Goal: Information Seeking & Learning: Learn about a topic

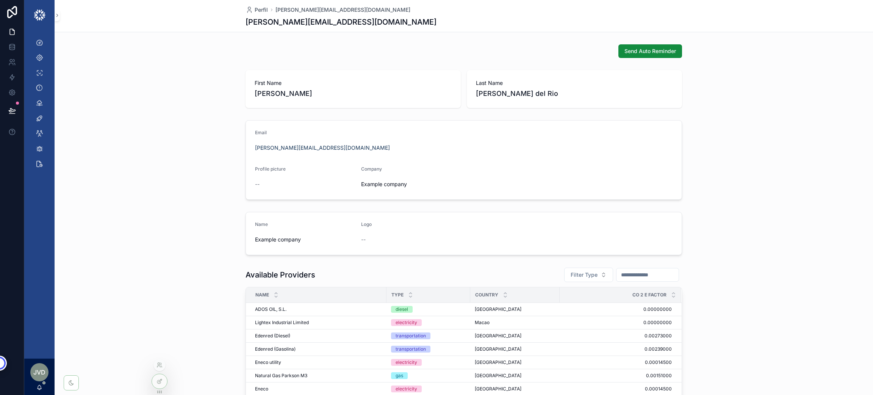
click at [155, 363] on div at bounding box center [159, 365] width 12 height 12
click at [160, 366] on icon at bounding box center [158, 367] width 3 height 2
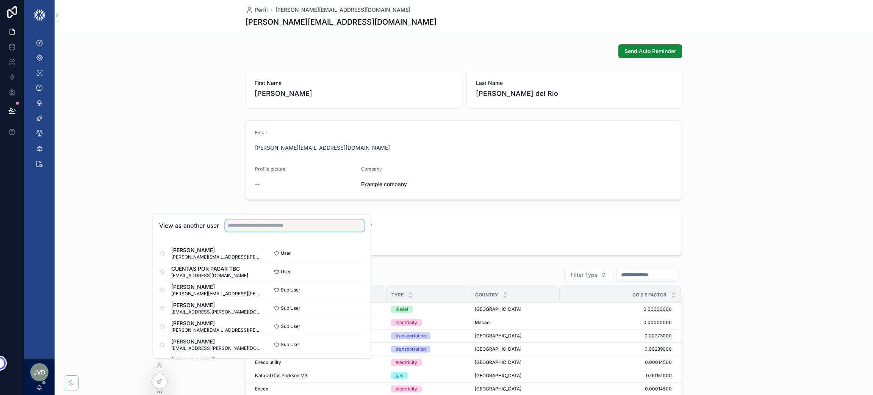
click at [263, 226] on input "text" at bounding box center [294, 225] width 139 height 12
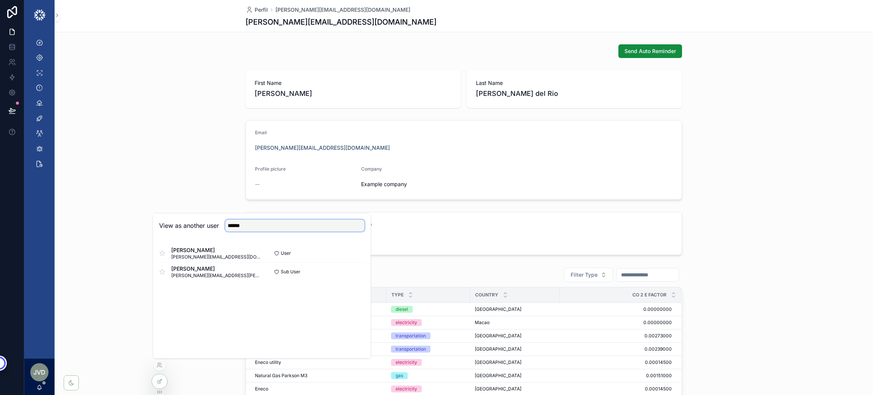
type input "******"
click at [0, 0] on button "Select" at bounding box center [0, 0] width 0 height 0
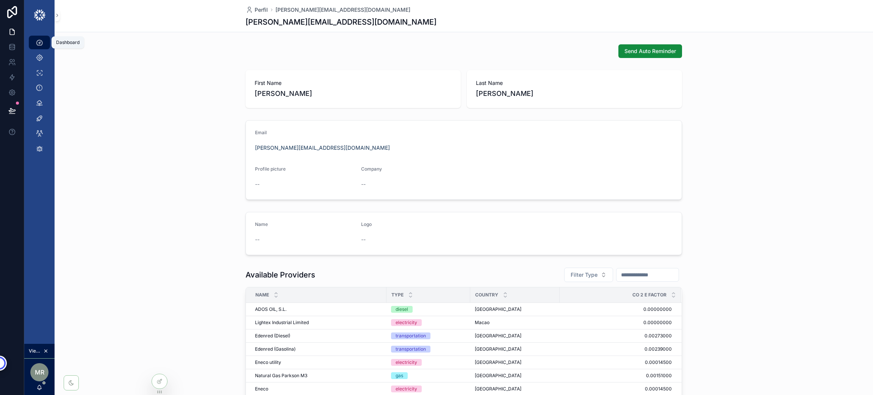
click at [38, 40] on icon "scrollable content" at bounding box center [40, 43] width 8 height 8
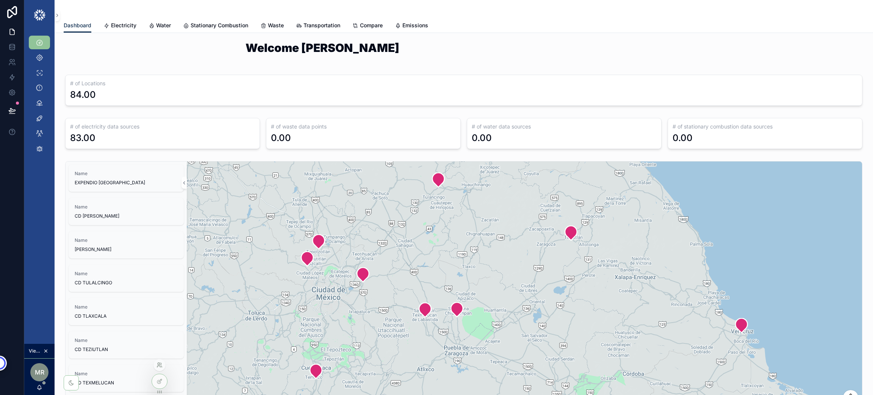
click at [160, 365] on icon at bounding box center [160, 365] width 6 height 6
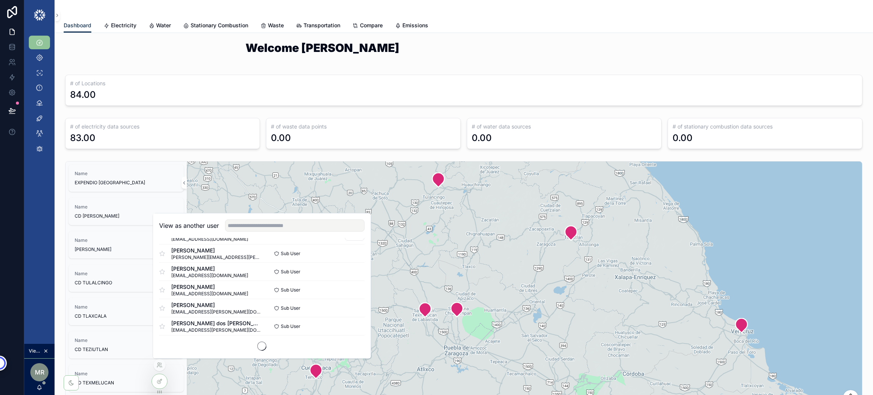
scroll to position [460, 0]
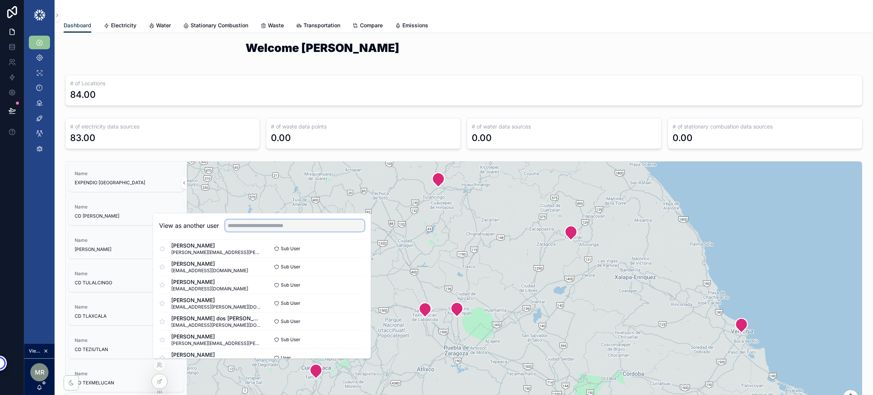
click at [243, 224] on input "text" at bounding box center [294, 225] width 139 height 12
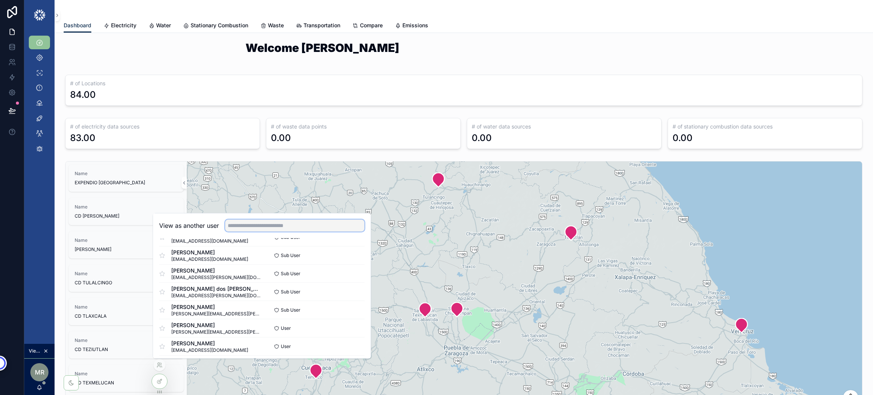
scroll to position [510, 0]
type input "*****"
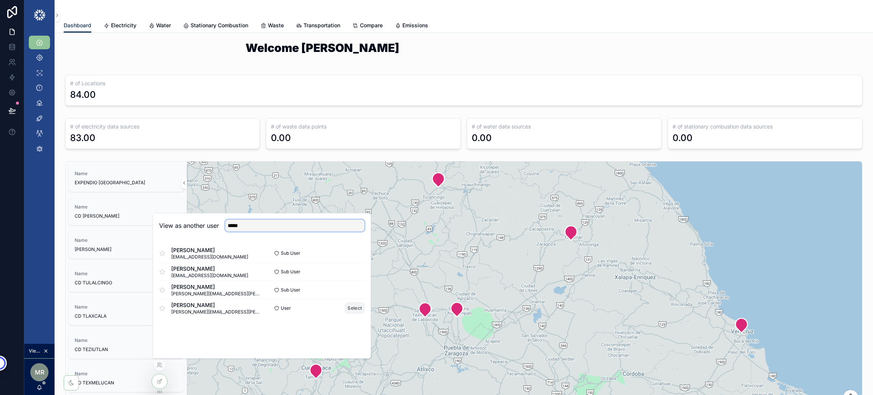
type input "*****"
click at [351, 308] on button "Select" at bounding box center [355, 307] width 20 height 11
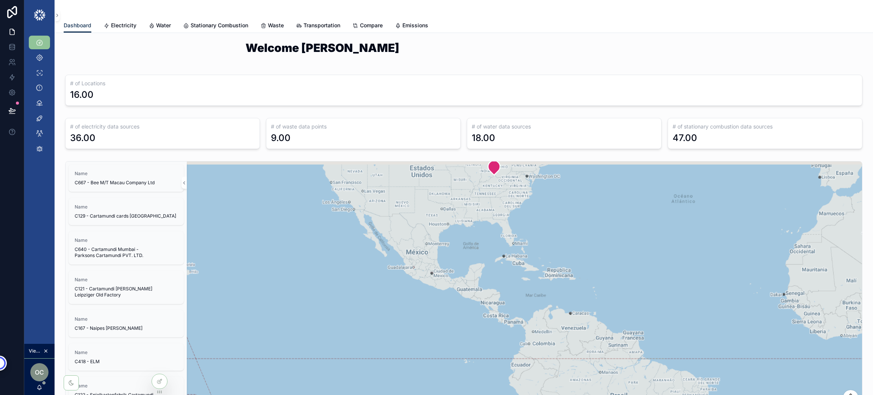
drag, startPoint x: 381, startPoint y: 219, endPoint x: 416, endPoint y: 256, distance: 50.7
click at [416, 256] on div "scrollable content" at bounding box center [524, 309] width 675 height 296
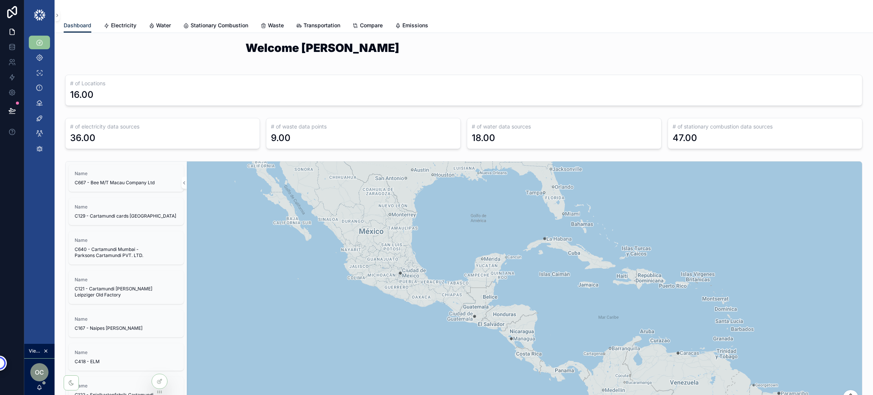
drag, startPoint x: 368, startPoint y: 304, endPoint x: 326, endPoint y: 245, distance: 71.8
click at [326, 245] on div "scrollable content" at bounding box center [524, 309] width 675 height 296
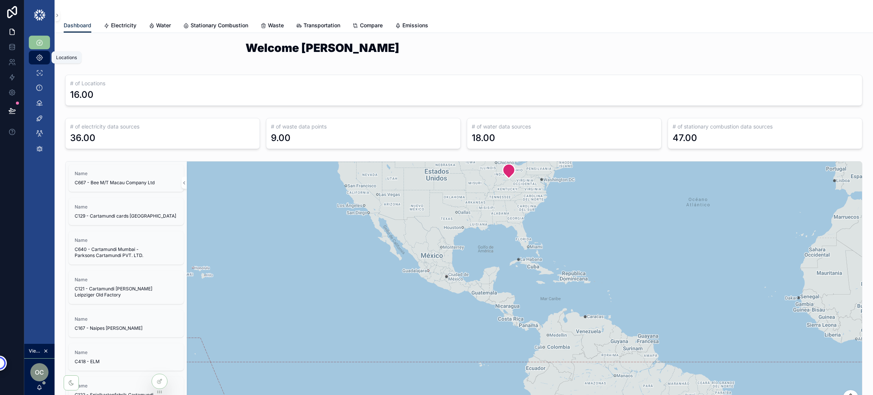
click at [39, 54] on icon "scrollable content" at bounding box center [40, 58] width 8 height 8
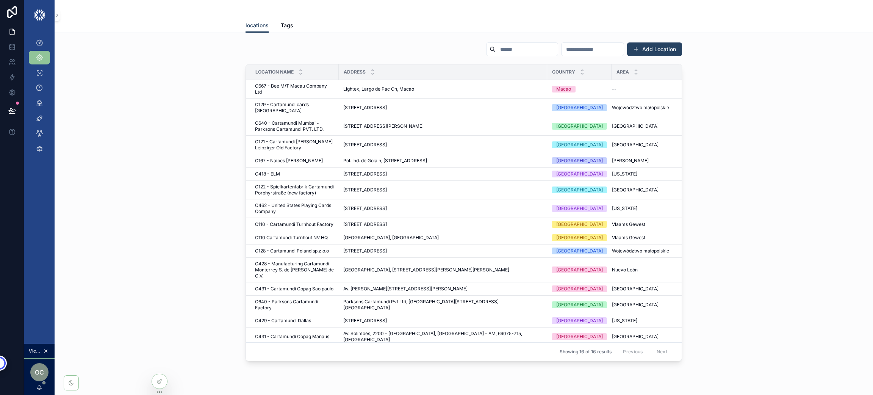
click at [654, 46] on button "Add Location" at bounding box center [654, 49] width 55 height 14
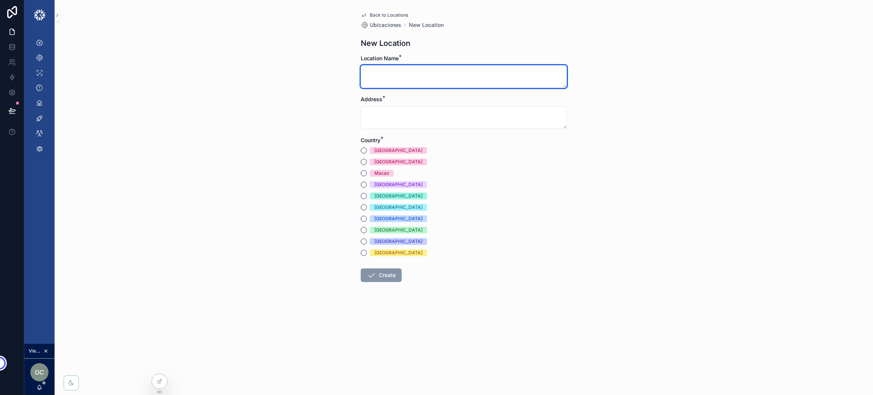
click at [407, 75] on textarea "scrollable content" at bounding box center [464, 76] width 206 height 23
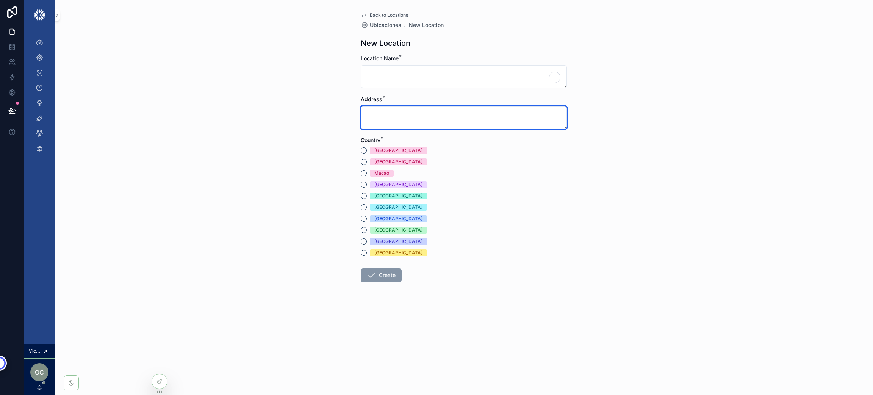
click at [417, 114] on textarea "scrollable content" at bounding box center [464, 117] width 206 height 23
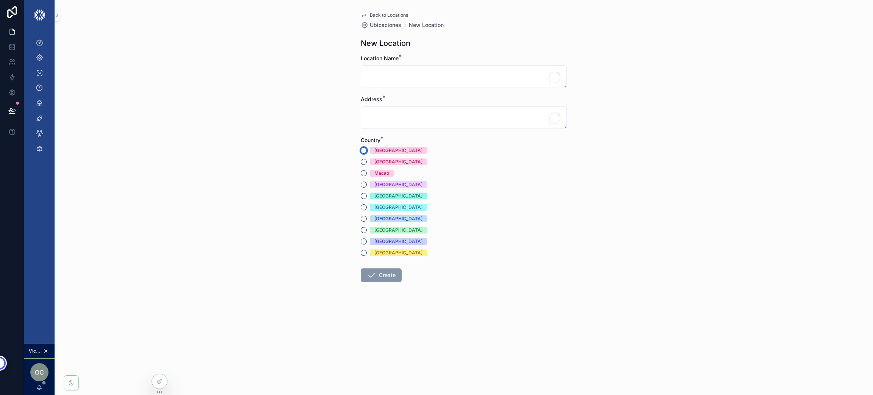
click at [363, 150] on button "Mexico" at bounding box center [364, 150] width 6 height 6
click at [379, 15] on span "Back to Locations" at bounding box center [389, 15] width 38 height 6
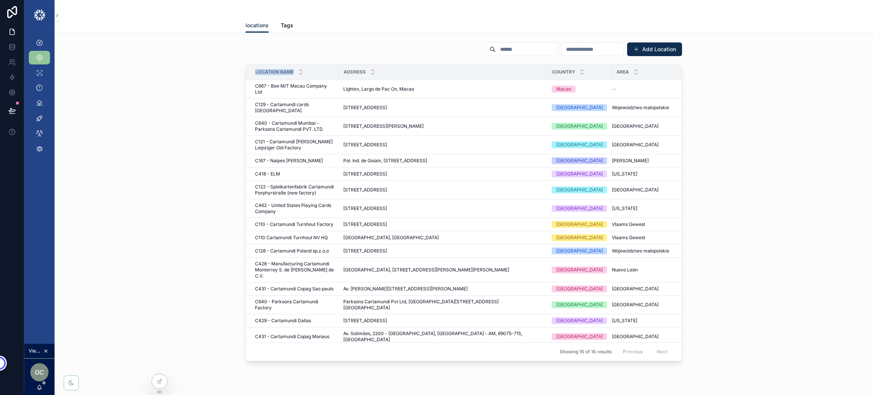
drag, startPoint x: 251, startPoint y: 72, endPoint x: 289, endPoint y: 71, distance: 38.3
click at [289, 71] on span "Location Name" at bounding box center [274, 72] width 38 height 6
drag, startPoint x: 338, startPoint y: 70, endPoint x: 363, endPoint y: 70, distance: 24.6
click at [363, 70] on div "Address" at bounding box center [443, 72] width 208 height 14
click at [280, 261] on span "C428 - Manufacturing Cartamundi Monterrey S. de R.L. de C.V." at bounding box center [294, 270] width 79 height 18
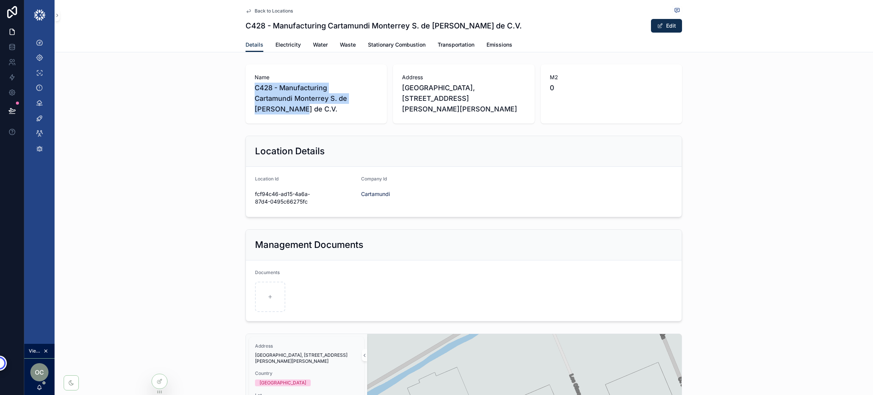
drag, startPoint x: 352, startPoint y: 106, endPoint x: 248, endPoint y: 85, distance: 105.6
click at [248, 85] on div "Name C428 - Manufacturing Cartamundi Monterrey S. de R.L. de C.V." at bounding box center [316, 93] width 141 height 59
drag, startPoint x: 511, startPoint y: 109, endPoint x: 387, endPoint y: 83, distance: 126.7
click at [387, 83] on div "Name C428 - Manufacturing Cartamundi Monterrey S. de R.L. de C.V. Address Parqu…" at bounding box center [464, 93] width 437 height 59
click at [590, 83] on span "0" at bounding box center [611, 88] width 123 height 11
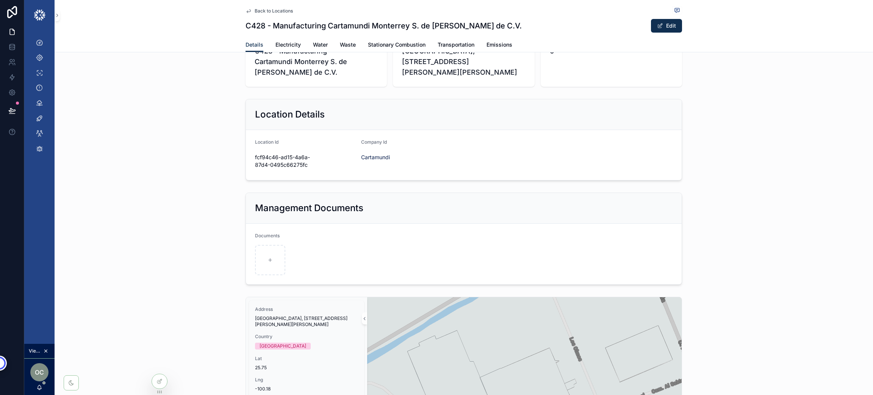
scroll to position [57, 0]
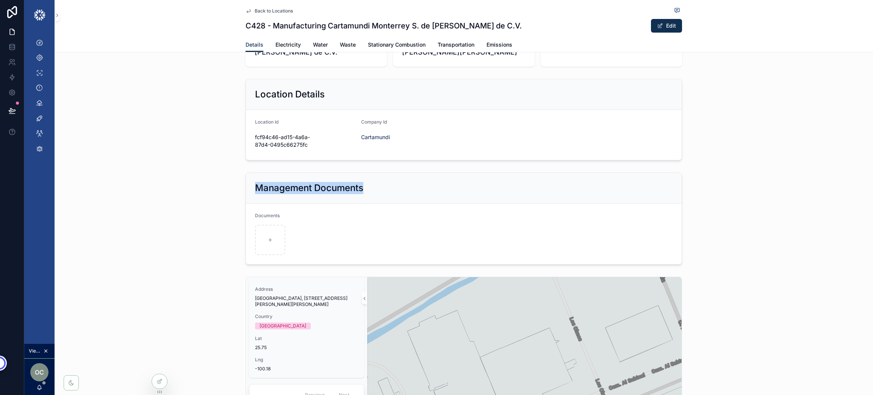
drag, startPoint x: 363, startPoint y: 186, endPoint x: 245, endPoint y: 177, distance: 118.2
click at [246, 177] on div "Management Documents" at bounding box center [464, 188] width 436 height 31
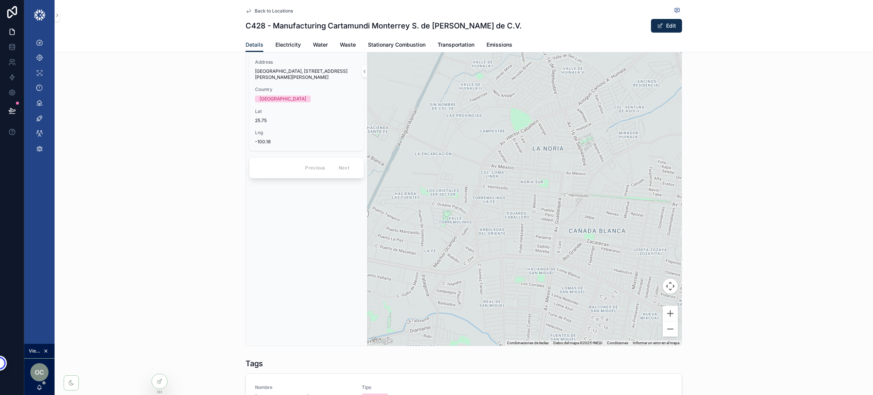
scroll to position [0, 0]
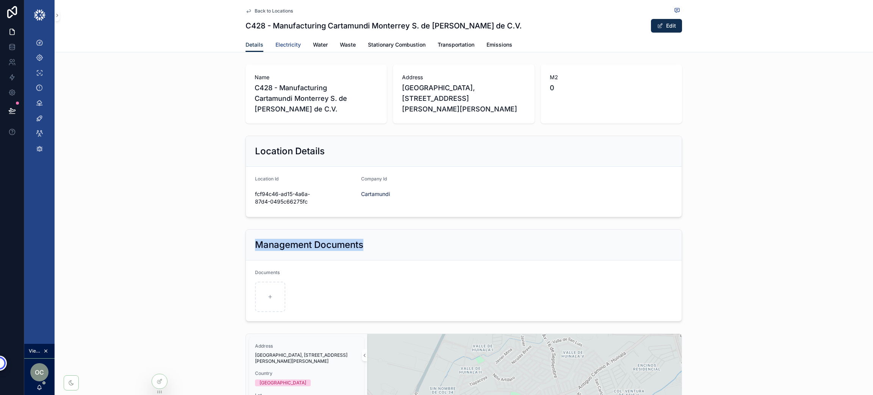
click at [277, 45] on span "Electricity" at bounding box center [287, 45] width 25 height 8
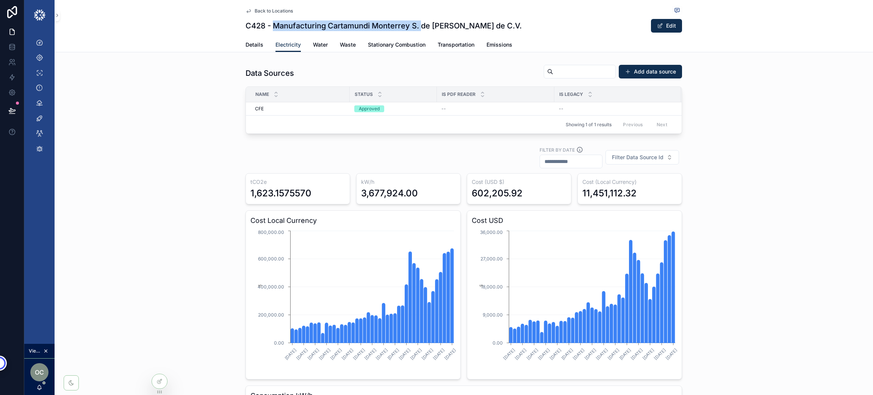
drag, startPoint x: 271, startPoint y: 24, endPoint x: 416, endPoint y: 18, distance: 145.7
click at [416, 18] on div "Back to Locations C428 - Manufacturing Cartamundi Monterrey S. de R.L. de C.V. …" at bounding box center [464, 19] width 437 height 38
drag, startPoint x: 326, startPoint y: 213, endPoint x: 235, endPoint y: 208, distance: 90.3
drag, startPoint x: 427, startPoint y: 200, endPoint x: 355, endPoint y: 199, distance: 71.6
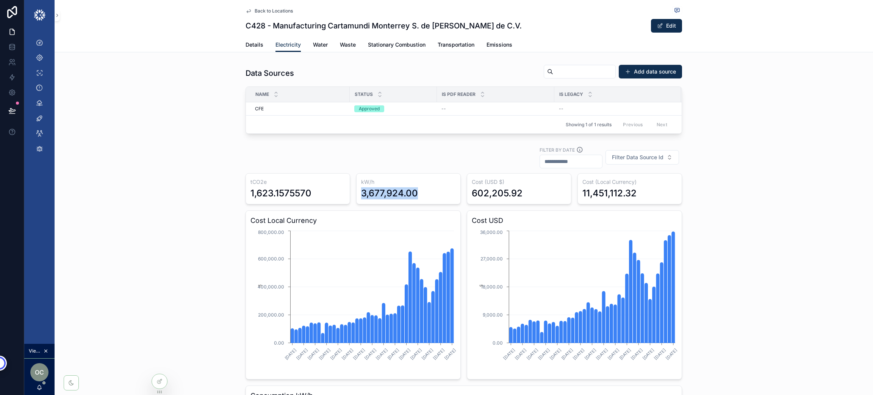
click at [356, 199] on div "kW/h 3,677,924.00" at bounding box center [408, 188] width 105 height 31
drag, startPoint x: 531, startPoint y: 206, endPoint x: 473, endPoint y: 206, distance: 58.0
click at [473, 199] on div "602,205.92" at bounding box center [519, 193] width 95 height 12
drag, startPoint x: 629, startPoint y: 204, endPoint x: 577, endPoint y: 202, distance: 52.3
click at [578, 202] on div "Cost (Local Currency) 11,451,112.32" at bounding box center [630, 188] width 105 height 31
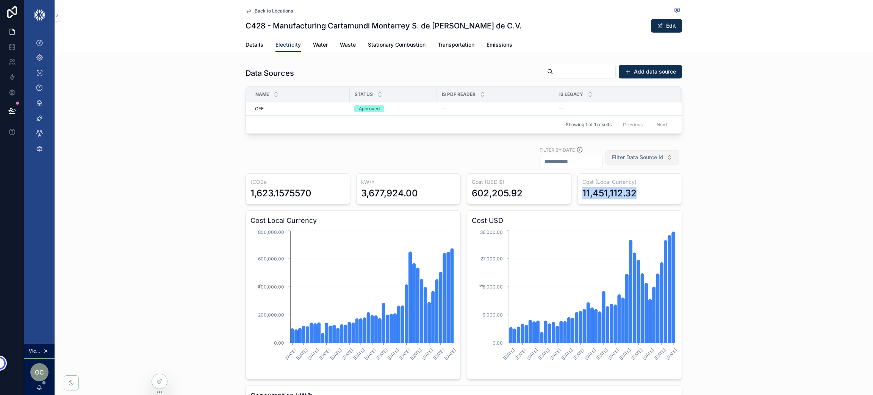
click at [646, 161] on span "Filter Data Source Id" at bounding box center [638, 157] width 52 height 8
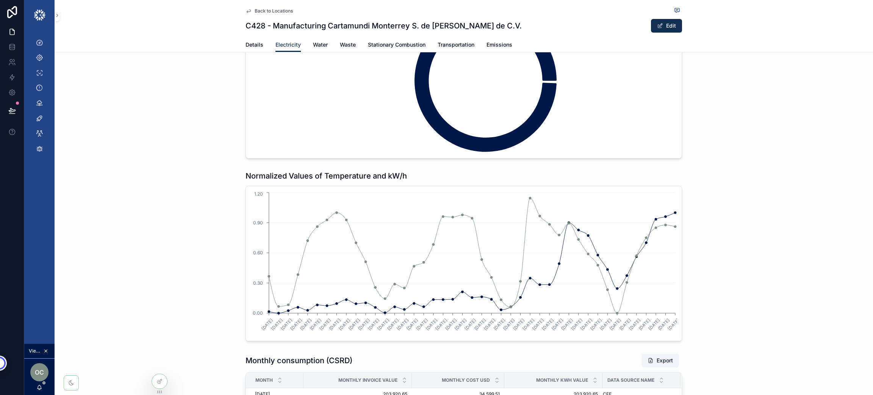
scroll to position [682, 0]
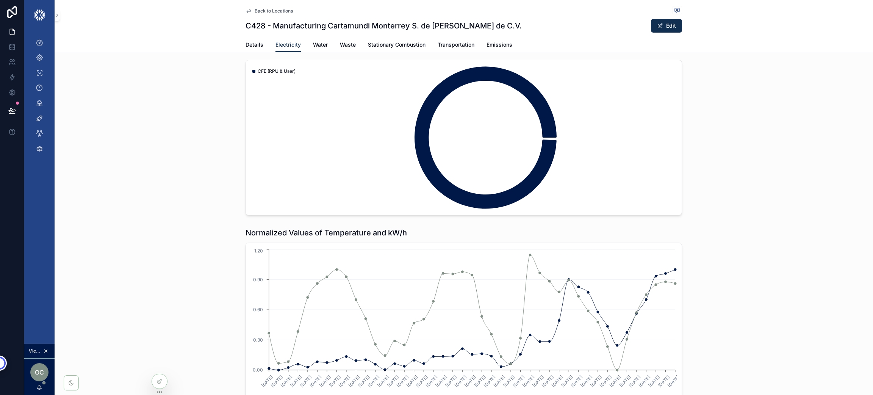
click at [38, 374] on span "OC" at bounding box center [39, 372] width 9 height 9
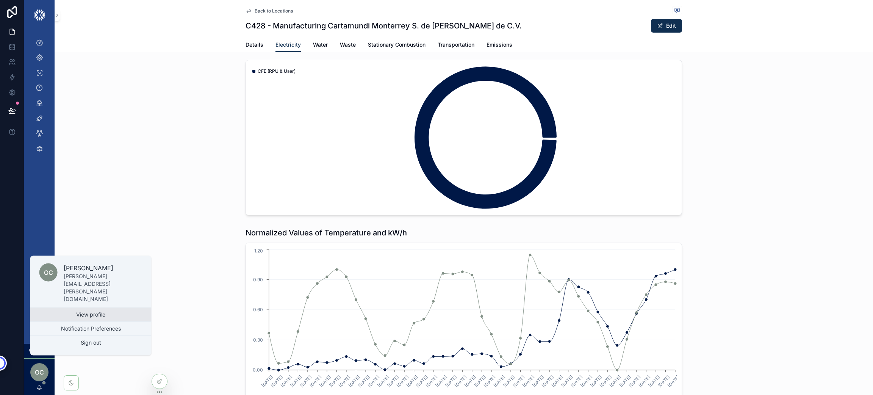
click at [91, 314] on link "View profile" at bounding box center [90, 315] width 121 height 14
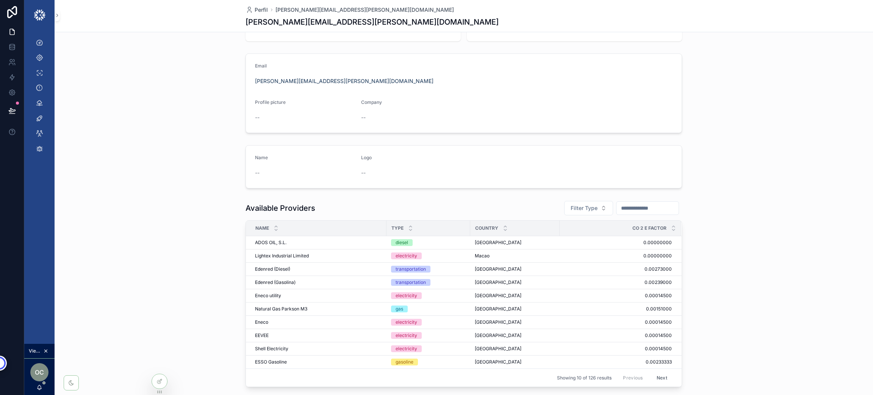
scroll to position [110, 0]
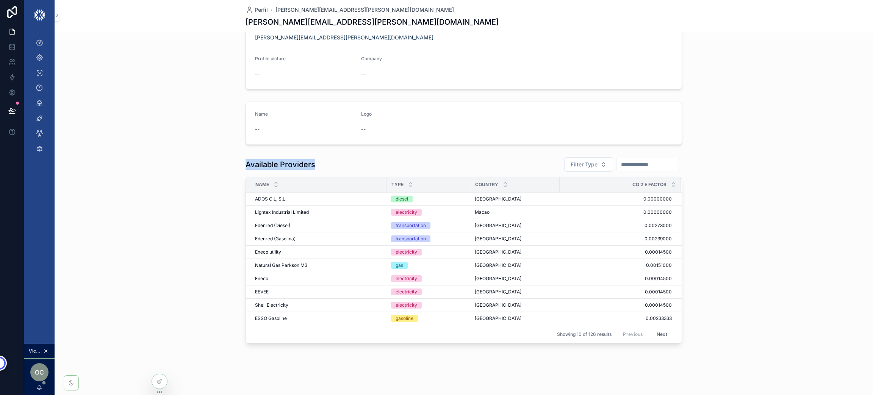
drag, startPoint x: 243, startPoint y: 166, endPoint x: 324, endPoint y: 165, distance: 81.5
click at [324, 165] on div "Available Providers Filter Type" at bounding box center [464, 164] width 437 height 15
click at [577, 168] on button "Filter Type" at bounding box center [588, 164] width 49 height 14
click at [617, 162] on input "scrollable content" at bounding box center [648, 164] width 62 height 11
click at [572, 164] on span "Filter Type" at bounding box center [584, 165] width 27 height 8
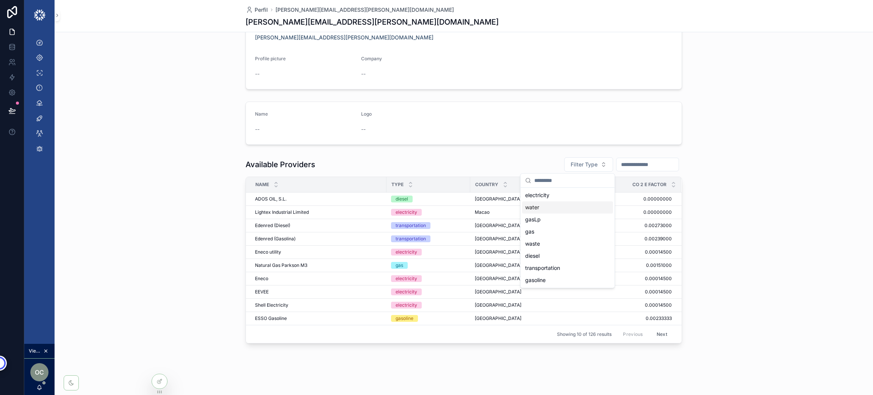
click at [565, 208] on div "water" at bounding box center [567, 207] width 91 height 12
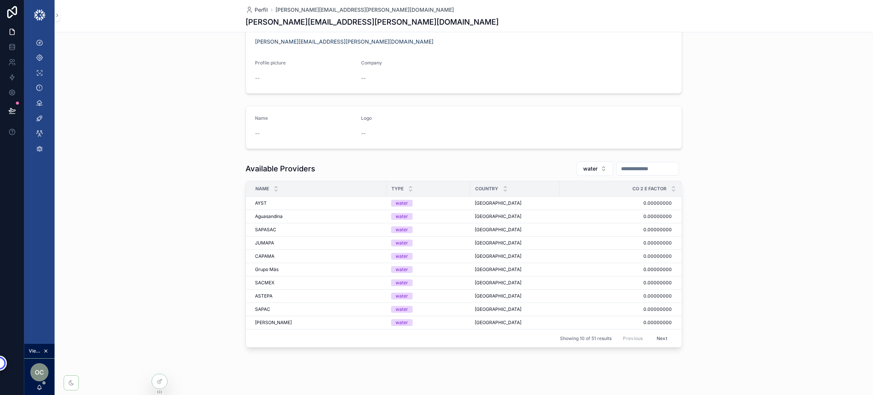
scroll to position [110, 0]
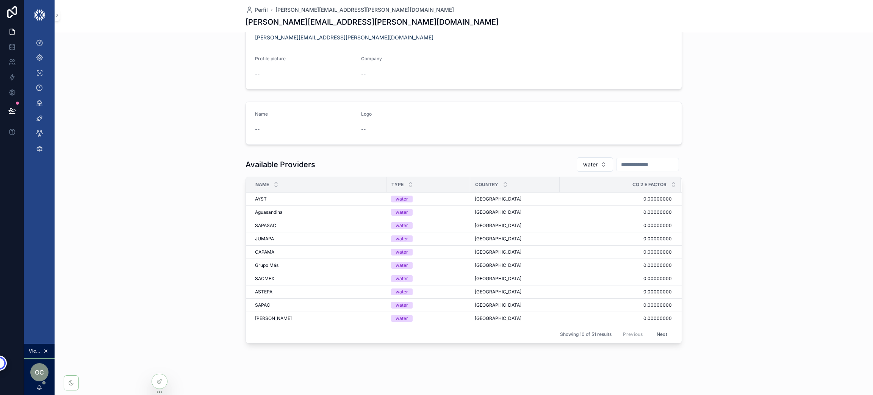
click at [658, 336] on button "Next" at bounding box center [661, 334] width 21 height 12
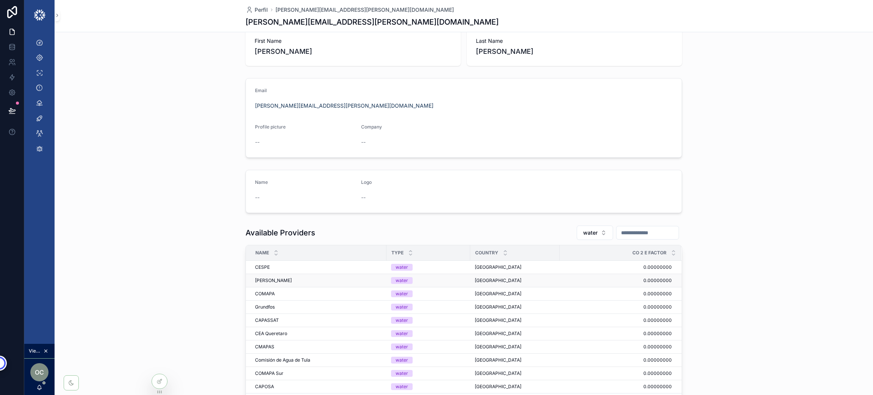
scroll to position [110, 0]
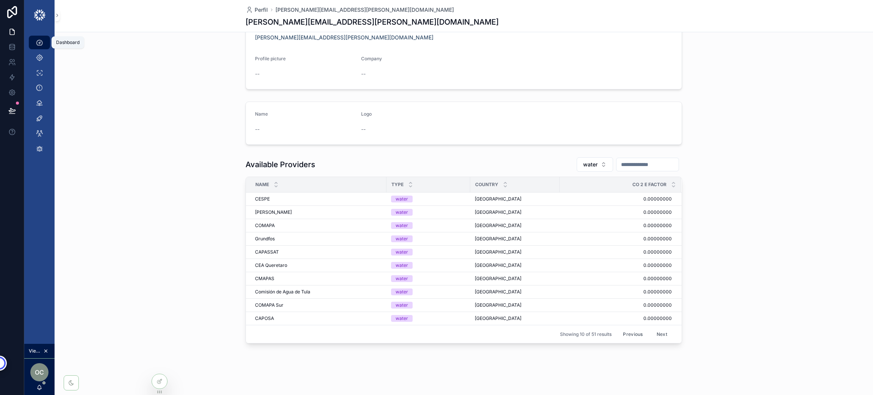
click at [39, 40] on icon "scrollable content" at bounding box center [40, 43] width 8 height 8
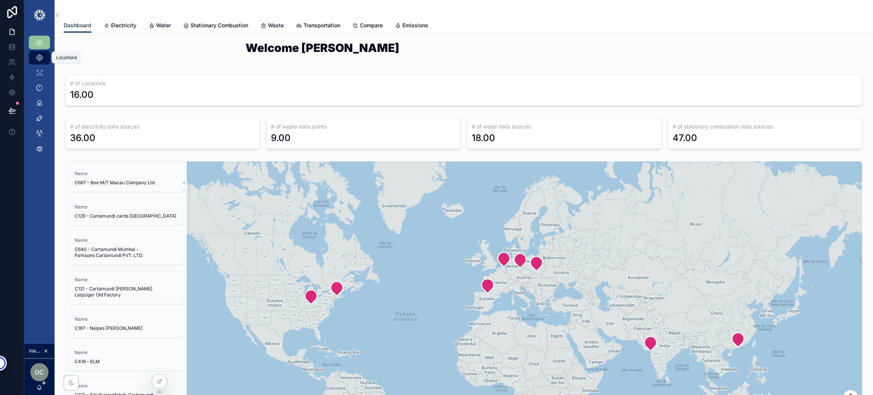
click at [41, 56] on icon "scrollable content" at bounding box center [40, 58] width 8 height 8
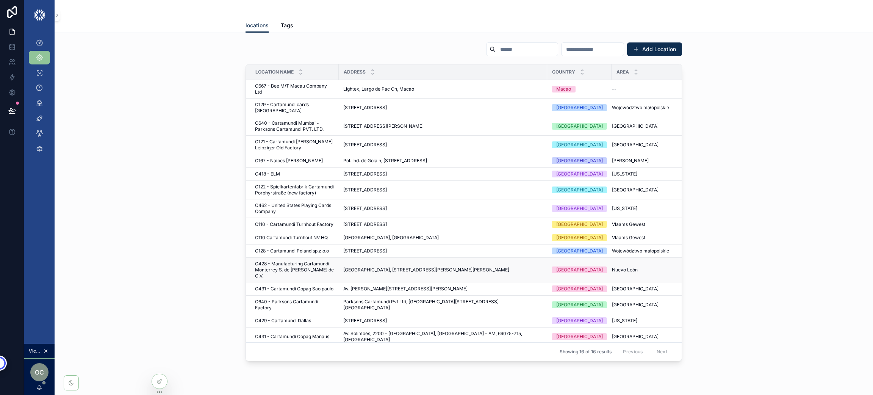
click at [291, 263] on span "C428 - Manufacturing Cartamundi Monterrey S. de R.L. de C.V." at bounding box center [294, 270] width 79 height 18
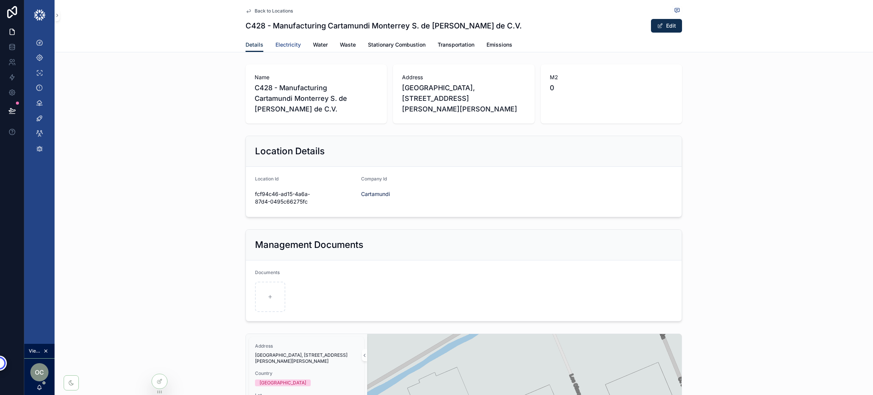
click at [282, 49] on link "Electricity" at bounding box center [287, 45] width 25 height 15
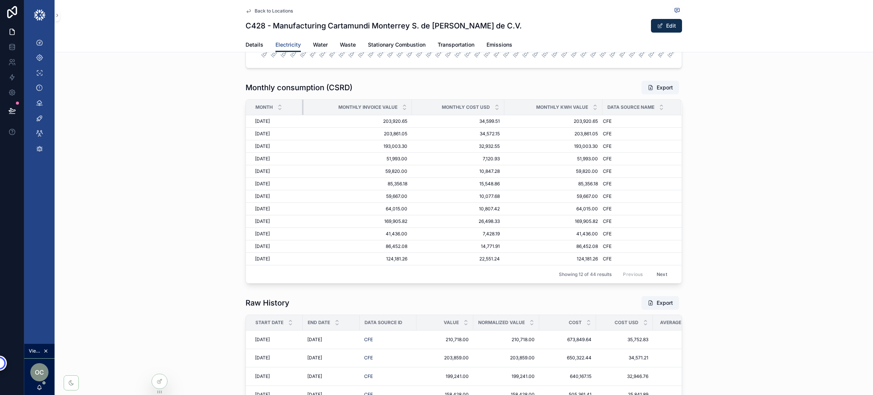
scroll to position [993, 0]
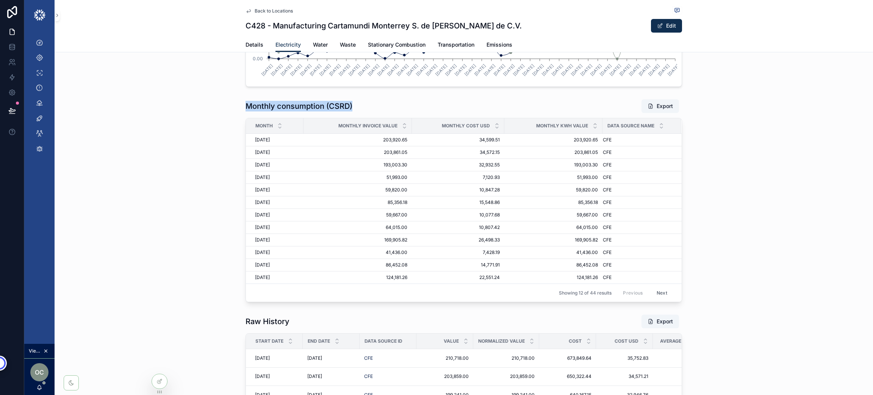
drag, startPoint x: 240, startPoint y: 120, endPoint x: 357, endPoint y: 116, distance: 116.8
click at [357, 116] on div "Monthly consumption (CSRD) Export Month Monthly Invoice Value Monthly Cost Usd …" at bounding box center [464, 200] width 819 height 209
click at [362, 113] on div "Monthly consumption (CSRD) Export" at bounding box center [464, 106] width 437 height 14
drag, startPoint x: 361, startPoint y: 113, endPoint x: 239, endPoint y: 120, distance: 121.8
click at [239, 120] on div "Monthly consumption (CSRD) Export Month Monthly Invoice Value Monthly Cost Usd …" at bounding box center [464, 200] width 819 height 209
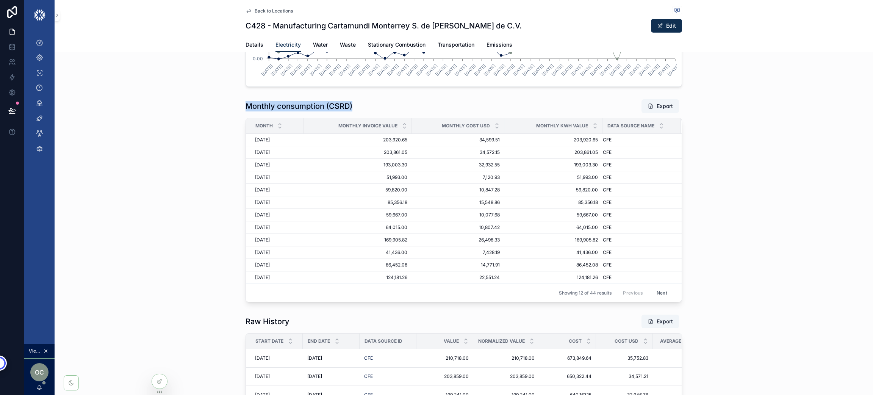
click at [342, 111] on h1 "Monthly consumption (CSRD)" at bounding box center [299, 106] width 107 height 11
drag, startPoint x: 344, startPoint y: 113, endPoint x: 324, endPoint y: 118, distance: 21.3
click at [324, 111] on h1 "Monthly consumption (CSRD)" at bounding box center [299, 106] width 107 height 11
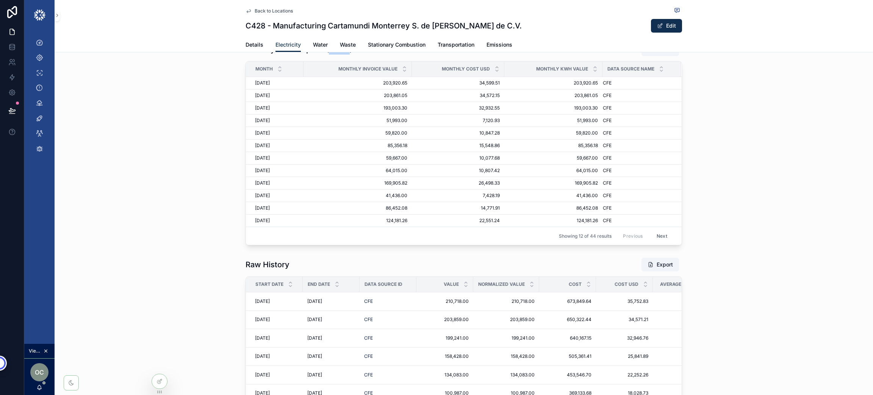
scroll to position [936, 0]
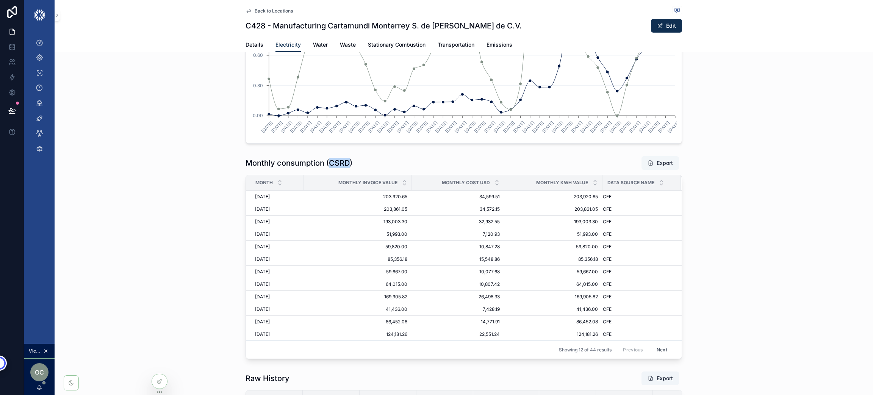
click at [661, 170] on button "Export" at bounding box center [661, 163] width 38 height 14
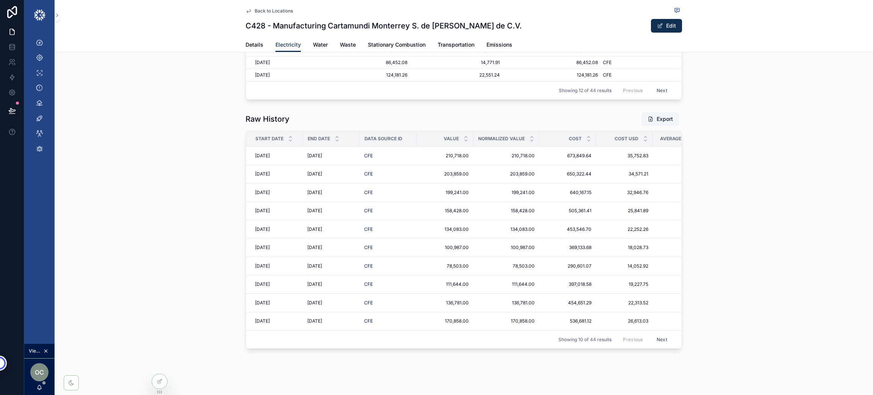
scroll to position [1220, 0]
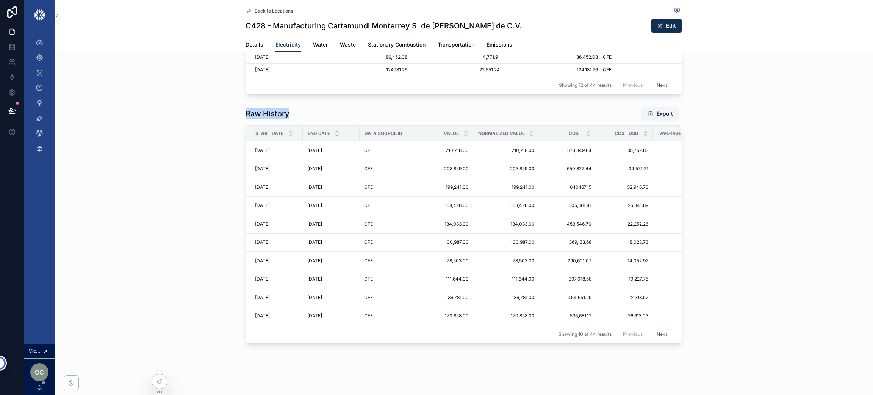
drag, startPoint x: 304, startPoint y: 106, endPoint x: 221, endPoint y: 103, distance: 83.0
click at [221, 103] on div "Raw History Export Start Date End Date Data Source Id Value Normalized Value Co…" at bounding box center [464, 224] width 819 height 243
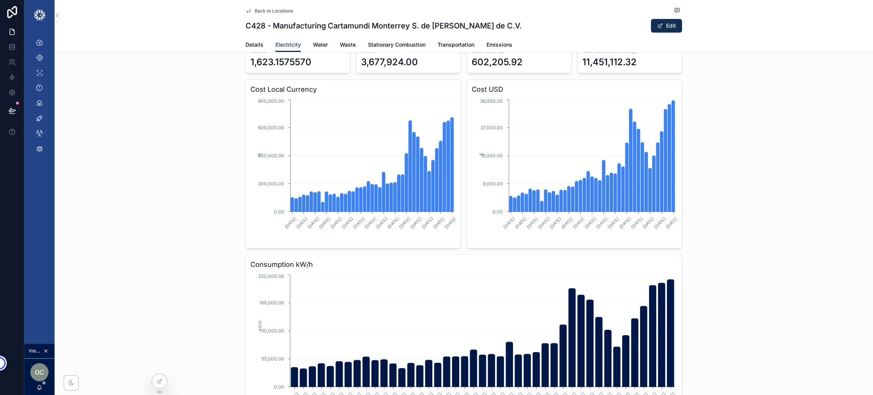
scroll to position [0, 0]
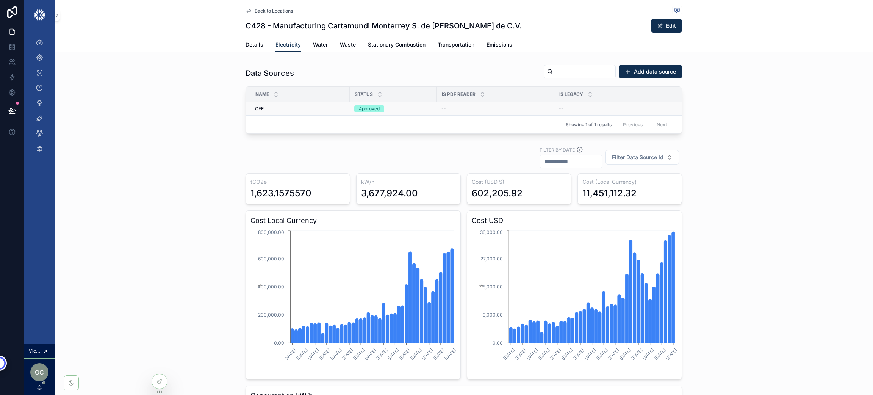
click at [255, 106] on span "CFE" at bounding box center [259, 109] width 9 height 6
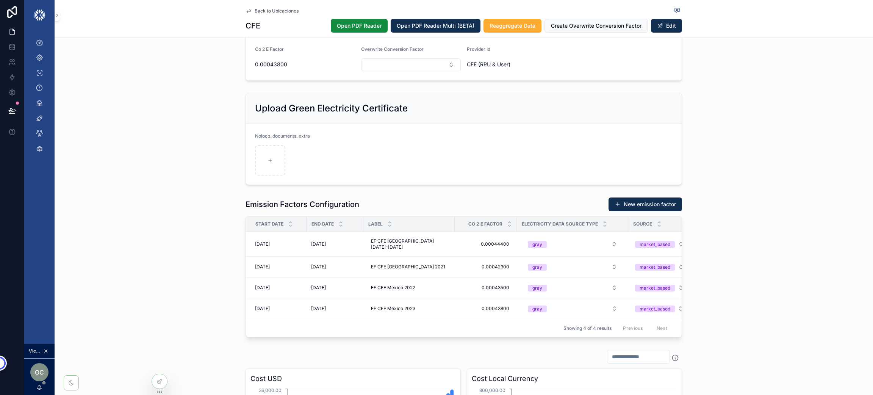
scroll to position [227, 0]
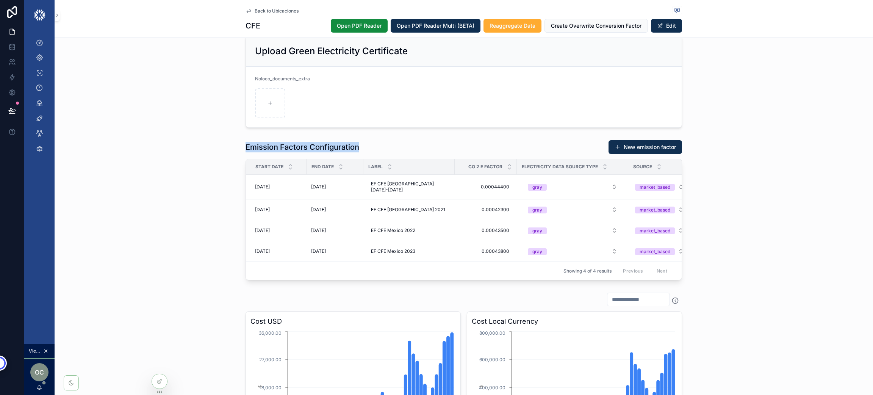
drag, startPoint x: 236, startPoint y: 154, endPoint x: 362, endPoint y: 139, distance: 126.8
click at [362, 139] on div "Emission Factors Configuration New emission factor Start Date End Date Label Co…" at bounding box center [464, 210] width 819 height 146
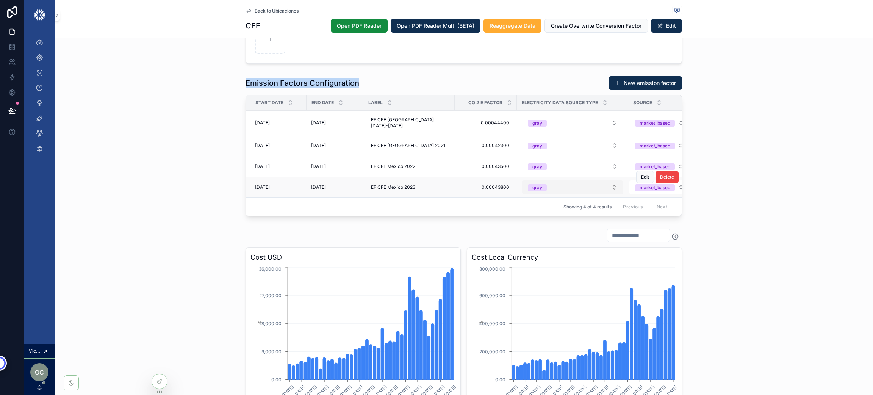
scroll to position [284, 0]
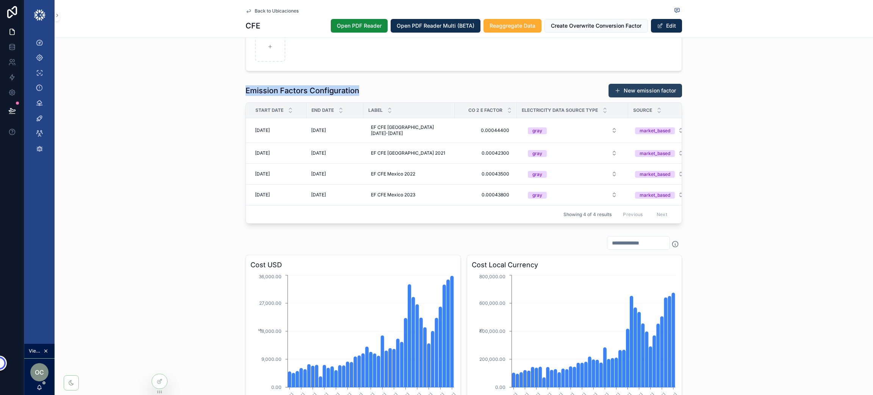
click at [649, 88] on button "New emission factor" at bounding box center [646, 91] width 74 height 14
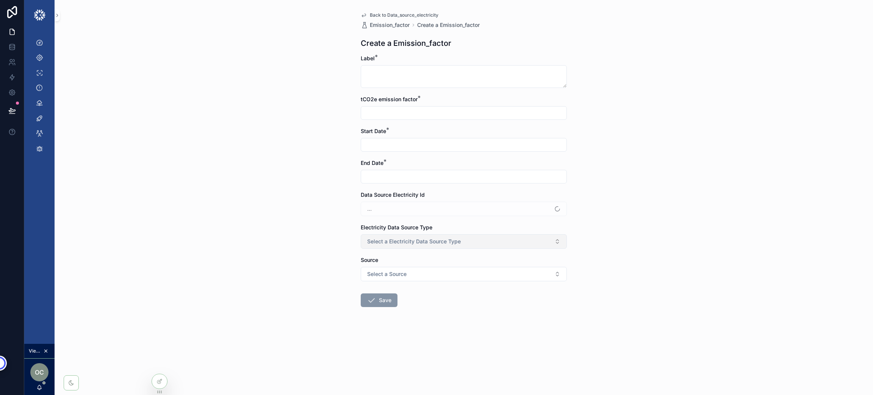
click at [489, 240] on button "Select a Electricity Data Source Type" at bounding box center [464, 241] width 206 height 14
click at [658, 272] on div "Back to Data_source_electricity Emission_factor Create a Emission_factor Create…" at bounding box center [464, 197] width 819 height 395
click at [545, 267] on button "Select a Source" at bounding box center [464, 274] width 206 height 14
click at [712, 218] on div "Back to Data_source_electricity Emission_factor Create a Emission_factor Create…" at bounding box center [464, 197] width 819 height 395
click at [411, 14] on span "Back to Data_source_electricity" at bounding box center [404, 15] width 69 height 6
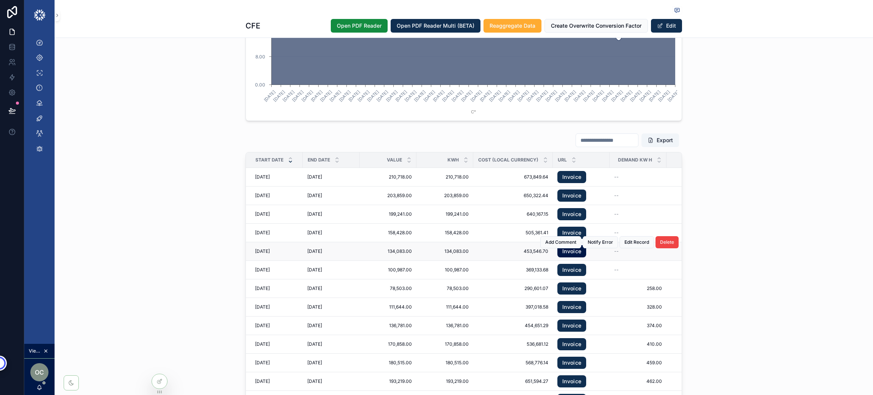
scroll to position [1023, 0]
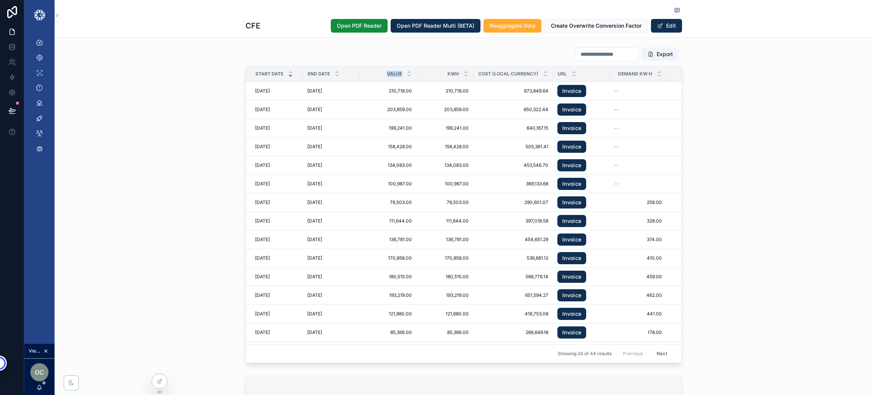
drag, startPoint x: 377, startPoint y: 77, endPoint x: 401, endPoint y: 77, distance: 24.3
click at [401, 77] on div "Value" at bounding box center [388, 74] width 56 height 14
drag, startPoint x: 446, startPoint y: 80, endPoint x: 459, endPoint y: 77, distance: 12.8
click at [459, 77] on div "kwh" at bounding box center [445, 74] width 56 height 14
drag, startPoint x: 429, startPoint y: 76, endPoint x: 460, endPoint y: 76, distance: 30.3
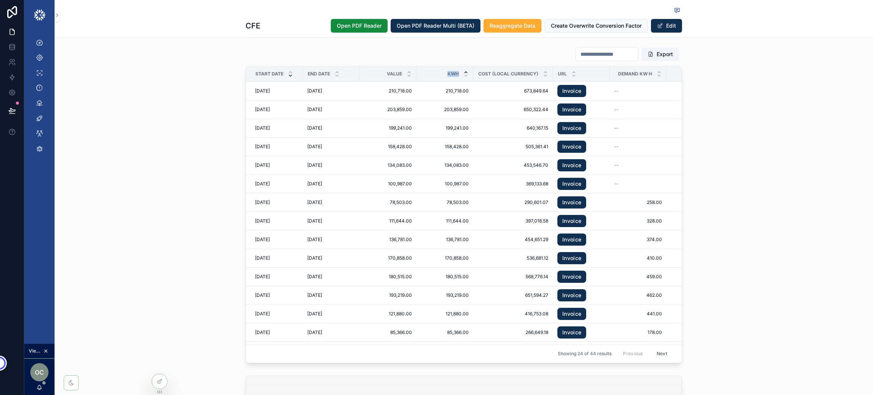
click at [460, 76] on div "kwh" at bounding box center [445, 74] width 56 height 14
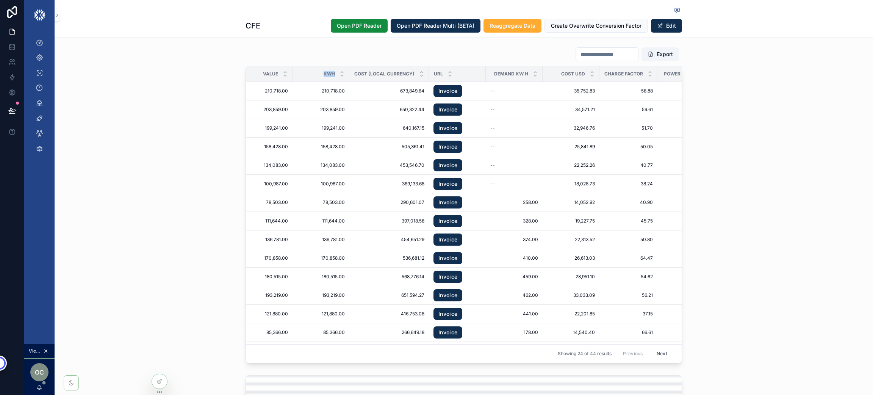
scroll to position [0, 59]
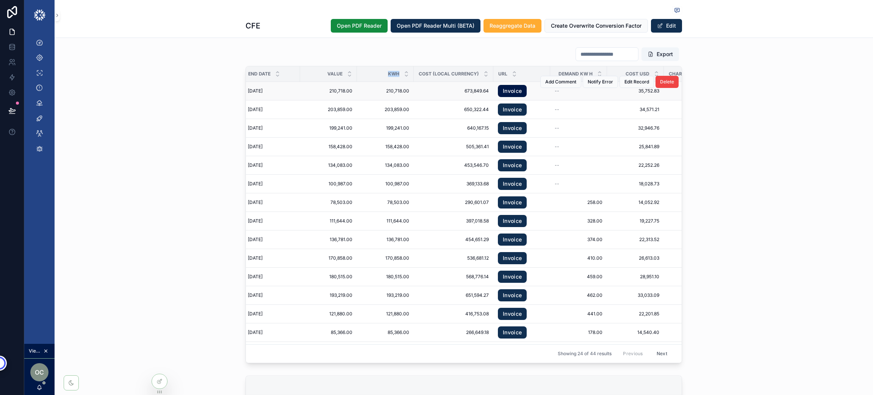
click at [501, 97] on link "Invoice" at bounding box center [512, 91] width 29 height 12
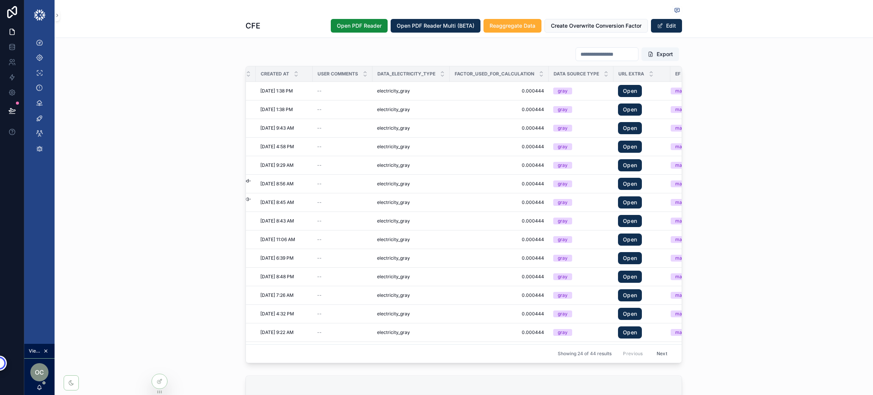
scroll to position [0, 1178]
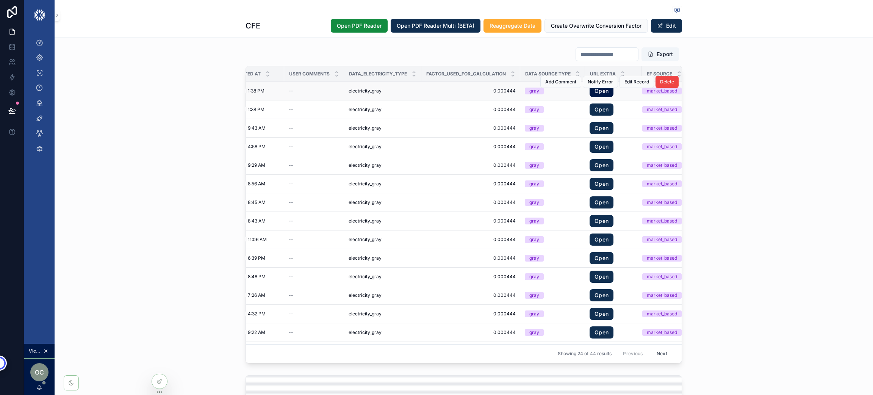
click at [590, 97] on link "Open" at bounding box center [602, 91] width 24 height 12
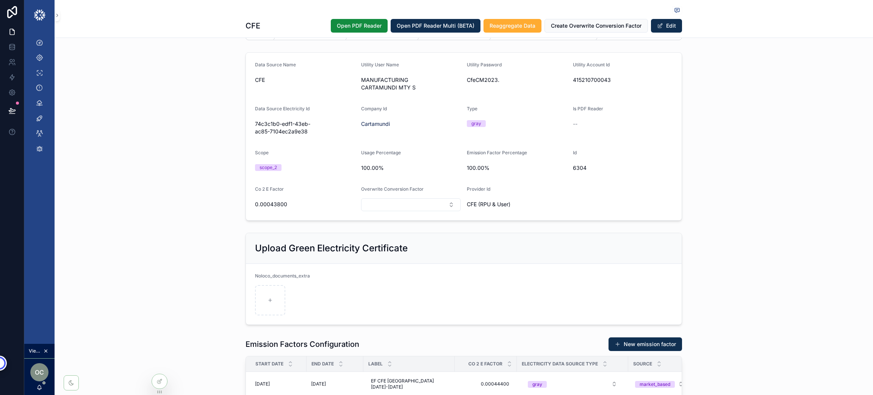
scroll to position [0, 0]
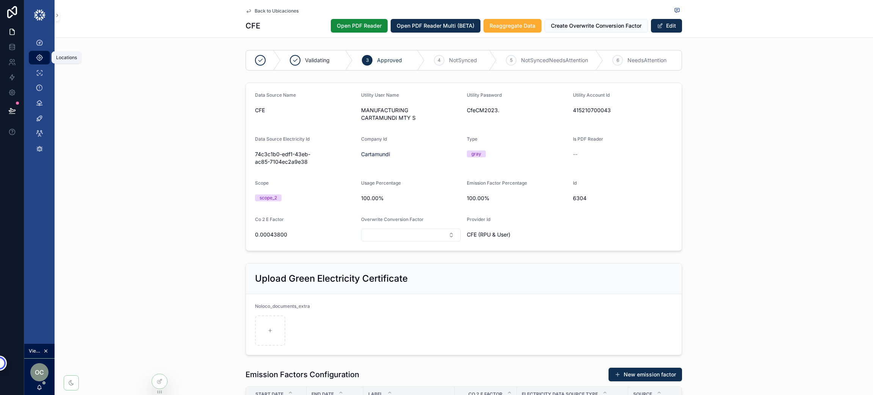
click at [41, 58] on icon "scrollable content" at bounding box center [40, 58] width 8 height 8
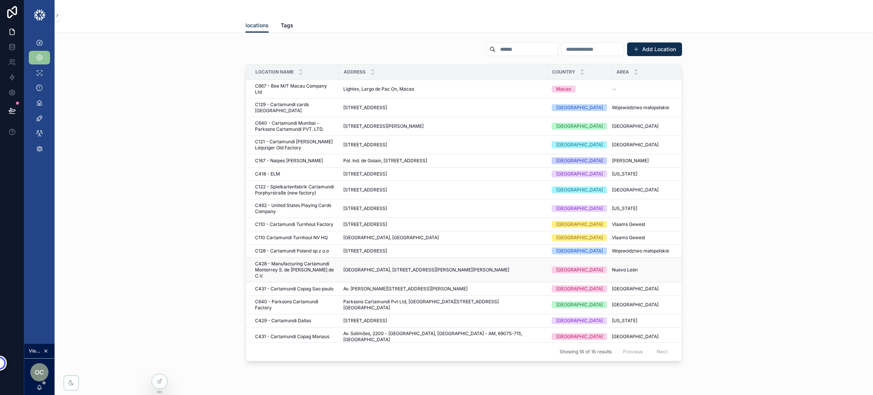
click at [290, 261] on span "C428 - Manufacturing Cartamundi Monterrey S. de R.L. de C.V." at bounding box center [294, 270] width 79 height 18
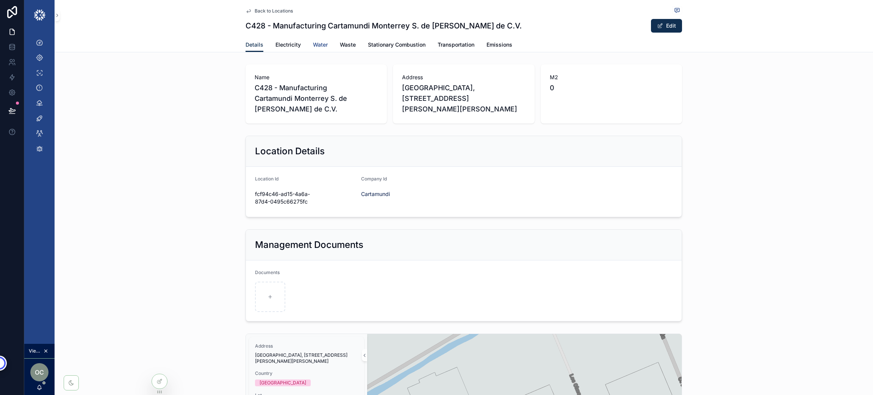
click at [319, 47] on span "Water" at bounding box center [320, 45] width 15 height 8
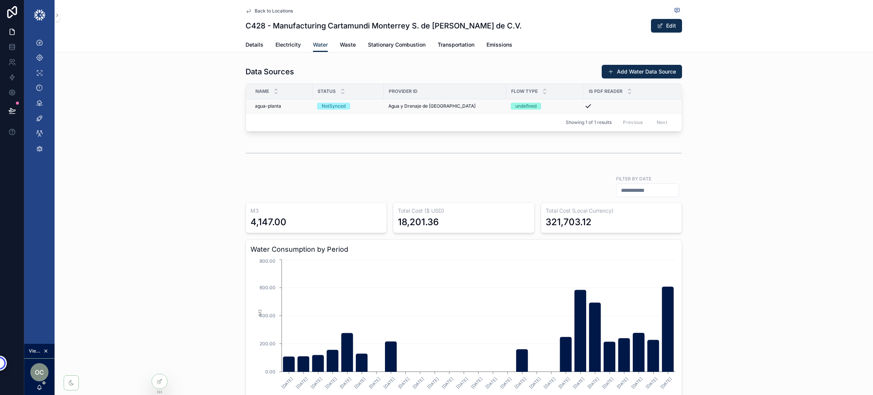
click at [324, 108] on div "NotSynced" at bounding box center [334, 106] width 24 height 7
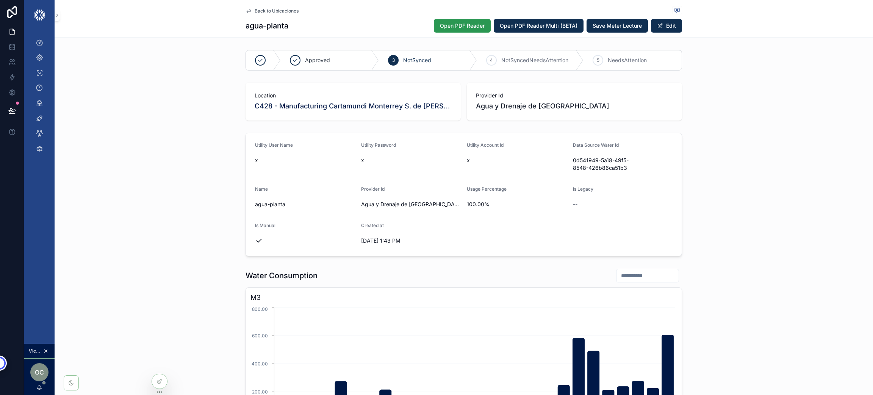
click at [440, 26] on span "Open PDF Reader" at bounding box center [462, 26] width 45 height 8
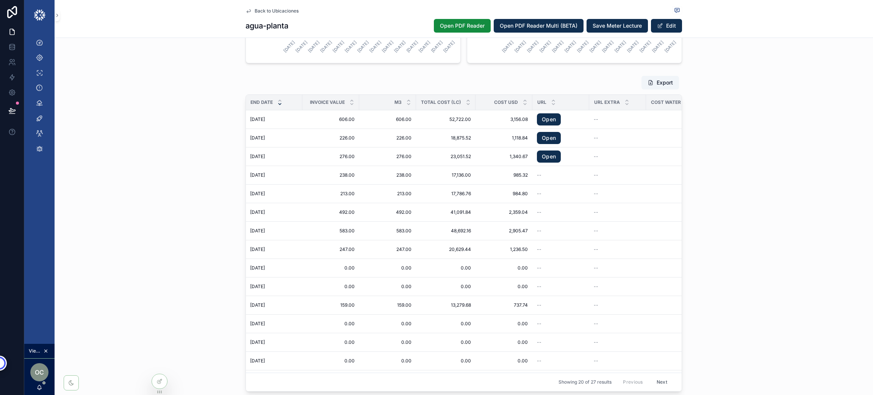
scroll to position [0, 69]
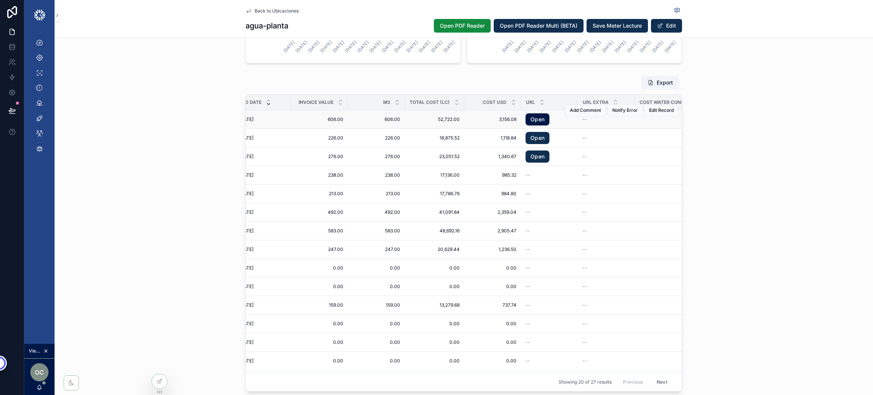
click at [531, 119] on link "Open" at bounding box center [538, 119] width 24 height 12
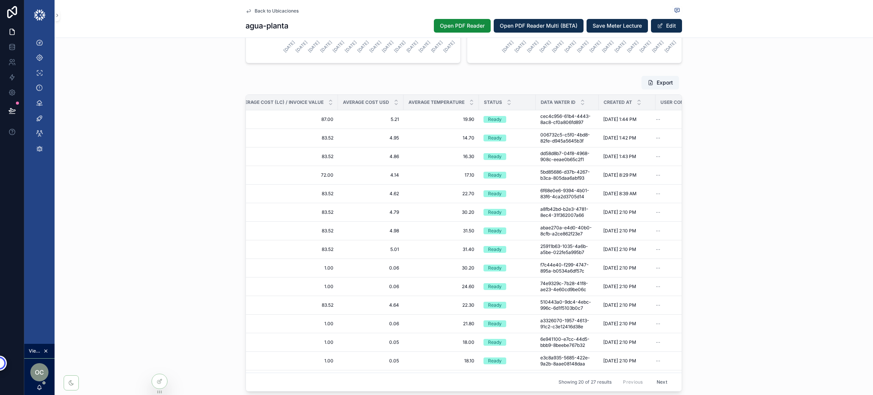
scroll to position [0, 708]
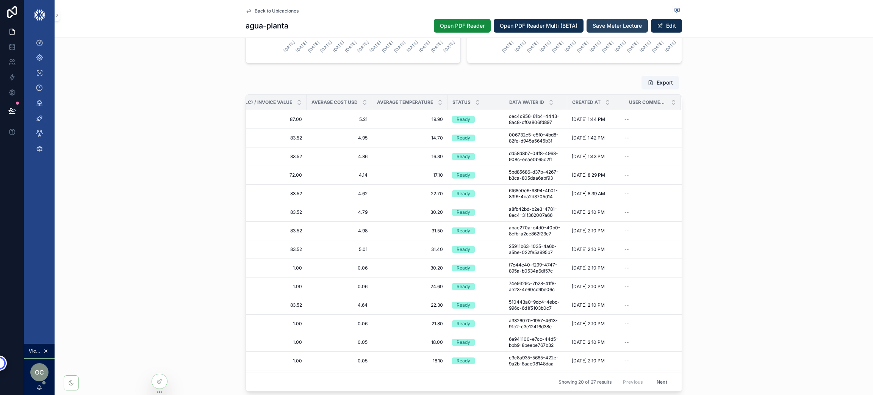
click at [625, 27] on span "Save Meter Lecture" at bounding box center [617, 26] width 49 height 8
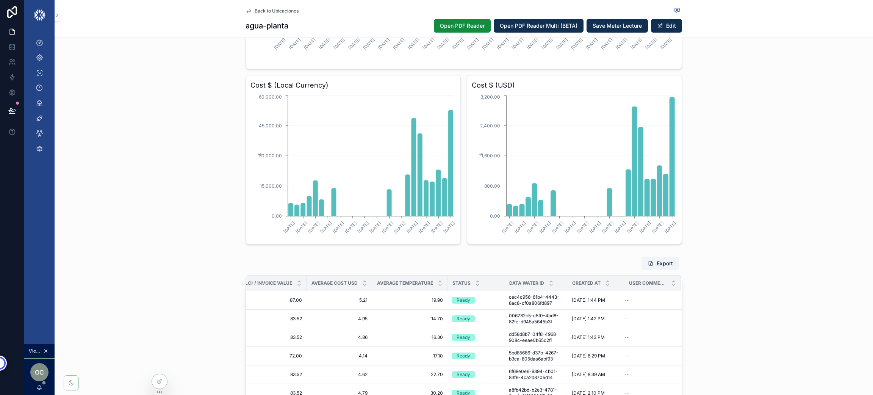
scroll to position [455, 0]
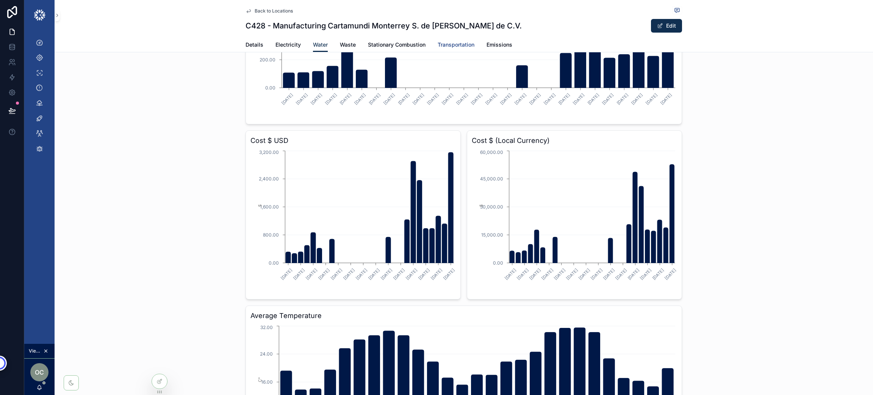
scroll to position [57, 0]
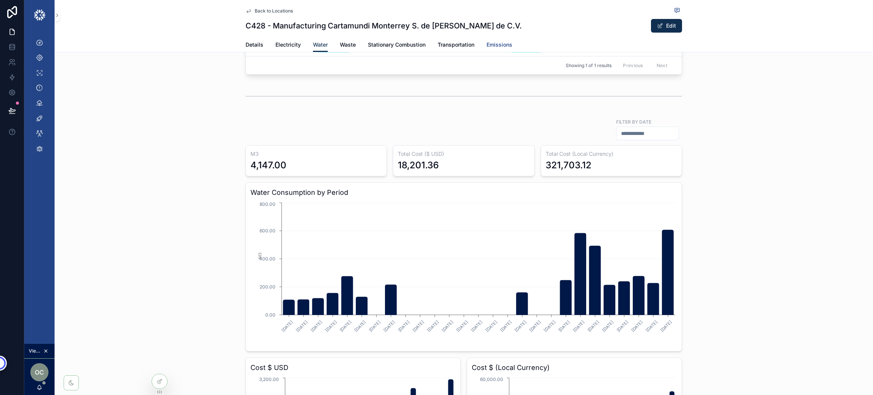
click at [499, 41] on span "Emissions" at bounding box center [500, 45] width 26 height 8
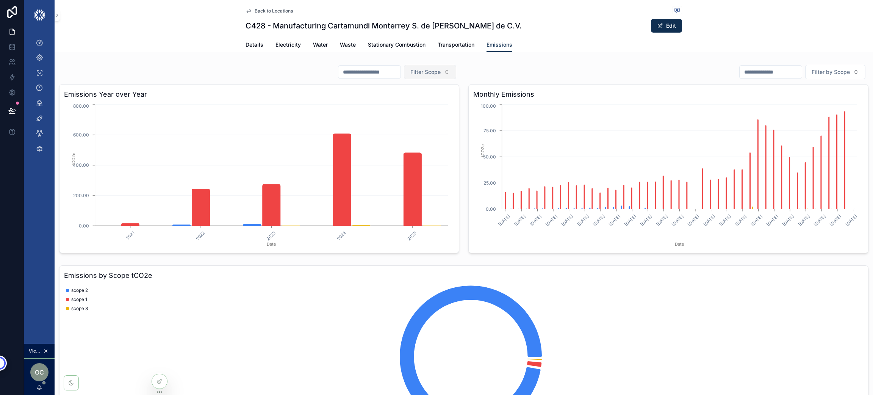
click at [445, 67] on button "Filter Scope" at bounding box center [430, 72] width 52 height 14
click at [415, 129] on div "scope 2" at bounding box center [425, 128] width 91 height 12
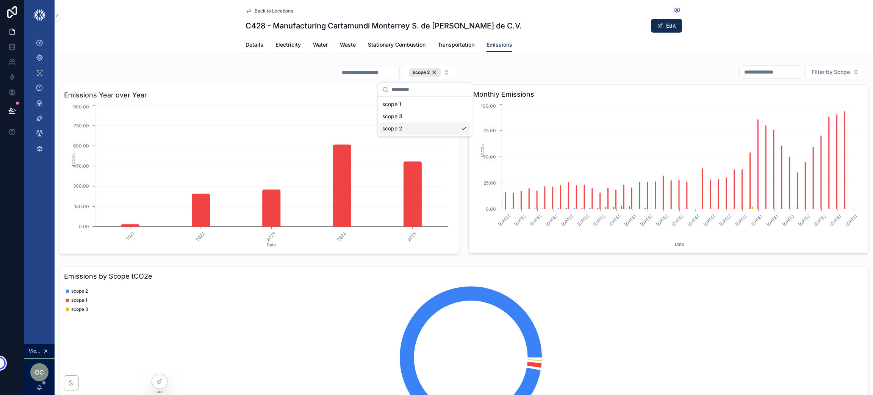
click at [255, 9] on span "Back to Locations" at bounding box center [274, 11] width 38 height 6
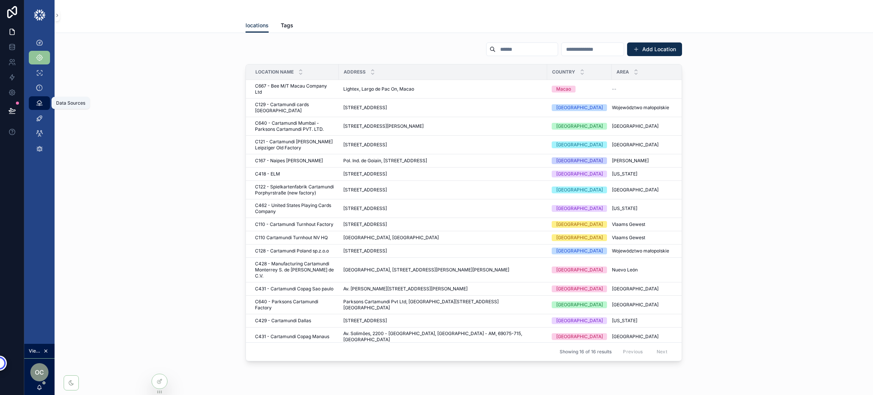
click at [41, 103] on icon "scrollable content" at bounding box center [40, 103] width 8 height 8
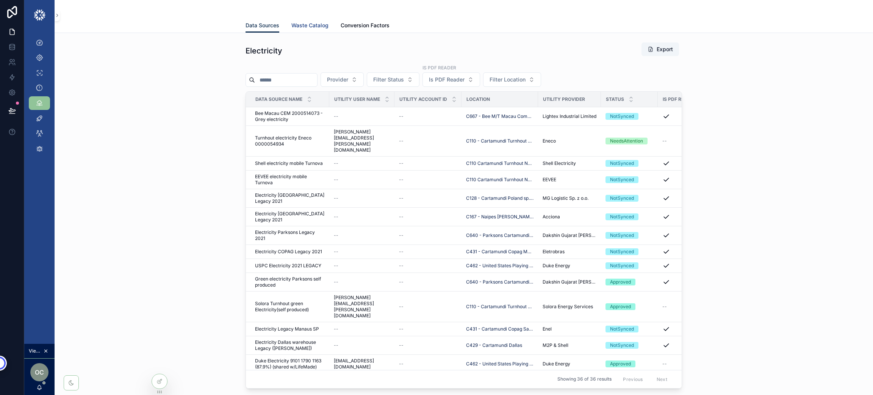
click at [301, 24] on span "Waste Catalog" at bounding box center [309, 26] width 37 height 8
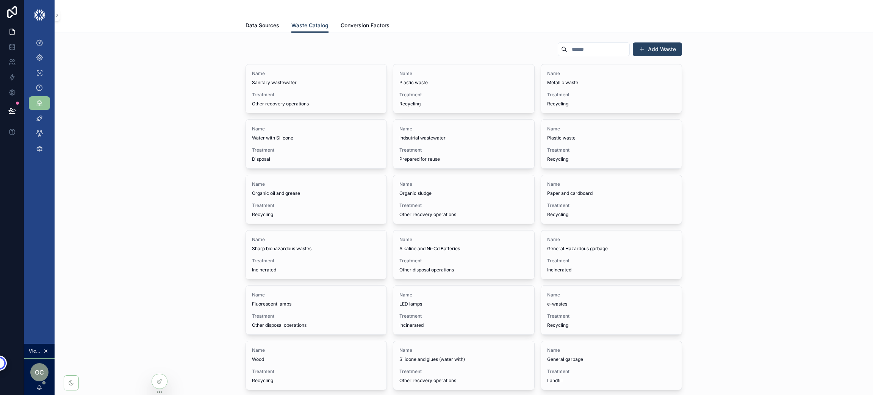
click at [657, 51] on button "Add Waste" at bounding box center [657, 49] width 49 height 14
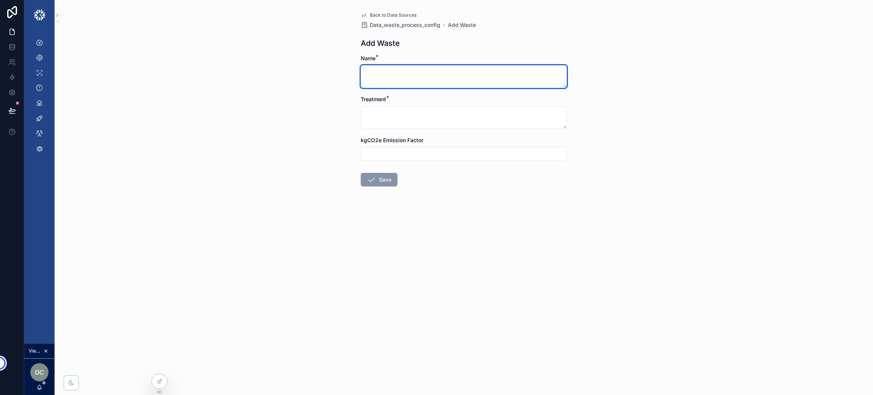
click at [461, 78] on textarea "scrollable content" at bounding box center [464, 76] width 206 height 23
click at [461, 78] on textarea "*******" at bounding box center [464, 76] width 206 height 23
click at [393, 68] on textarea "**********" at bounding box center [464, 76] width 206 height 23
type textarea "**********"
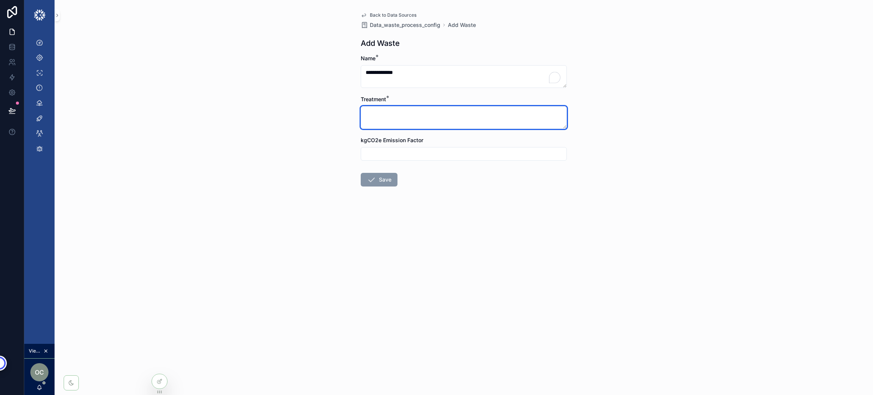
click at [404, 109] on textarea "scrollable content" at bounding box center [464, 117] width 206 height 23
drag, startPoint x: 395, startPoint y: 116, endPoint x: 343, endPoint y: 117, distance: 52.3
click at [343, 117] on div "**********" at bounding box center [464, 197] width 819 height 395
type textarea "*********"
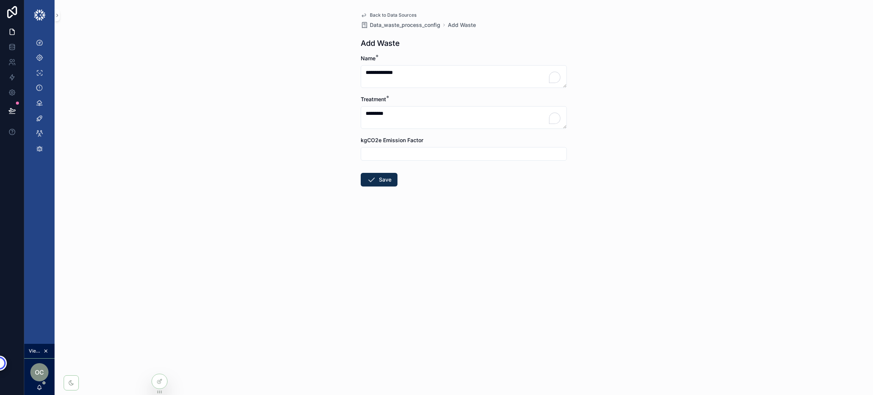
click at [394, 153] on input "scrollable content" at bounding box center [463, 154] width 205 height 11
click at [283, 128] on div "**********" at bounding box center [464, 197] width 819 height 395
click at [383, 150] on input "scrollable content" at bounding box center [463, 154] width 205 height 11
type input "*"
click at [379, 13] on span "Back to Data Sources" at bounding box center [393, 15] width 47 height 6
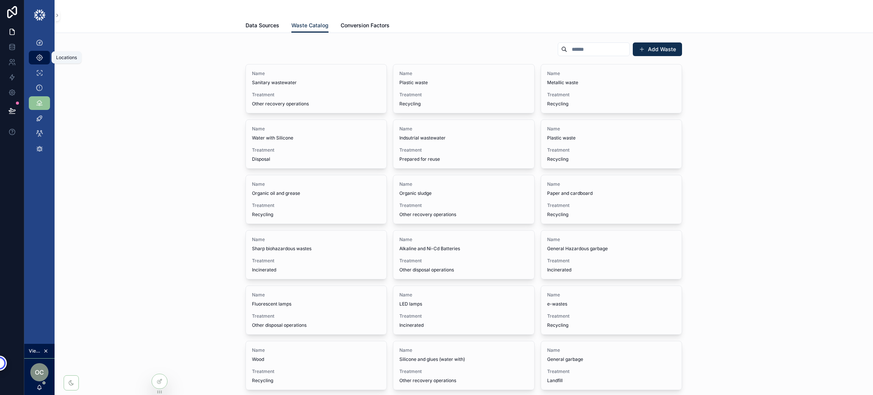
click at [42, 56] on icon "scrollable content" at bounding box center [40, 58] width 8 height 8
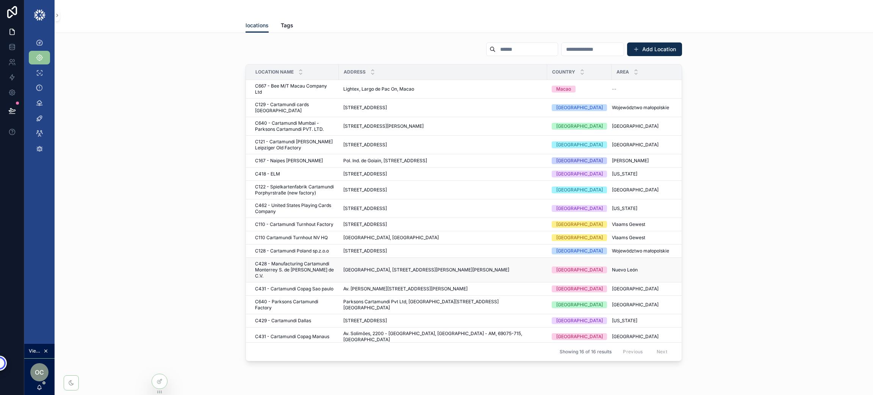
click at [304, 261] on span "C428 - Manufacturing Cartamundi Monterrey S. de R.L. de C.V." at bounding box center [294, 270] width 79 height 18
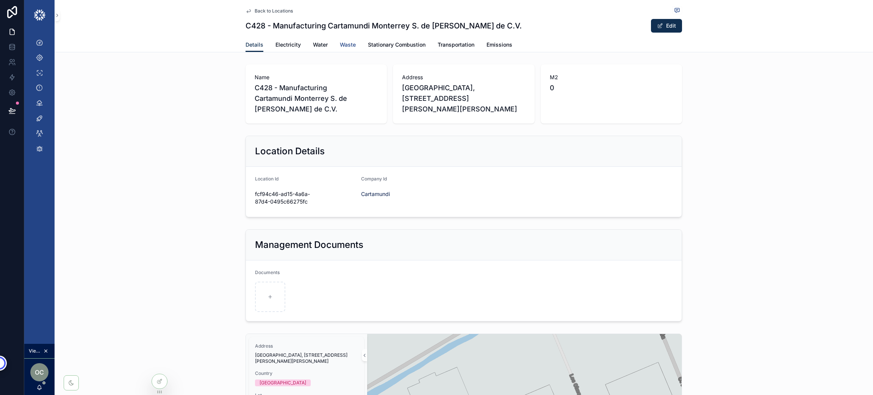
click at [340, 46] on span "Waste" at bounding box center [348, 45] width 16 height 8
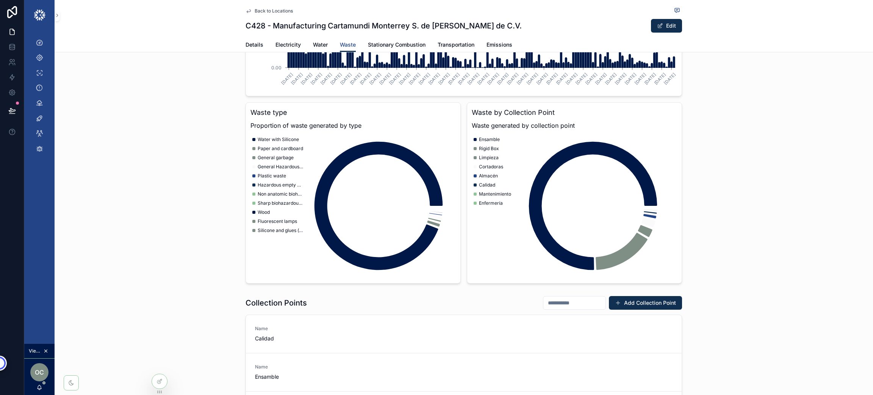
scroll to position [398, 0]
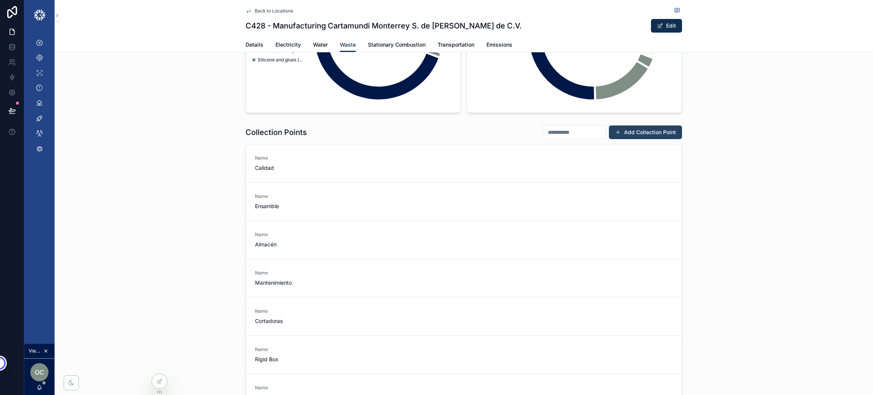
click at [637, 131] on button "Add Collection Point" at bounding box center [645, 132] width 73 height 14
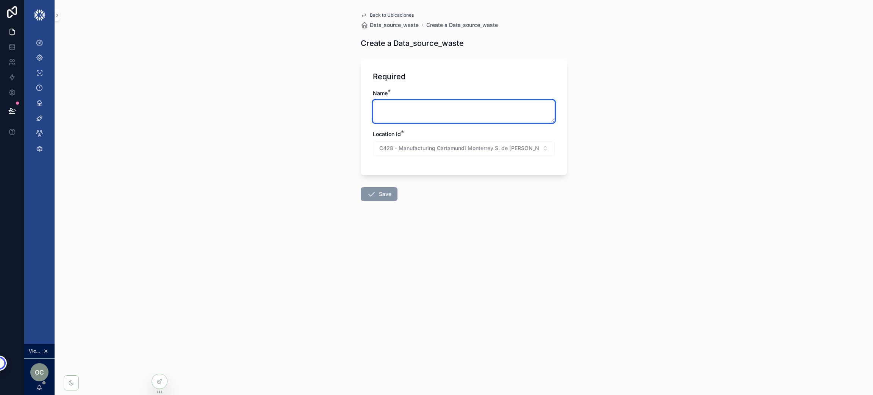
click at [451, 115] on textarea "scrollable content" at bounding box center [464, 111] width 182 height 23
type textarea "**********"
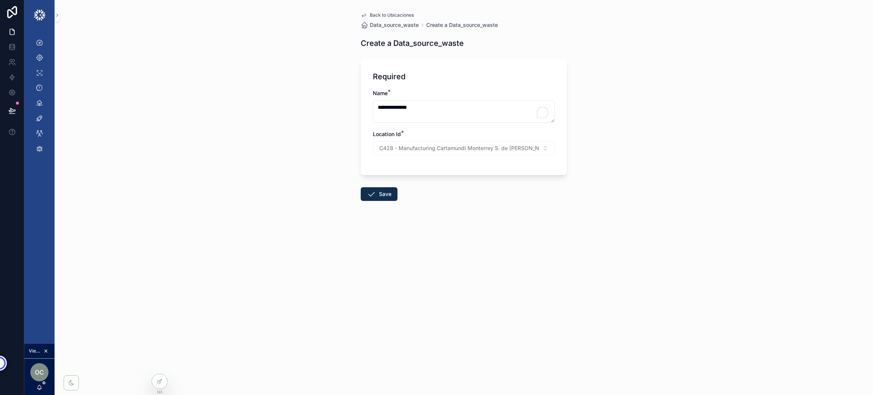
click at [374, 13] on span "Back to Ubicaciones" at bounding box center [392, 15] width 44 height 6
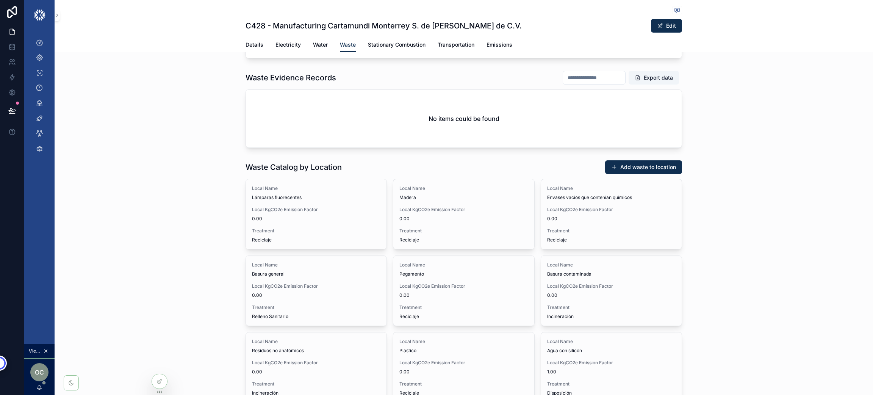
scroll to position [1136, 0]
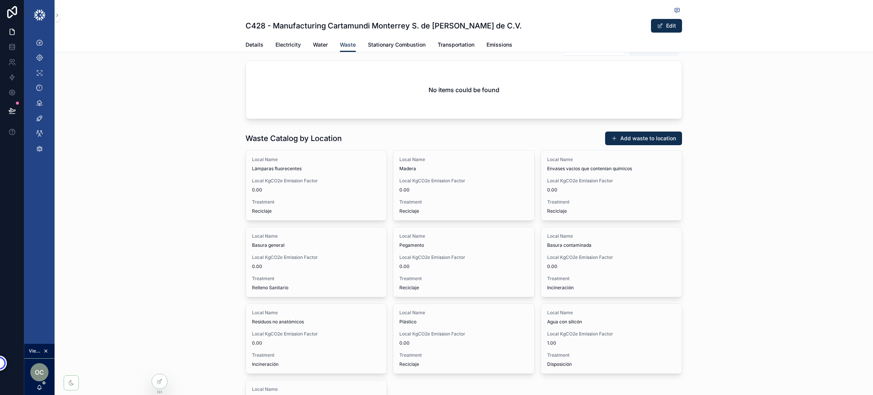
click at [636, 141] on button "Add waste to location" at bounding box center [643, 138] width 77 height 14
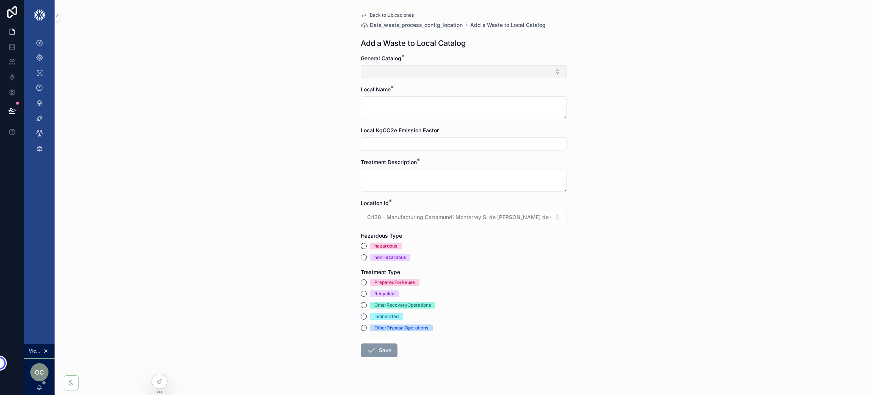
click at [428, 74] on button "Select Button" at bounding box center [464, 71] width 206 height 13
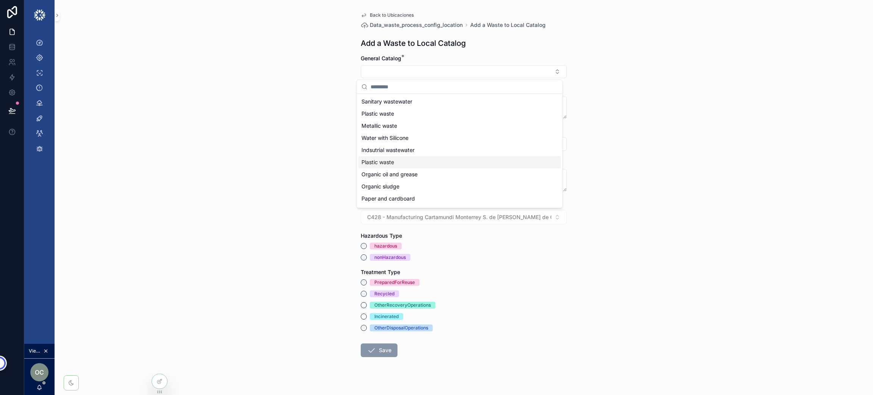
click at [426, 166] on div "Plastic waste" at bounding box center [459, 162] width 202 height 12
type textarea "**********"
type input "********"
type textarea "*********"
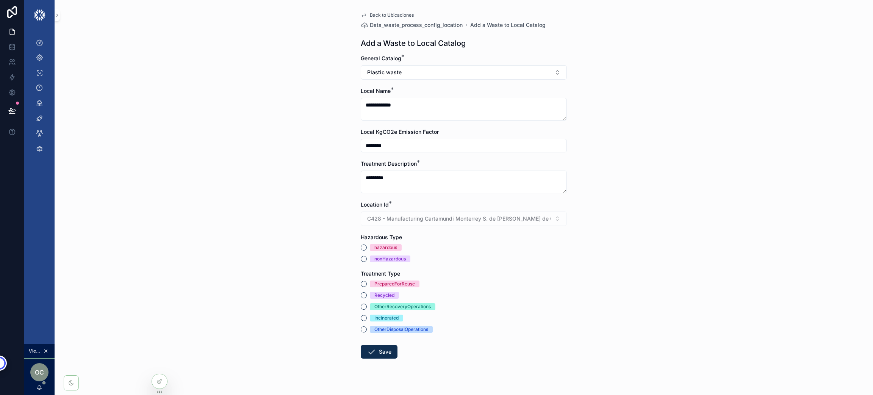
drag, startPoint x: 421, startPoint y: 149, endPoint x: 451, endPoint y: 279, distance: 134.0
click at [343, 140] on div "**********" at bounding box center [464, 197] width 819 height 395
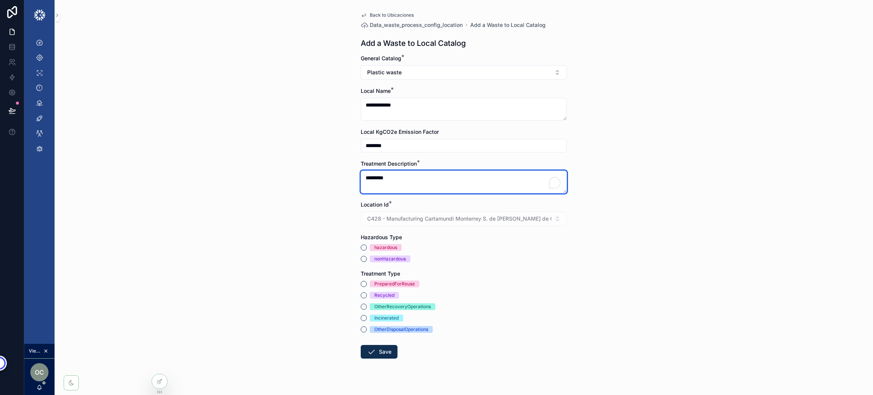
drag, startPoint x: 404, startPoint y: 183, endPoint x: 345, endPoint y: 184, distance: 58.7
click at [345, 184] on div "**********" at bounding box center [464, 197] width 819 height 395
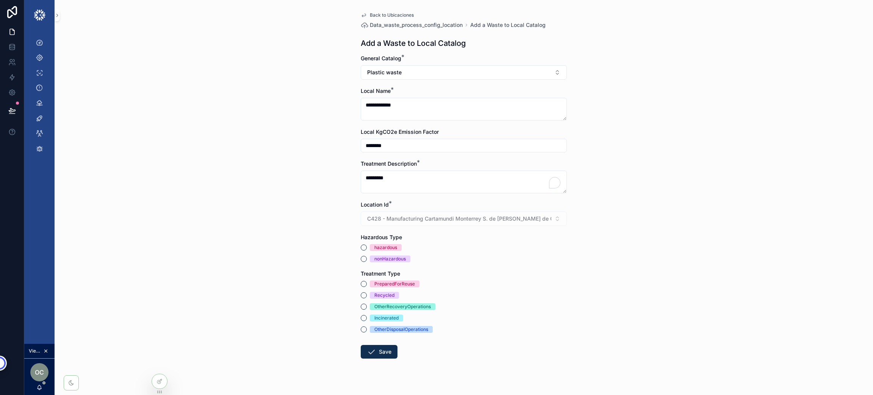
click at [322, 229] on div "**********" at bounding box center [464, 197] width 819 height 395
click at [361, 246] on button "hazardous" at bounding box center [364, 247] width 6 height 6
click at [361, 284] on button "PreparedForReuse" at bounding box center [364, 284] width 6 height 6
click at [376, 14] on span "Back to Ubicaciones" at bounding box center [392, 15] width 44 height 6
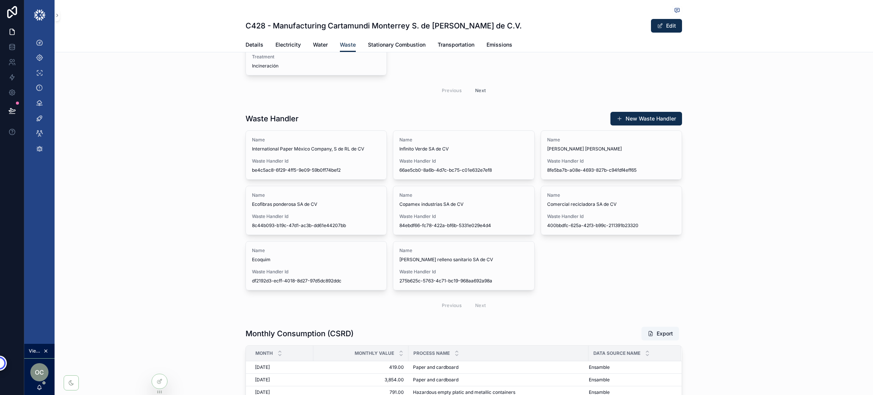
scroll to position [1478, 0]
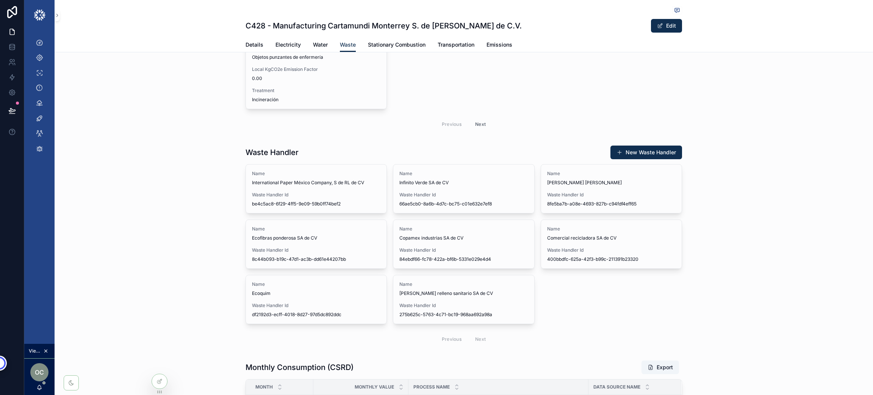
click at [635, 155] on button "New Waste Handler" at bounding box center [646, 153] width 72 height 14
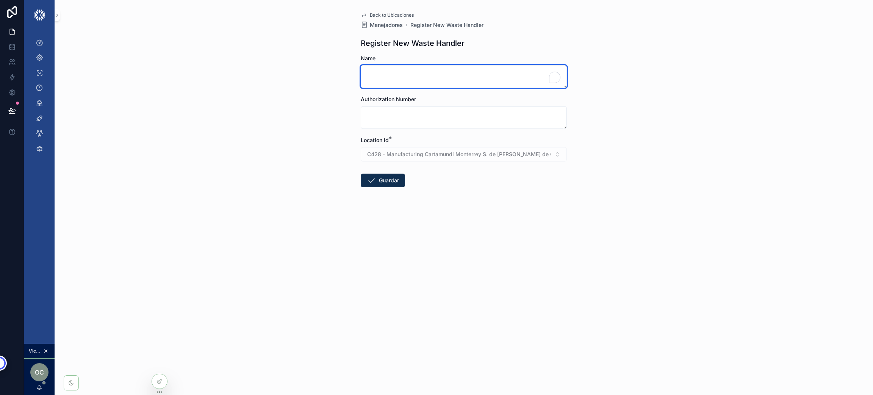
click at [456, 68] on textarea "To enrich screen reader interactions, please activate Accessibility in Grammarl…" at bounding box center [464, 76] width 206 height 23
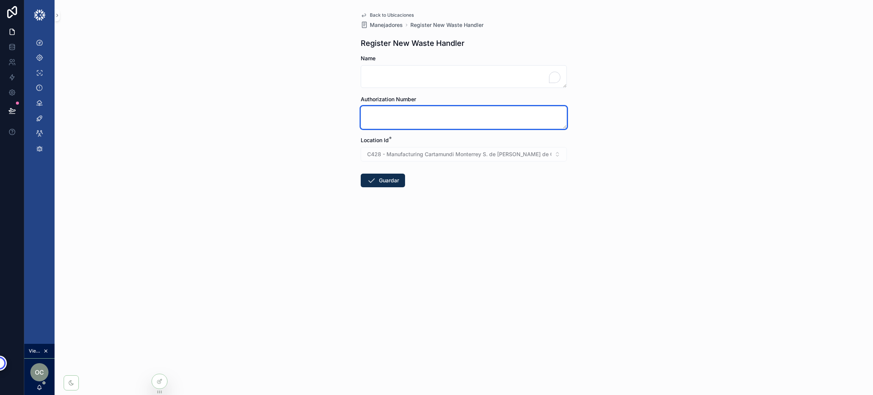
click at [466, 118] on textarea "scrollable content" at bounding box center [464, 117] width 206 height 23
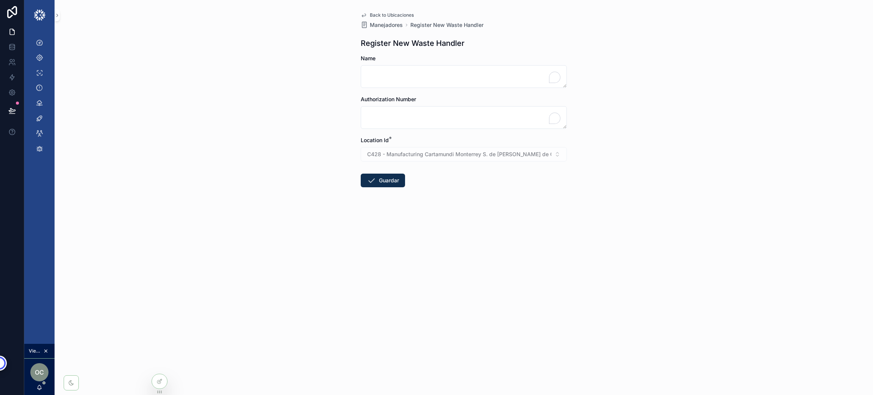
click at [394, 17] on span "Back to Ubicaciones" at bounding box center [392, 15] width 44 height 6
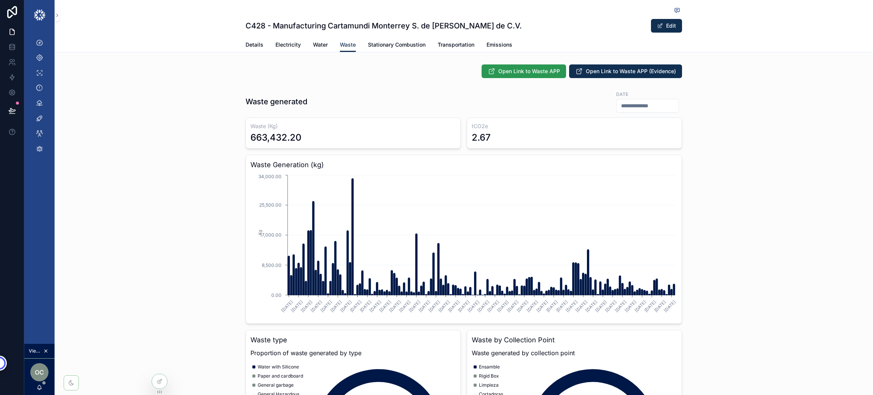
click at [518, 77] on button "Open Link to Waste APP" at bounding box center [524, 71] width 85 height 14
drag, startPoint x: 344, startPoint y: 142, endPoint x: 238, endPoint y: 140, distance: 106.1
click at [238, 140] on div "Waste generated Date Waste (Kg) 663,432.20 tCO2e 2.67 Waste Generation (kg) 1/1…" at bounding box center [464, 300] width 819 height 427
drag, startPoint x: 490, startPoint y: 144, endPoint x: 439, endPoint y: 149, distance: 50.6
click at [439, 149] on div "Waste (Kg) 663,432.20 tCO2e 2.67 Waste Generation (kg) 1/1/2023 5/1/2023 9/1/20…" at bounding box center [464, 313] width 437 height 393
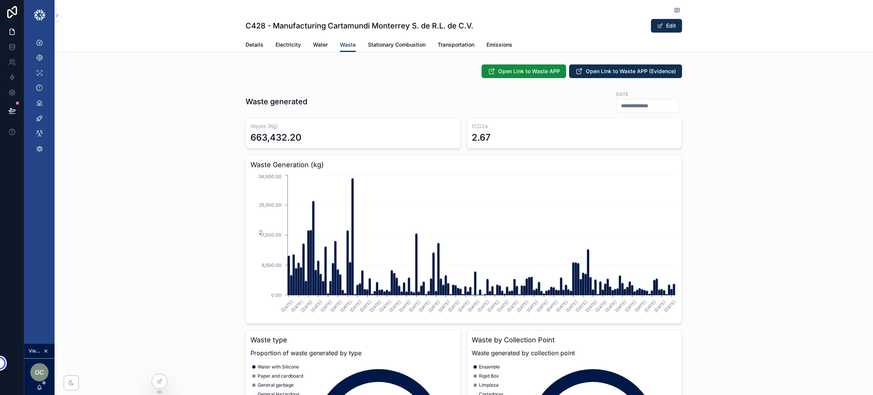
click at [182, 177] on div "Waste generated Date Waste (Kg) 663,432.20 tCO2e 2.67 Waste Generation (kg) 1/1…" at bounding box center [464, 300] width 819 height 427
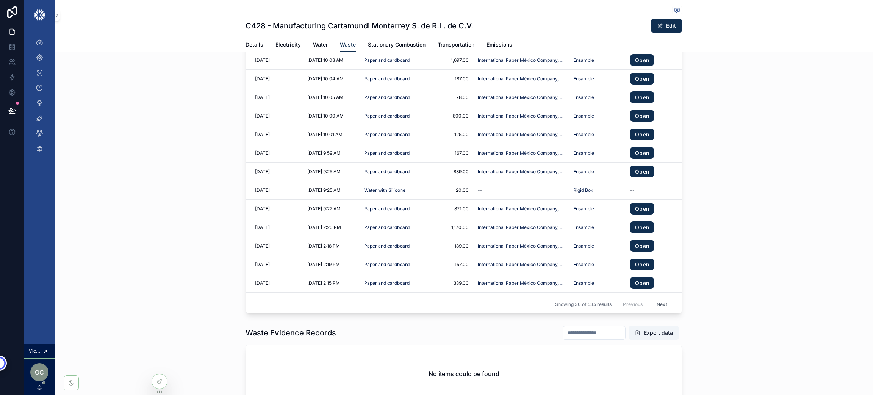
scroll to position [739, 0]
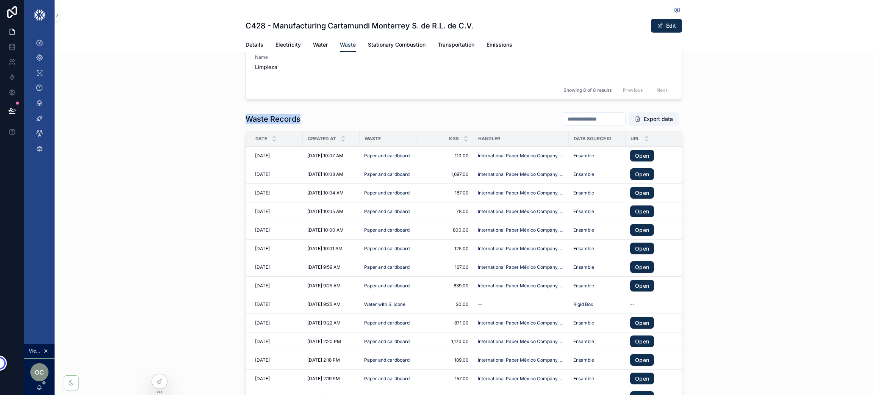
drag, startPoint x: 244, startPoint y: 116, endPoint x: 300, endPoint y: 119, distance: 56.2
click at [300, 119] on div "Waste Records Export data" at bounding box center [464, 119] width 437 height 14
click at [307, 115] on div "Waste Records Export data" at bounding box center [464, 119] width 437 height 14
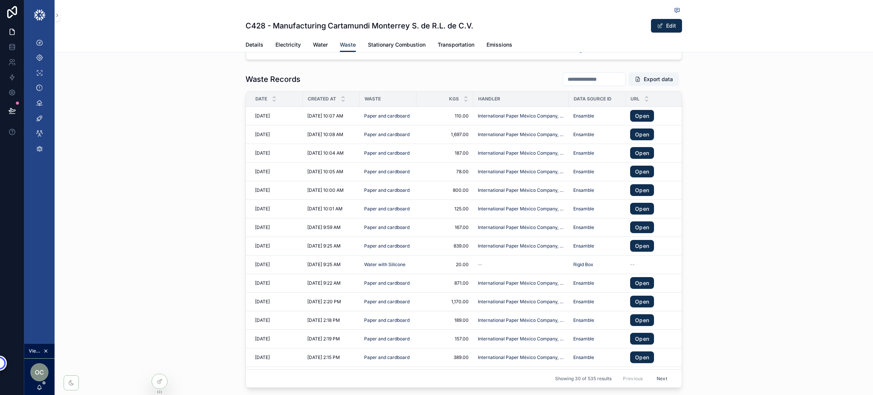
scroll to position [796, 0]
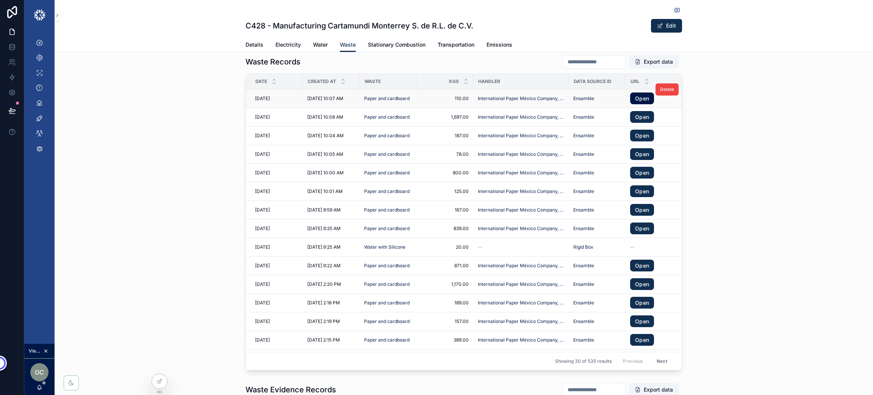
click at [633, 101] on link "Open" at bounding box center [642, 98] width 24 height 12
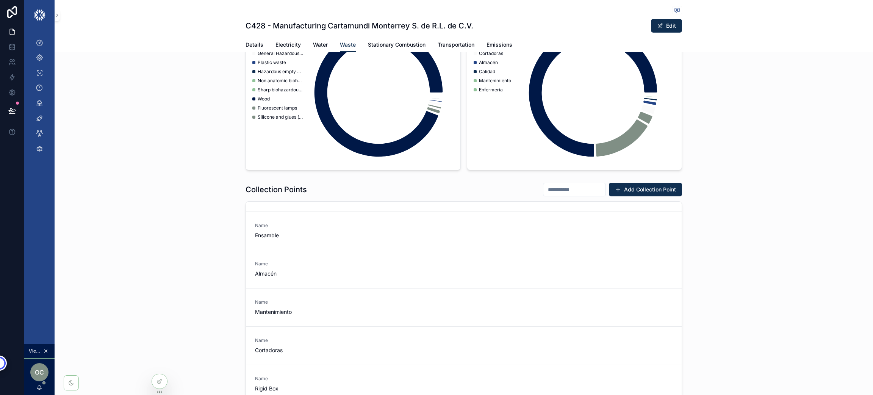
scroll to position [0, 0]
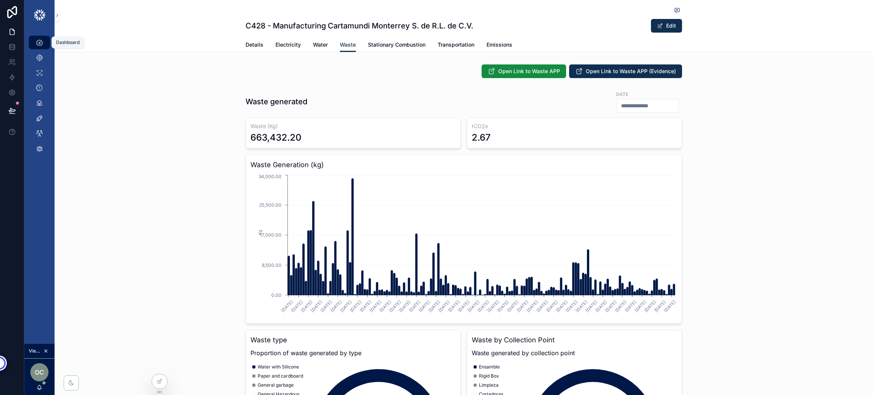
click at [41, 40] on icon "scrollable content" at bounding box center [40, 43] width 8 height 8
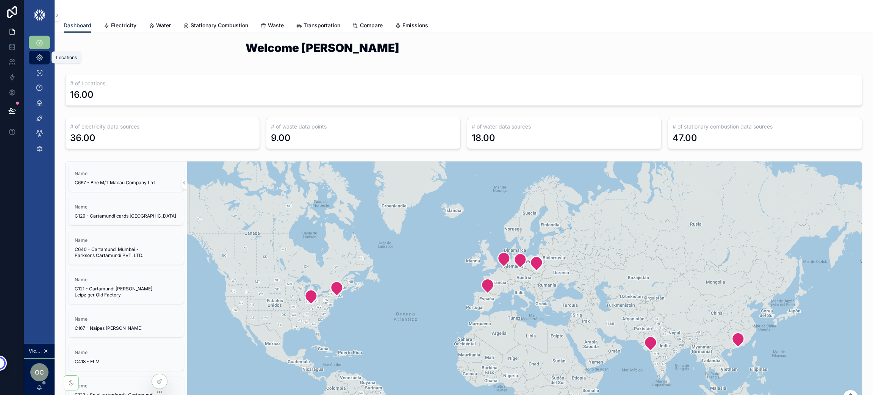
click at [34, 56] on div "Locations" at bounding box center [39, 58] width 12 height 12
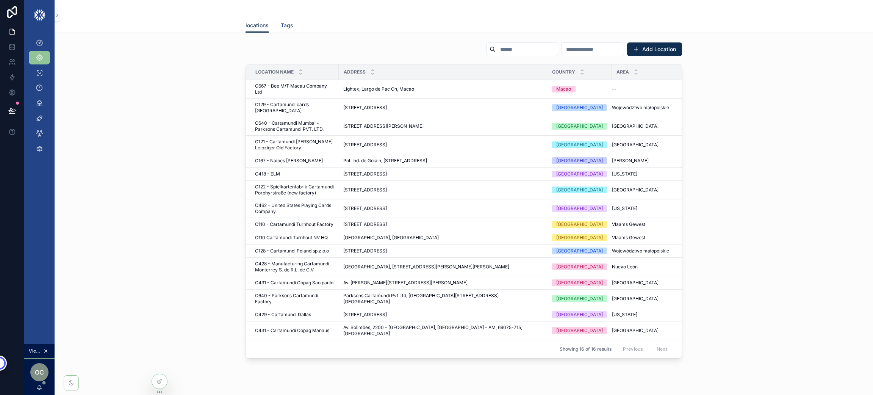
click at [285, 22] on span "Tags" at bounding box center [287, 26] width 13 height 8
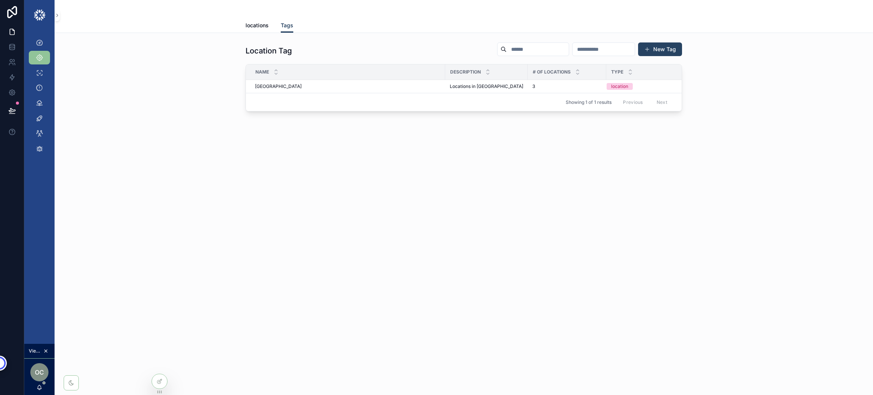
click at [660, 51] on button "New Tag" at bounding box center [660, 49] width 44 height 14
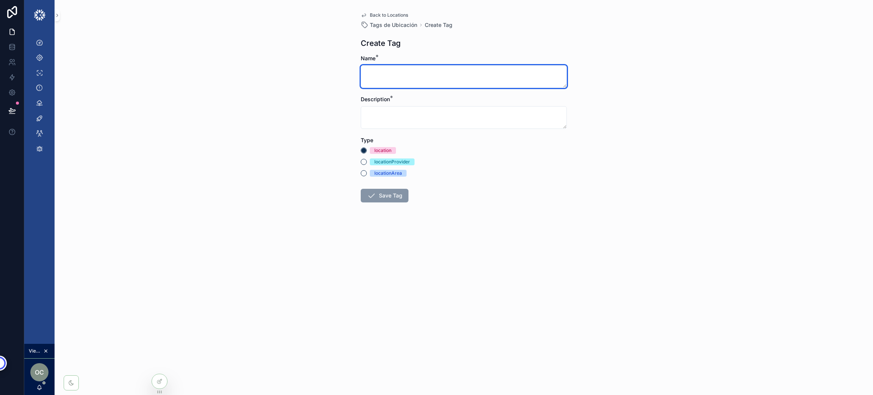
click at [499, 77] on textarea "scrollable content" at bounding box center [464, 76] width 206 height 23
type textarea "*"
type textarea "*******"
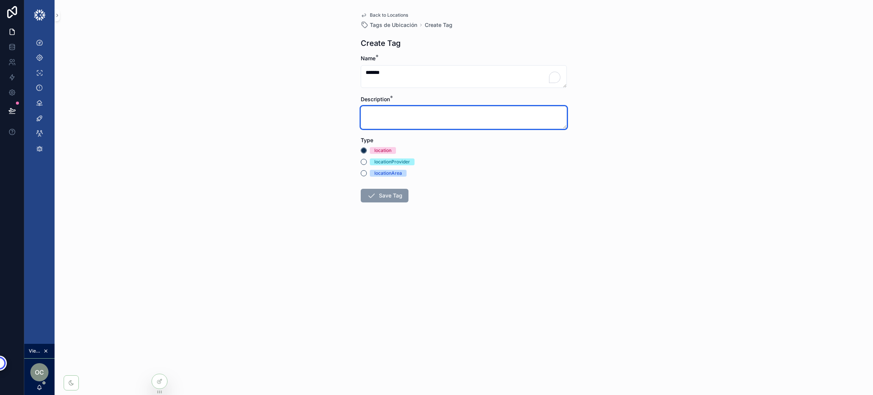
click at [486, 112] on textarea "scrollable content" at bounding box center [464, 117] width 206 height 23
type textarea "**********"
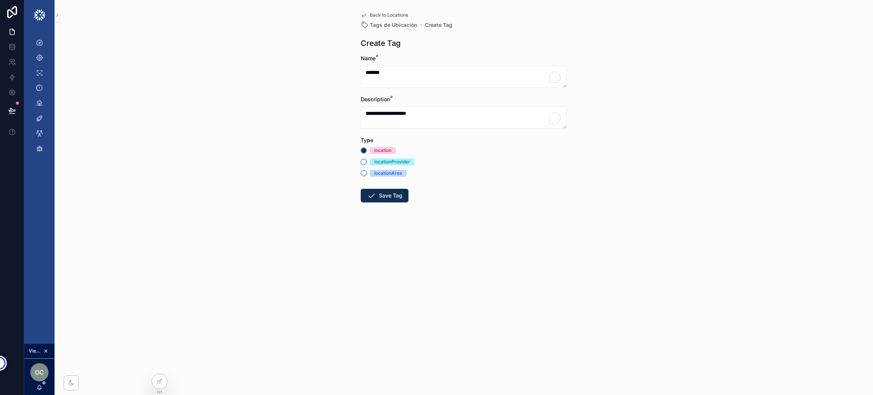
click at [382, 14] on span "Back to Locations" at bounding box center [389, 15] width 38 height 6
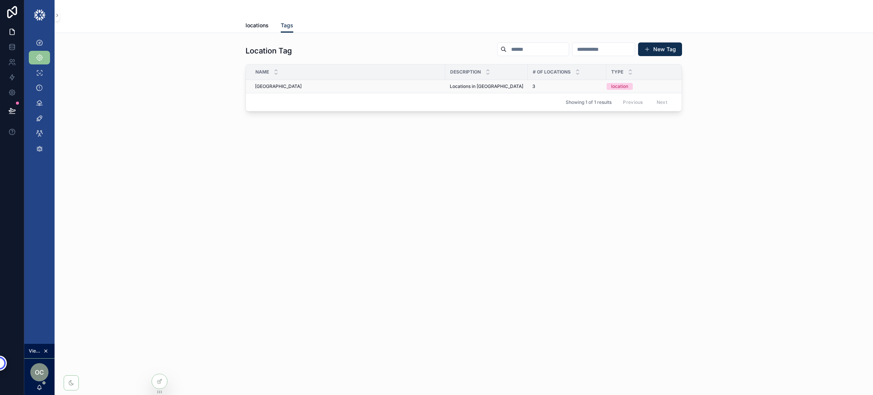
click at [267, 88] on span "North America" at bounding box center [278, 86] width 47 height 6
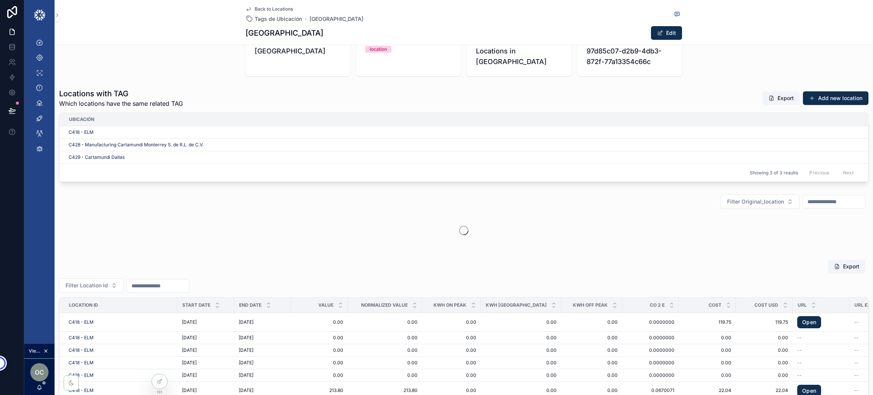
scroll to position [57, 0]
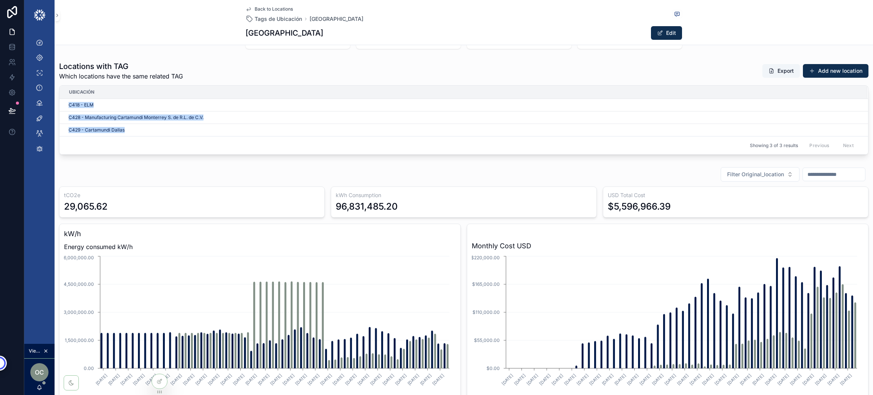
drag, startPoint x: 63, startPoint y: 104, endPoint x: 160, endPoint y: 161, distance: 112.1
drag, startPoint x: 154, startPoint y: 61, endPoint x: 67, endPoint y: 67, distance: 87.0
click at [67, 67] on h1 "Locations with TAG" at bounding box center [121, 66] width 124 height 11
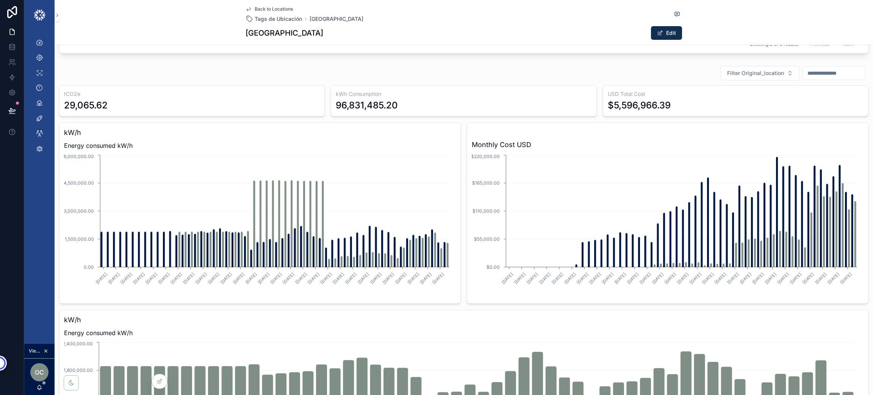
scroll to position [170, 0]
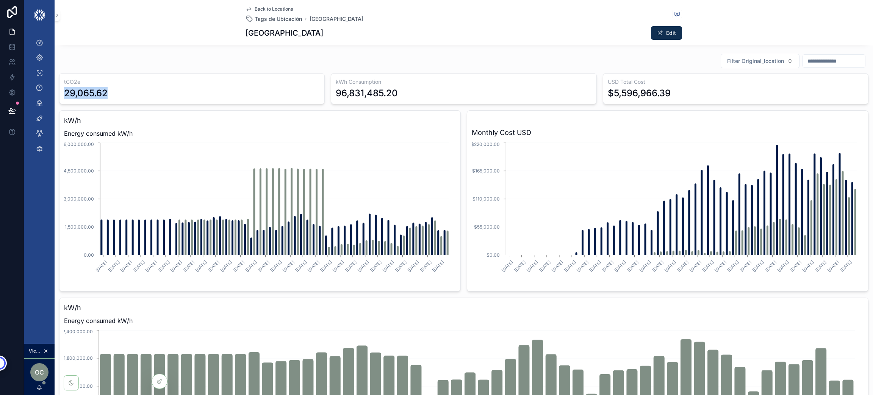
drag, startPoint x: 169, startPoint y: 99, endPoint x: 70, endPoint y: 94, distance: 99.0
click at [65, 94] on div "tCO2e 29,065.62" at bounding box center [192, 88] width 266 height 31
drag, startPoint x: 419, startPoint y: 93, endPoint x: 324, endPoint y: 97, distance: 95.6
click at [324, 97] on div "tCO2e 29,065.62 kWh Consumption 96,831,485.20 USD Total Cost $5,596,966.39 kW/h…" at bounding box center [463, 369] width 809 height 593
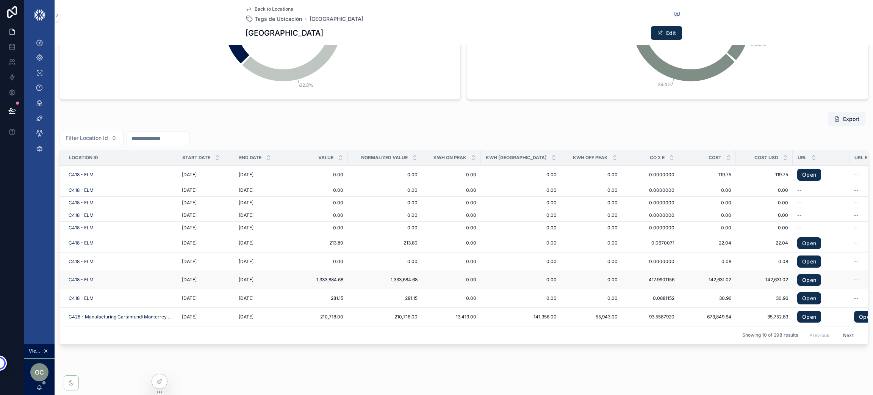
scroll to position [739, 0]
drag, startPoint x: 204, startPoint y: 357, endPoint x: 228, endPoint y: 360, distance: 24.2
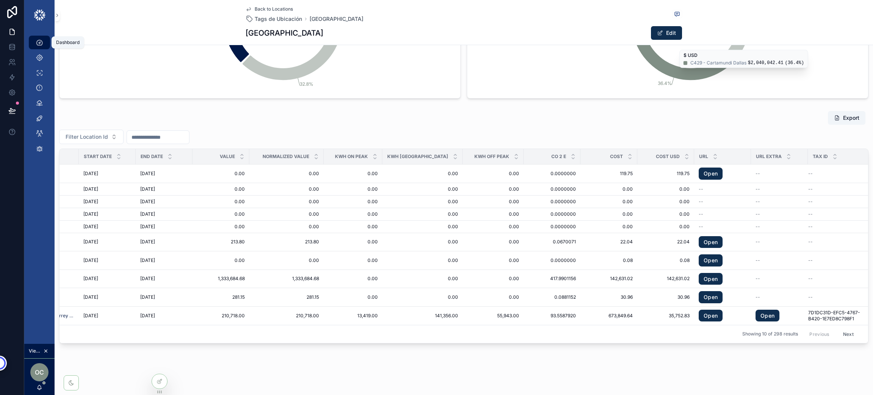
click at [40, 39] on icon "scrollable content" at bounding box center [40, 43] width 8 height 8
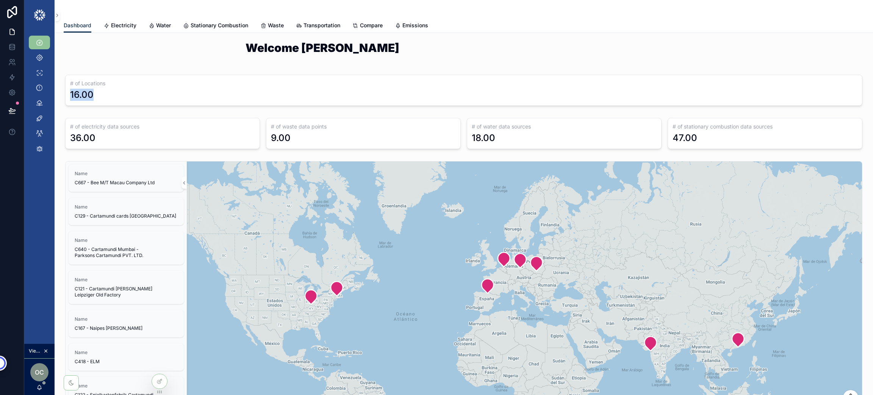
drag, startPoint x: 142, startPoint y: 96, endPoint x: 71, endPoint y: 94, distance: 70.9
click at [71, 94] on div "16.00" at bounding box center [463, 95] width 787 height 12
drag, startPoint x: 129, startPoint y: 136, endPoint x: 91, endPoint y: 136, distance: 38.3
click at [91, 136] on div "36.00" at bounding box center [162, 138] width 185 height 12
drag, startPoint x: 320, startPoint y: 130, endPoint x: 303, endPoint y: 131, distance: 16.7
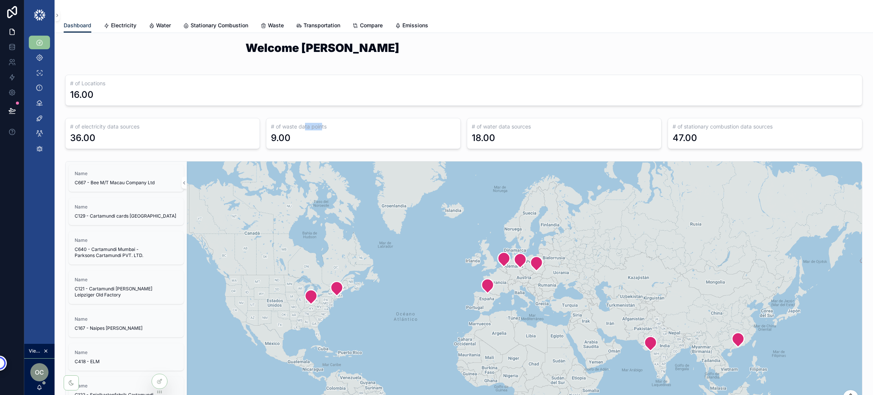
click at [303, 131] on div "# of waste data points 9.00" at bounding box center [363, 133] width 195 height 31
drag, startPoint x: 529, startPoint y: 126, endPoint x: 456, endPoint y: 123, distance: 73.6
click at [456, 123] on div "# of electricity data sources 36.00 # of waste data points 9.00 # of water data…" at bounding box center [463, 133] width 797 height 31
drag, startPoint x: 781, startPoint y: 124, endPoint x: 669, endPoint y: 131, distance: 112.8
click at [669, 131] on div "# of stationary combustion data sources 47.00" at bounding box center [765, 133] width 195 height 31
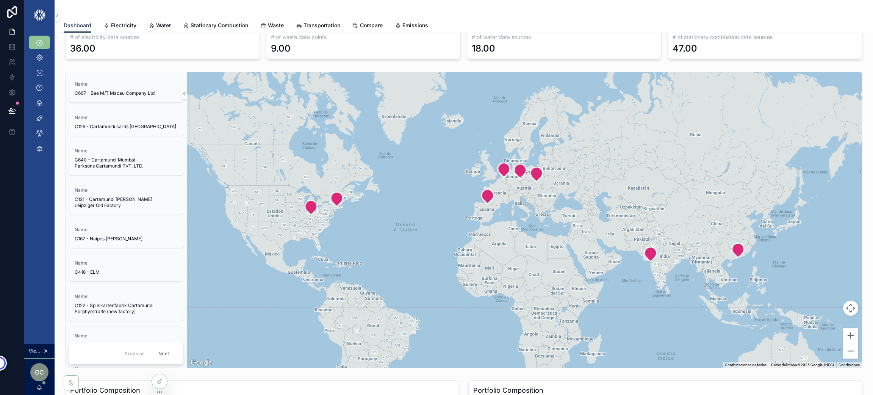
scroll to position [114, 0]
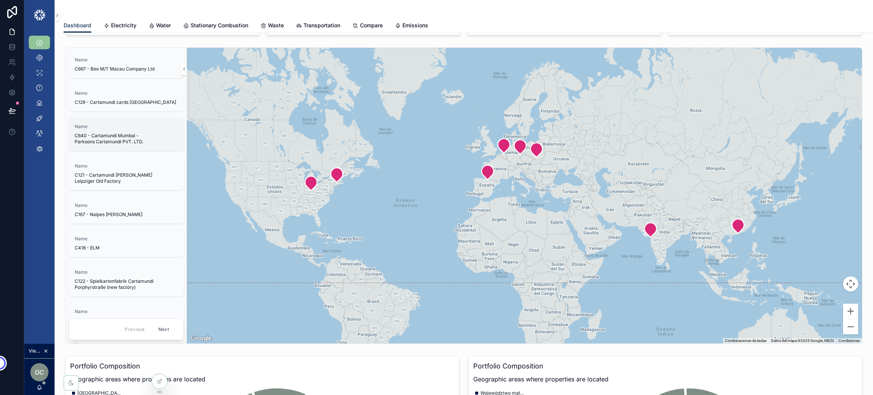
click at [118, 138] on span "C640 - Cartamundi Mumbai -Parksons Cartamundi PVT. LTD." at bounding box center [126, 139] width 103 height 12
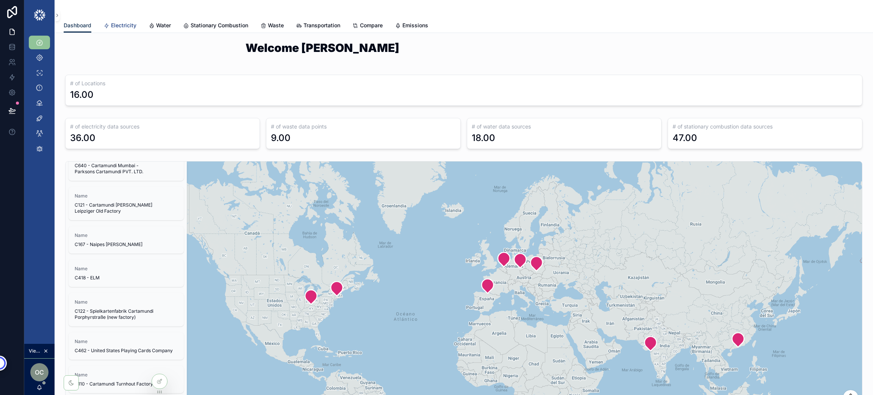
click at [120, 28] on span "Electricity" at bounding box center [123, 26] width 25 height 8
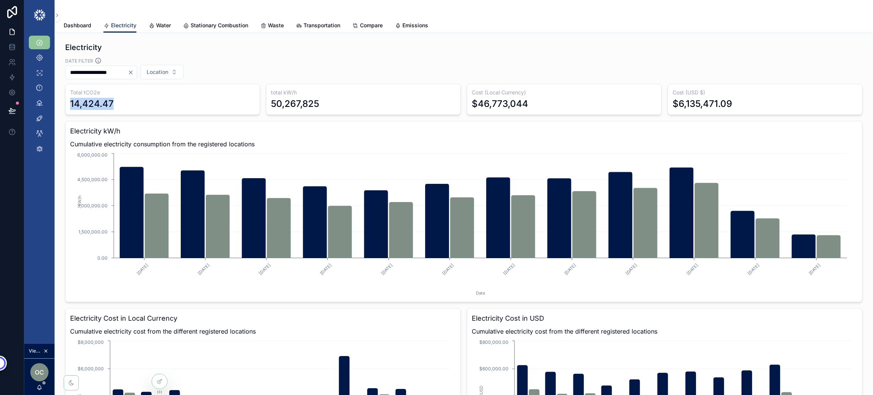
drag, startPoint x: 135, startPoint y: 100, endPoint x: 65, endPoint y: 102, distance: 70.5
click at [65, 102] on div "Total tCO2e 14,424.47" at bounding box center [162, 99] width 195 height 31
click at [128, 108] on div "14,424.47" at bounding box center [162, 104] width 185 height 12
drag, startPoint x: 142, startPoint y: 100, endPoint x: 71, endPoint y: 103, distance: 70.6
click at [69, 104] on div "Total tCO2e 14,424.47" at bounding box center [162, 99] width 195 height 31
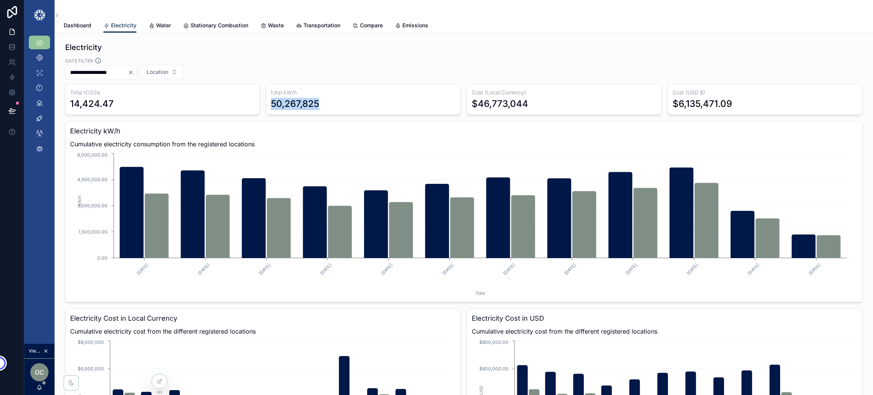
drag, startPoint x: 325, startPoint y: 104, endPoint x: 263, endPoint y: 106, distance: 61.4
click at [266, 106] on div "total kW/h 50,267,825" at bounding box center [363, 99] width 195 height 31
drag, startPoint x: 551, startPoint y: 102, endPoint x: 492, endPoint y: 102, distance: 59.9
click at [492, 102] on div "$46,773,044" at bounding box center [564, 104] width 185 height 12
drag, startPoint x: 734, startPoint y: 97, endPoint x: 739, endPoint y: 106, distance: 10.9
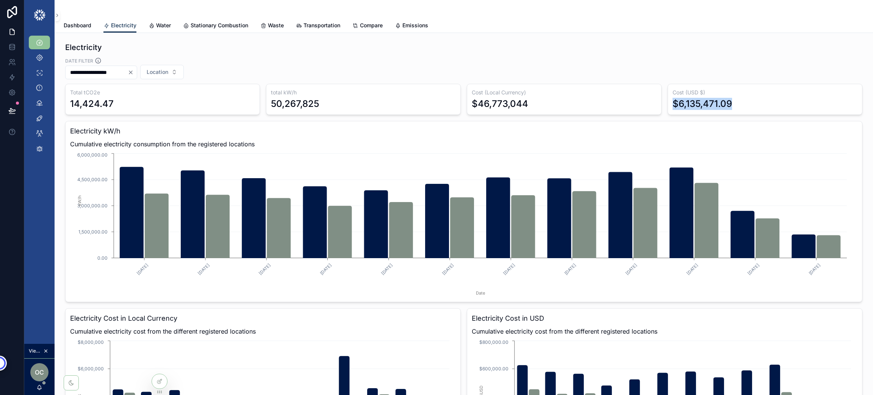
click at [739, 106] on div "Cost (USD $) $6,135,471.09" at bounding box center [765, 99] width 195 height 31
click at [675, 44] on div "Electricity" at bounding box center [463, 47] width 797 height 11
drag, startPoint x: 759, startPoint y: 102, endPoint x: 659, endPoint y: 87, distance: 101.1
click at [659, 87] on div "Total tCO2e 14,424.47 total kW/h 50,267,825 Cost (Local Currency) $46,773,044 C…" at bounding box center [463, 286] width 797 height 405
click at [168, 68] on span "Location" at bounding box center [158, 72] width 22 height 8
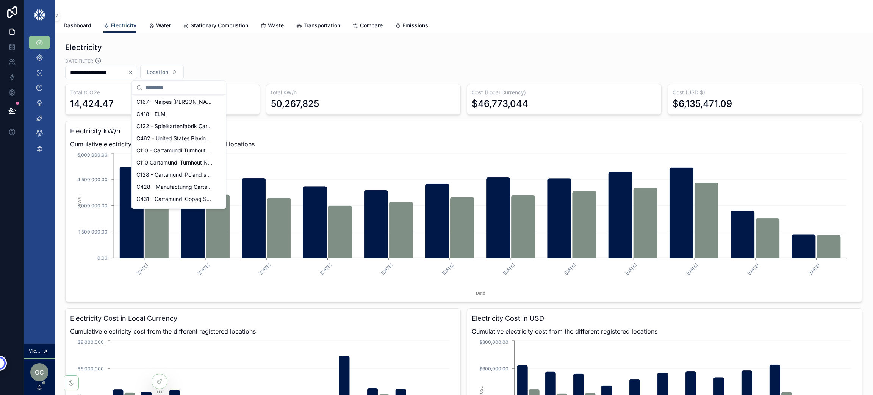
scroll to position [83, 0]
click at [171, 153] on span "C428 - Manufacturing Cartamundi Monterrey S. de R.L. de C.V." at bounding box center [174, 153] width 76 height 8
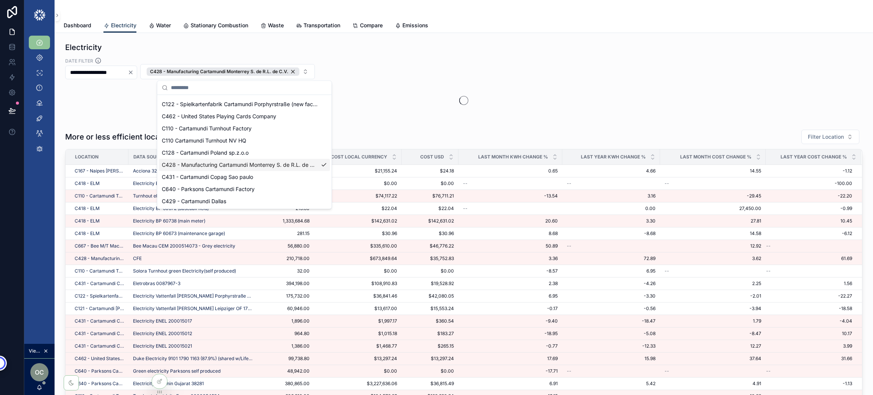
scroll to position [95, 0]
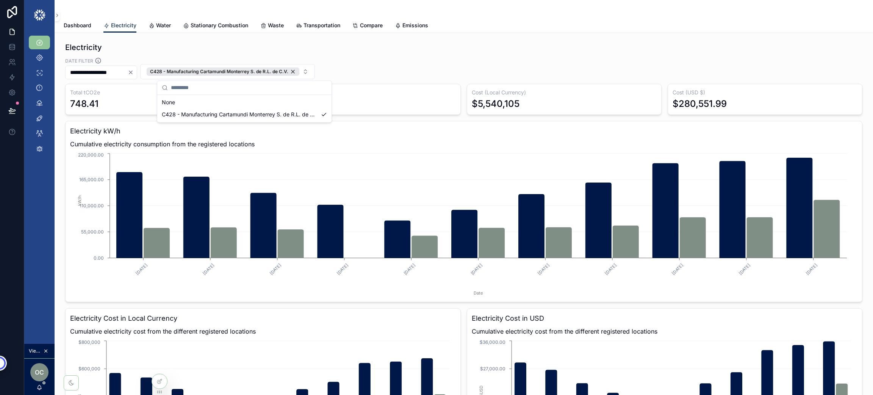
click at [465, 49] on div "Electricity" at bounding box center [463, 47] width 797 height 11
click at [120, 69] on input "**********" at bounding box center [97, 72] width 62 height 11
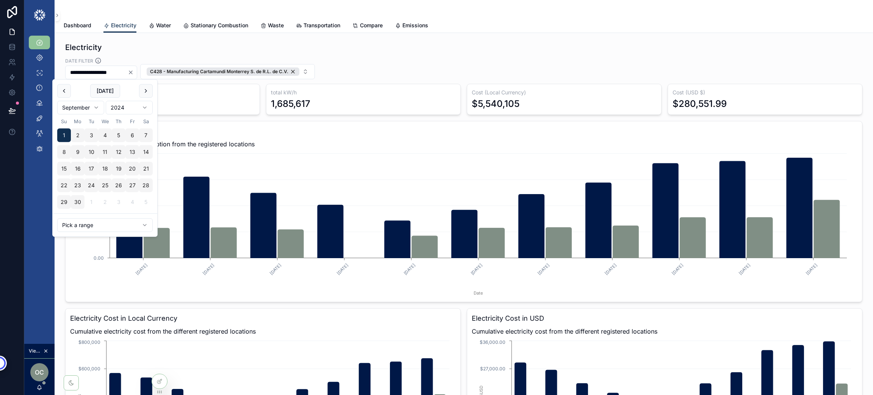
click at [139, 224] on html "**********" at bounding box center [436, 238] width 873 height 476
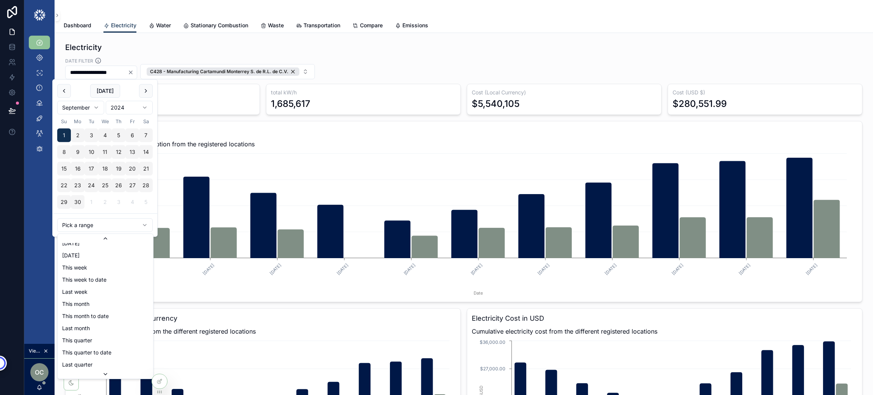
scroll to position [86, 0]
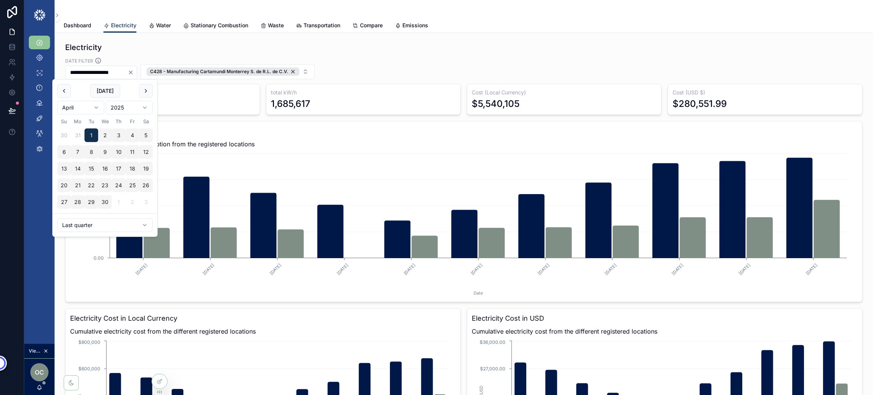
type input "**********"
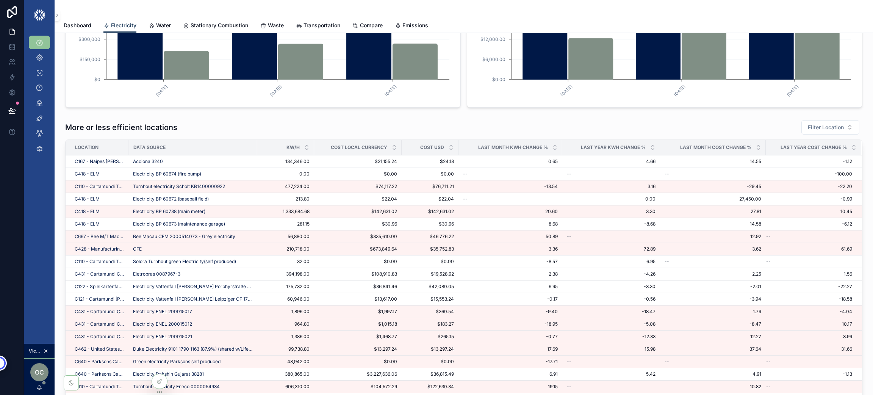
scroll to position [398, 0]
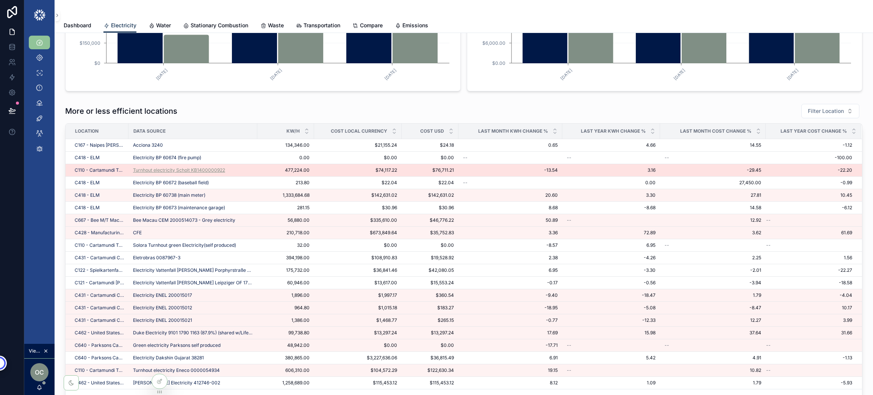
click at [149, 170] on span "Turnhout electricity Scholt KB1400000922" at bounding box center [179, 170] width 92 height 6
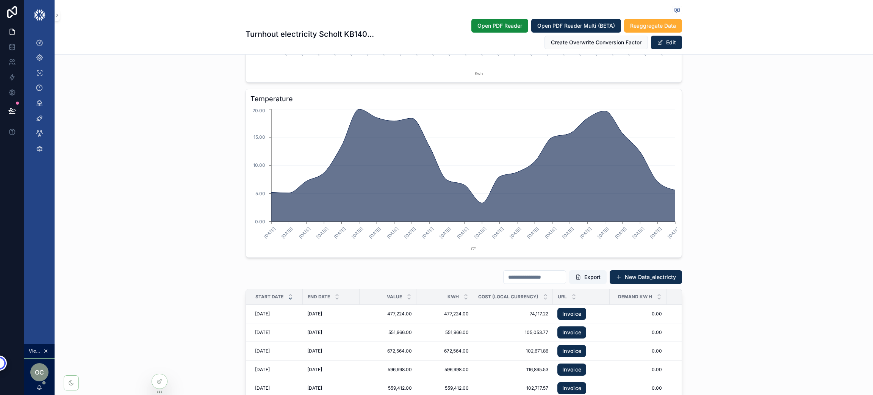
scroll to position [842, 0]
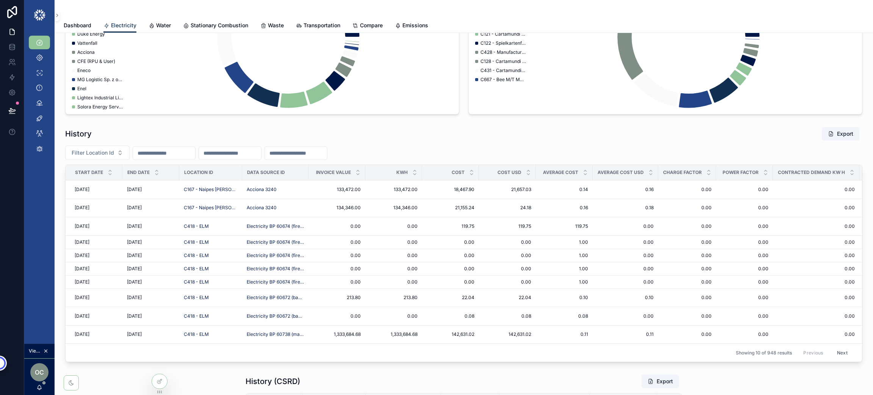
scroll to position [899, 0]
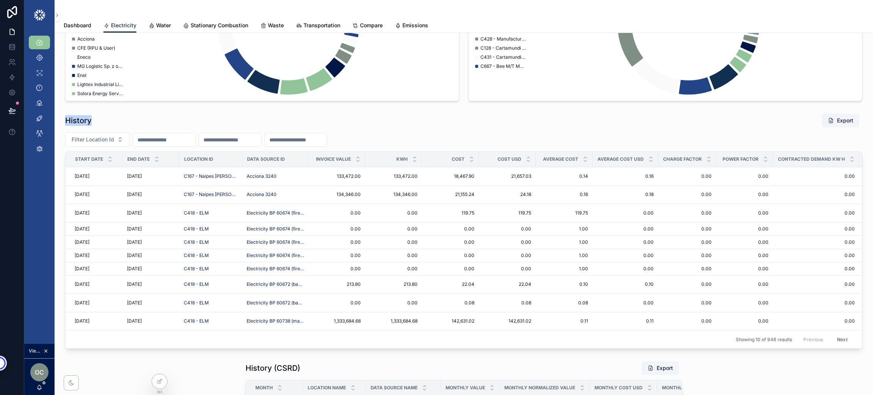
drag, startPoint x: 61, startPoint y: 122, endPoint x: 110, endPoint y: 124, distance: 49.3
click at [110, 124] on div "History Export Filter Location Id Start Date End Date Location Id Data Source I…" at bounding box center [464, 230] width 806 height 241
drag, startPoint x: 784, startPoint y: 343, endPoint x: 759, endPoint y: 349, distance: 25.3
click at [759, 348] on div "Showing 10 of 948 results Previous Next" at bounding box center [464, 339] width 797 height 18
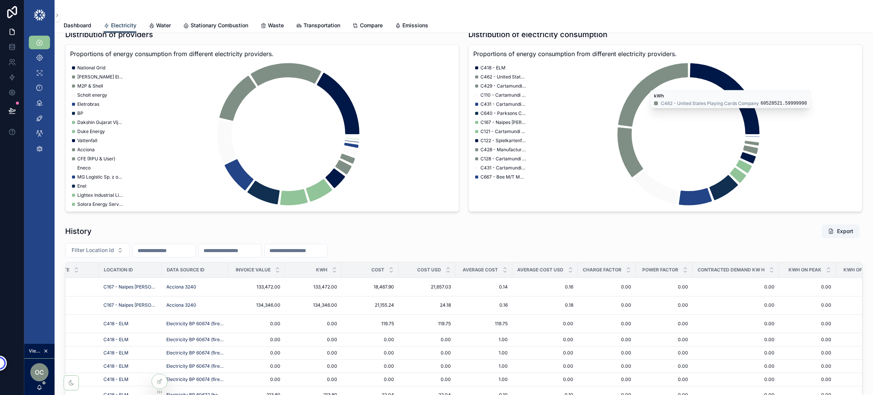
scroll to position [444, 0]
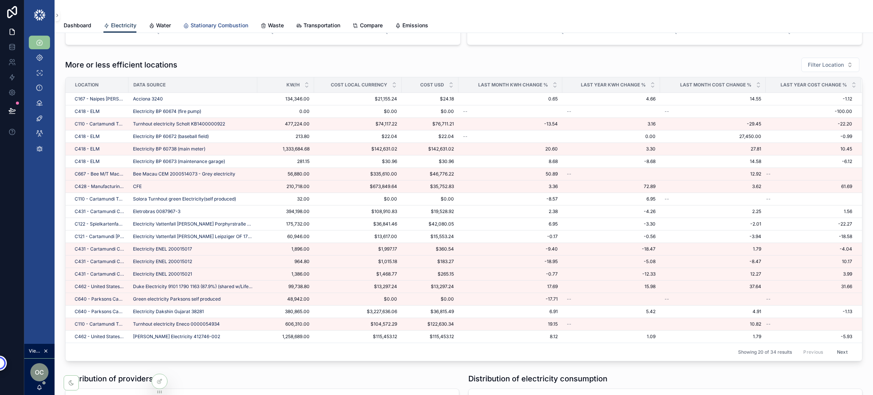
click at [206, 24] on span "Stationary Combustion" at bounding box center [220, 26] width 58 height 8
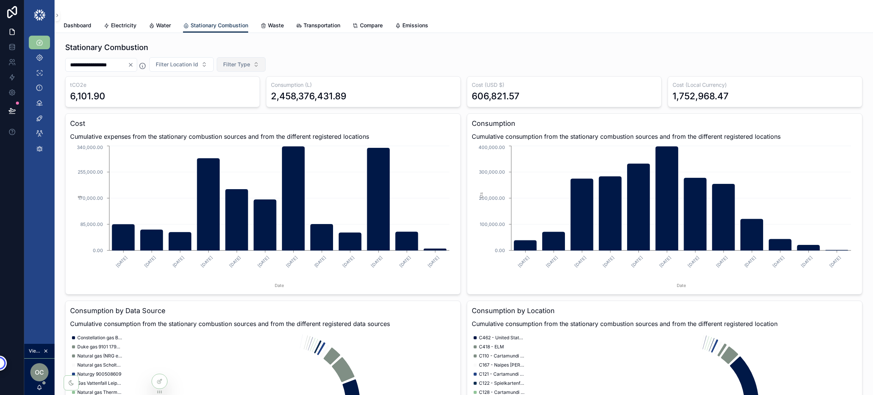
click at [250, 65] on span "Filter Type" at bounding box center [236, 65] width 27 height 8
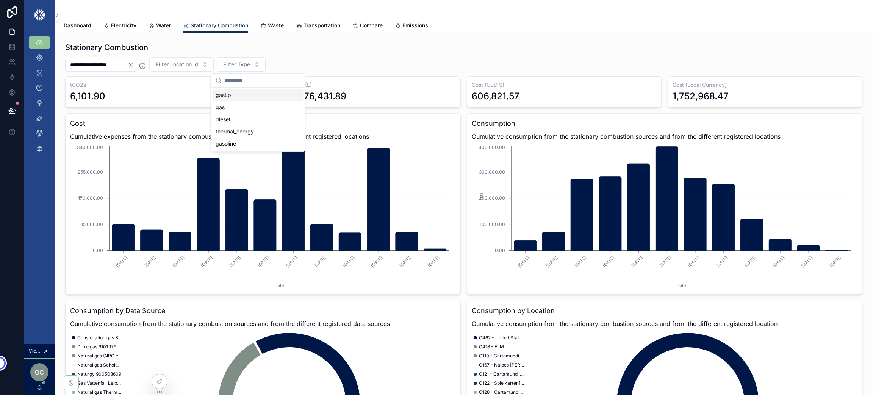
click at [249, 94] on div "gasLp" at bounding box center [258, 95] width 91 height 12
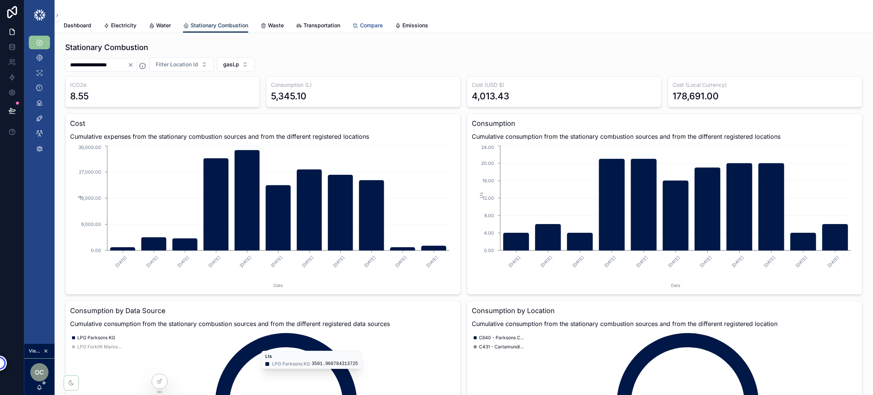
click at [366, 25] on span "Compare" at bounding box center [371, 26] width 23 height 8
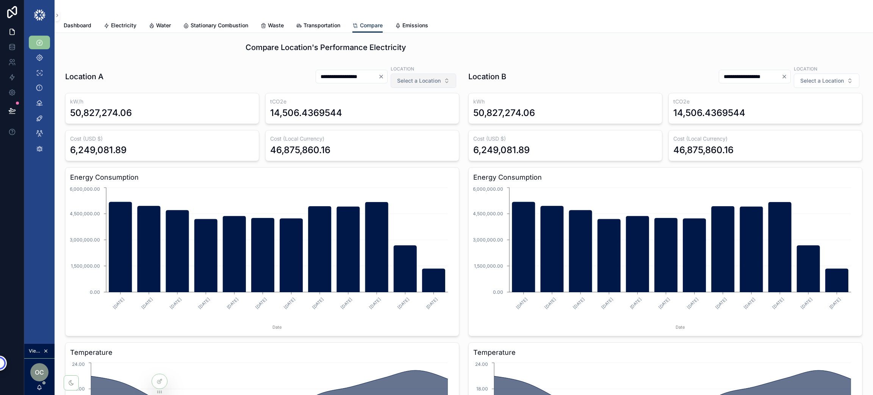
click at [420, 81] on span "Select a Location" at bounding box center [419, 81] width 44 height 8
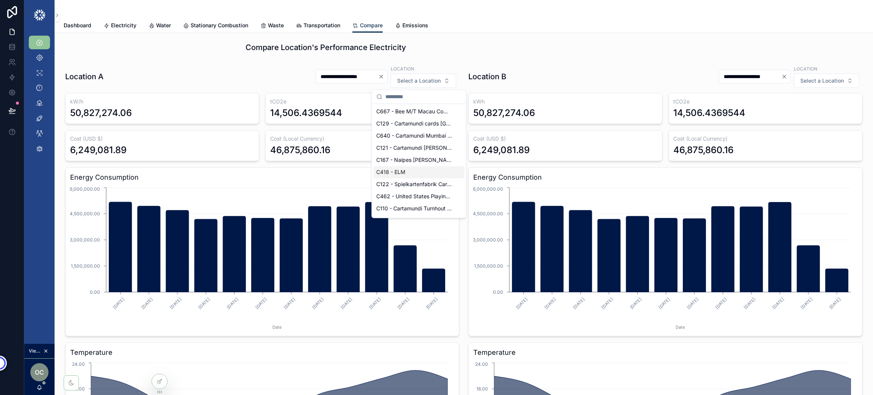
click at [411, 168] on div "C418 - ELM" at bounding box center [418, 172] width 91 height 12
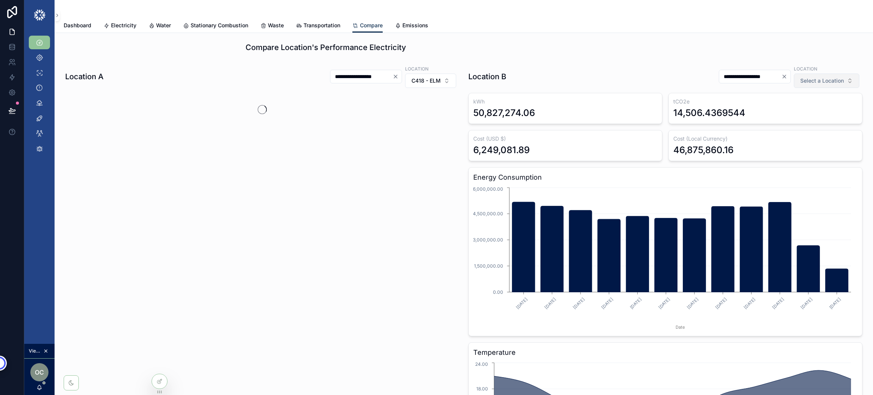
click at [818, 82] on span "Select a Location" at bounding box center [822, 81] width 44 height 8
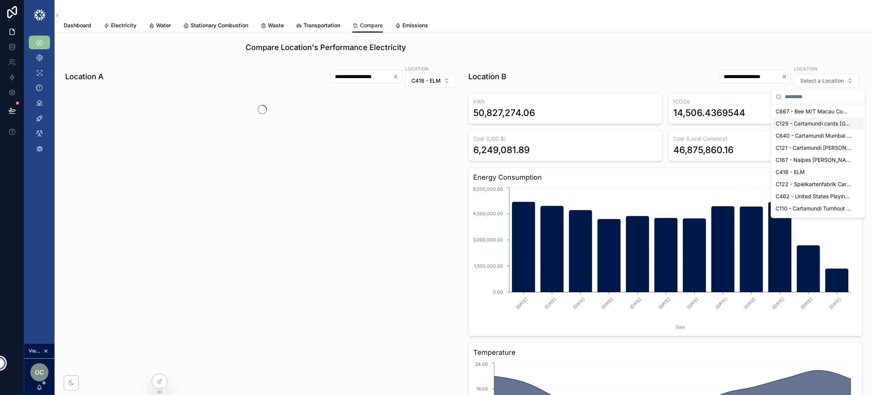
click at [814, 122] on span "C129 - Cartamundi cards Poland" at bounding box center [814, 124] width 76 height 8
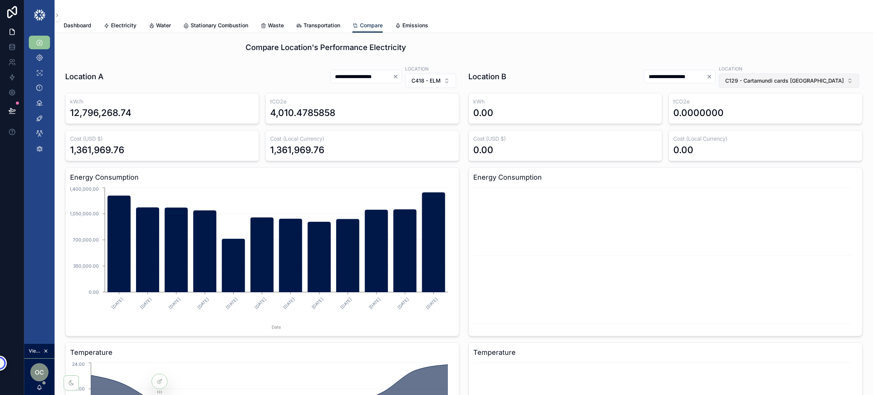
click at [781, 81] on span "C129 - Cartamundi cards Poland" at bounding box center [784, 81] width 119 height 8
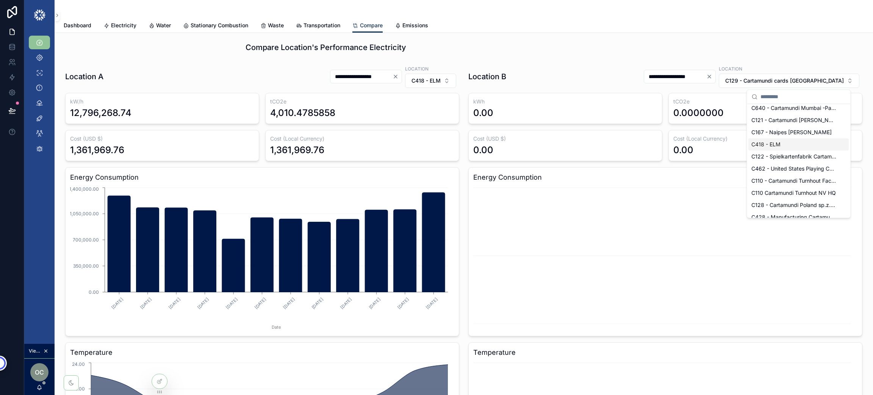
scroll to position [57, 0]
click at [793, 178] on span "C110 Cartamundi Turnhout NV HQ" at bounding box center [793, 176] width 85 height 8
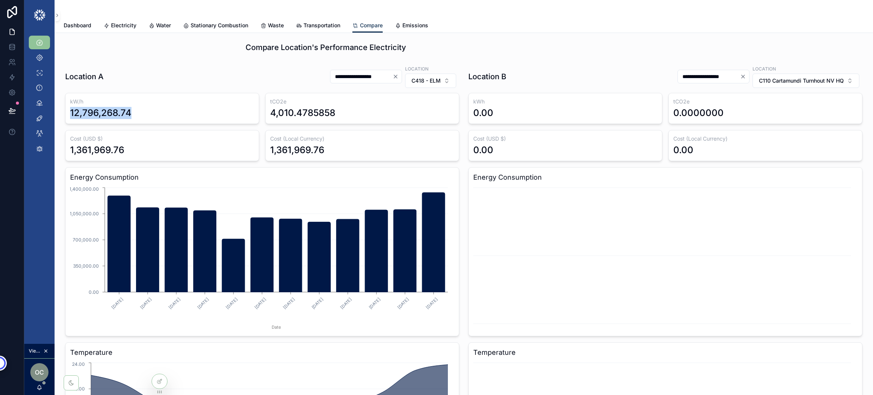
drag, startPoint x: 142, startPoint y: 115, endPoint x: 61, endPoint y: 114, distance: 81.1
click at [61, 114] on div "**********" at bounding box center [262, 288] width 403 height 452
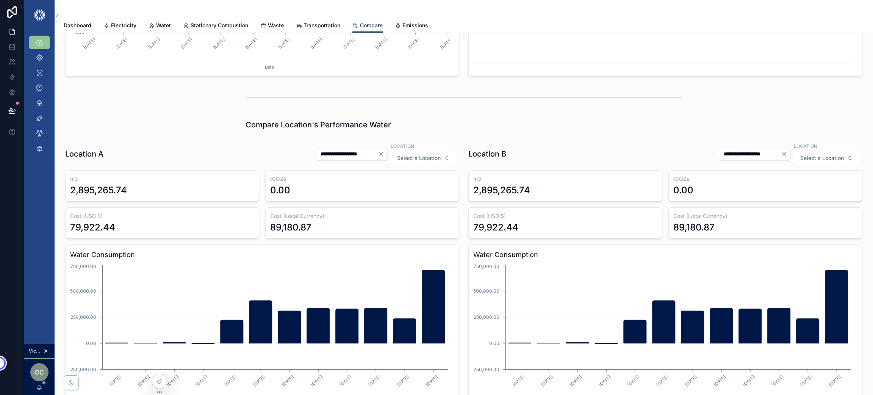
scroll to position [455, 0]
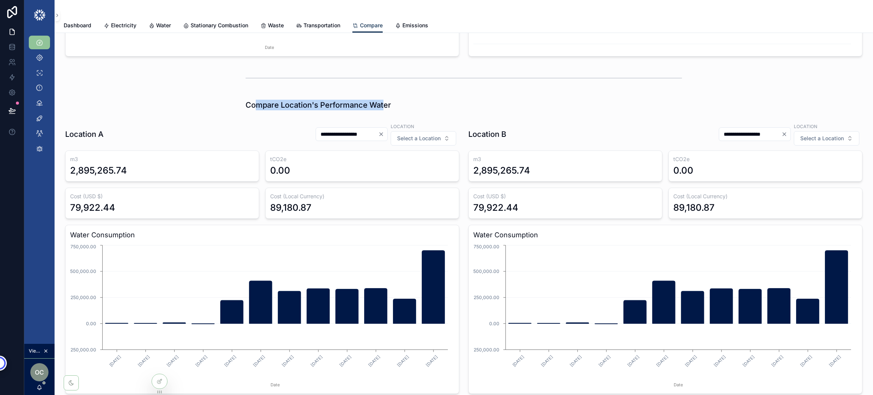
drag, startPoint x: 249, startPoint y: 107, endPoint x: 407, endPoint y: 101, distance: 157.8
click at [407, 101] on div "Compare Location's Performance Water" at bounding box center [464, 105] width 437 height 11
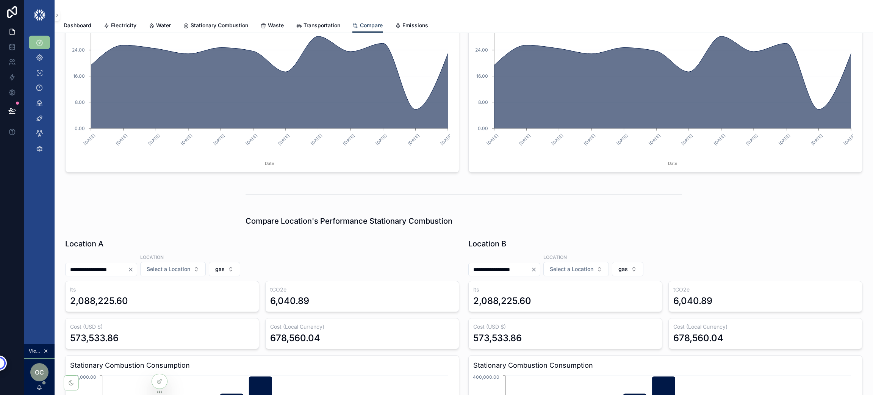
scroll to position [909, 0]
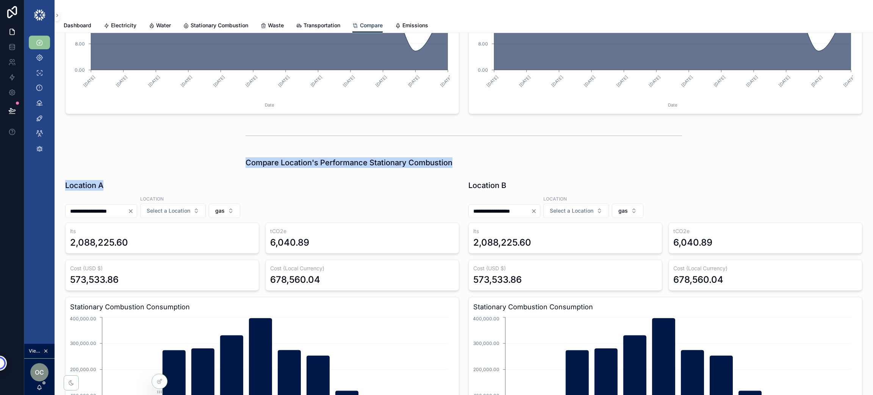
drag, startPoint x: 255, startPoint y: 161, endPoint x: 440, endPoint y: 179, distance: 185.8
click at [440, 179] on div "**********" at bounding box center [464, 64] width 819 height 1883
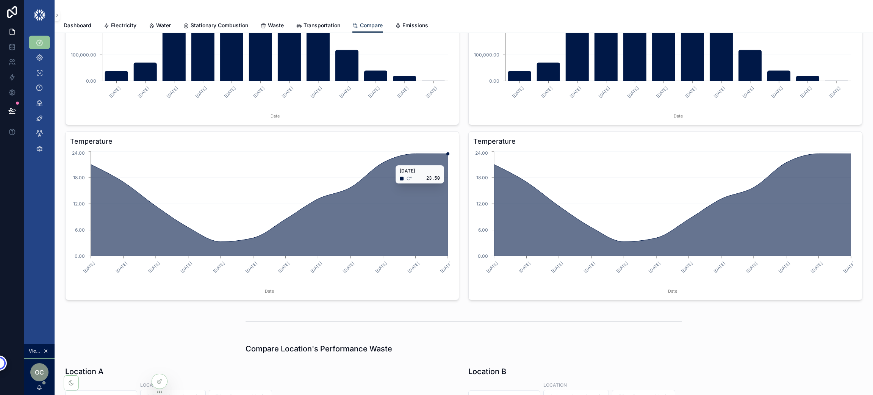
scroll to position [1478, 0]
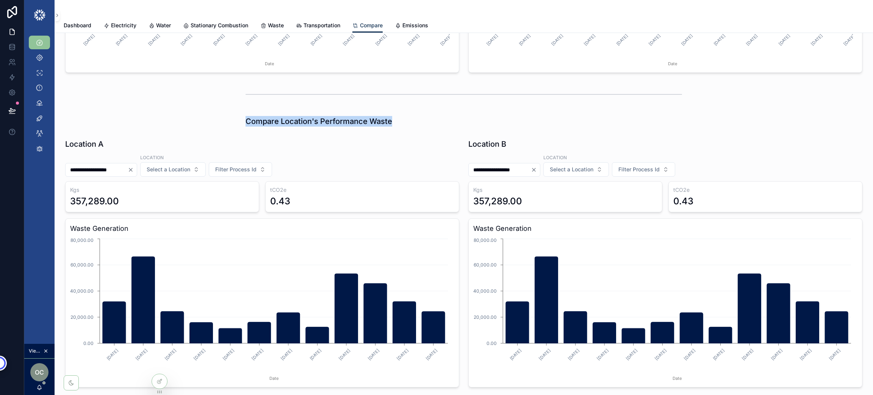
drag, startPoint x: 240, startPoint y: 129, endPoint x: 409, endPoint y: 130, distance: 168.6
click at [409, 130] on div "Compare Location's Performance Waste" at bounding box center [464, 121] width 806 height 17
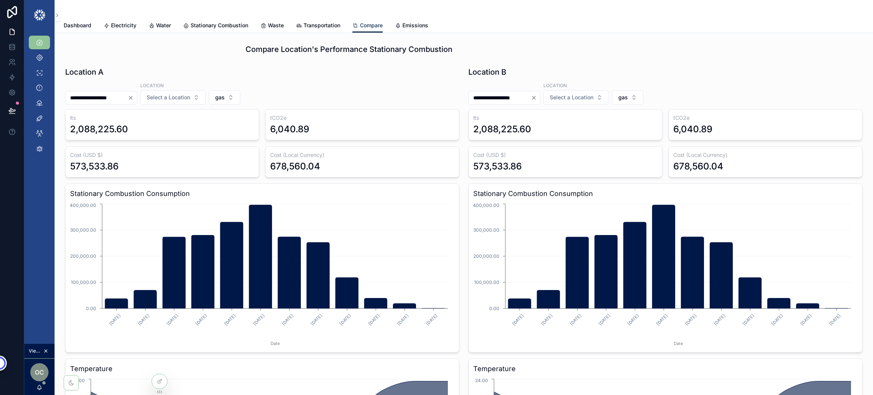
scroll to position [341, 0]
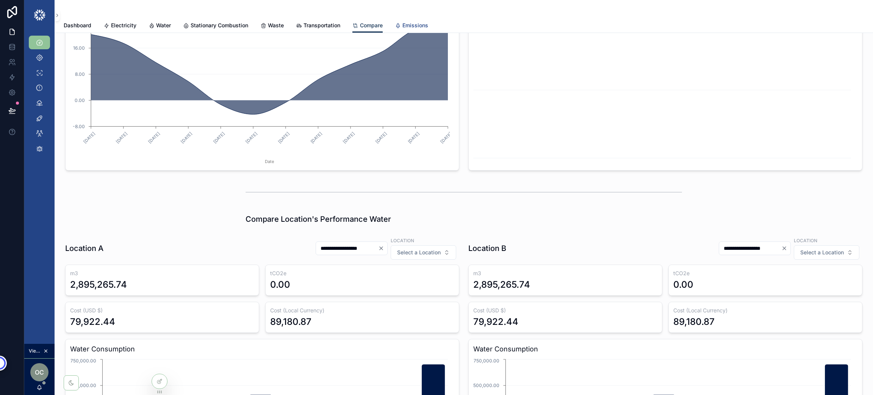
click at [416, 29] on link "Emissions" at bounding box center [411, 26] width 33 height 15
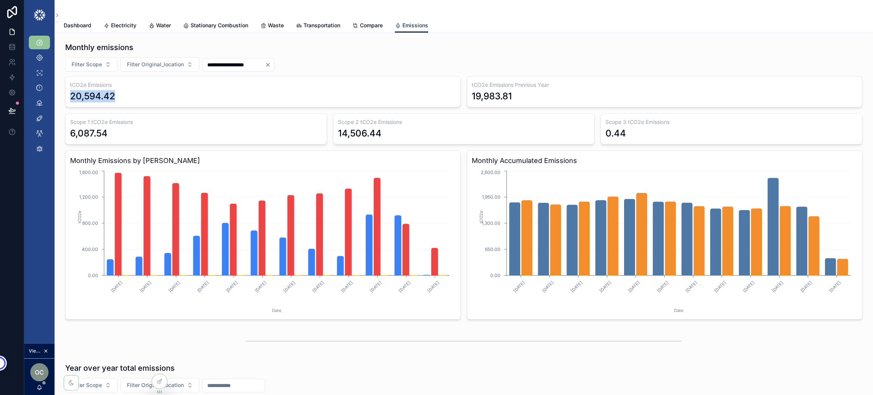
drag, startPoint x: 119, startPoint y: 93, endPoint x: 71, endPoint y: 95, distance: 48.5
click at [71, 95] on div "20,594.42" at bounding box center [263, 96] width 386 height 12
drag, startPoint x: 558, startPoint y: 102, endPoint x: 465, endPoint y: 99, distance: 93.3
click at [467, 99] on div "tCO2e Emissions Previous Year 19,983.81" at bounding box center [665, 91] width 396 height 31
drag, startPoint x: 137, startPoint y: 127, endPoint x: 88, endPoint y: 129, distance: 48.9
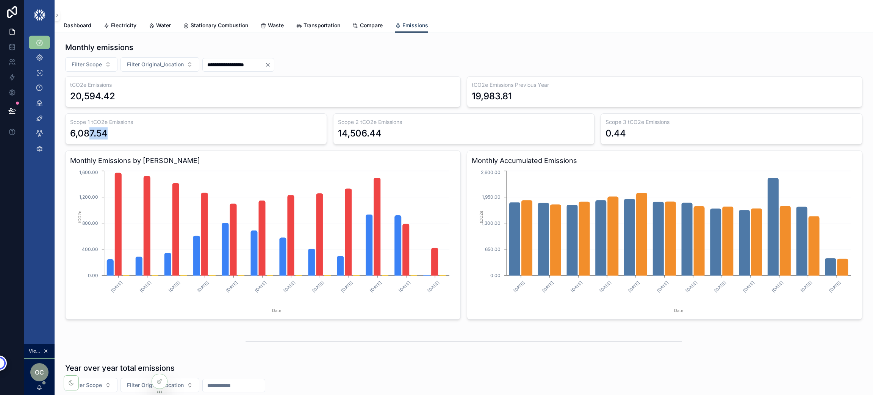
click at [88, 129] on div "6,087.54" at bounding box center [196, 133] width 252 height 12
click at [131, 122] on h3 "Scope 1 tCO2e Emissions" at bounding box center [196, 122] width 252 height 8
click at [155, 64] on span "Filter Original_location" at bounding box center [155, 65] width 57 height 8
click at [76, 66] on span "Filter Scope" at bounding box center [87, 65] width 30 height 8
click at [366, 45] on div "Monthly emissions" at bounding box center [463, 47] width 797 height 11
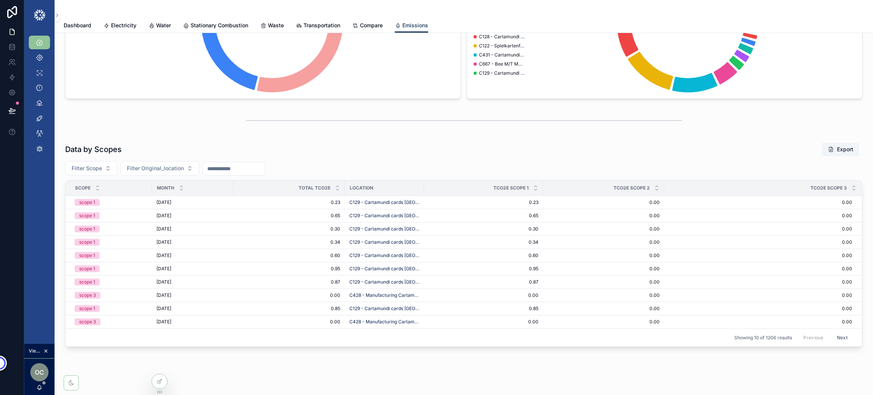
scroll to position [714, 0]
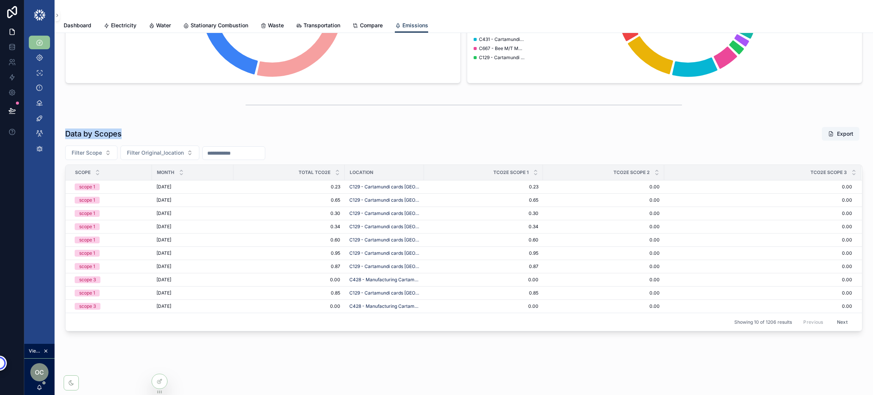
drag, startPoint x: 62, startPoint y: 134, endPoint x: 138, endPoint y: 127, distance: 75.7
click at [138, 127] on div "Data by Scopes Export Filter Scope Filter Original_location Scope Month Total T…" at bounding box center [464, 229] width 806 height 211
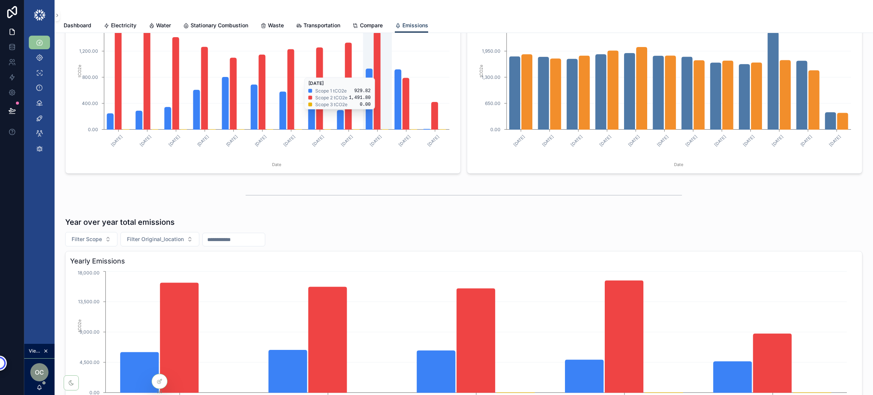
scroll to position [0, 0]
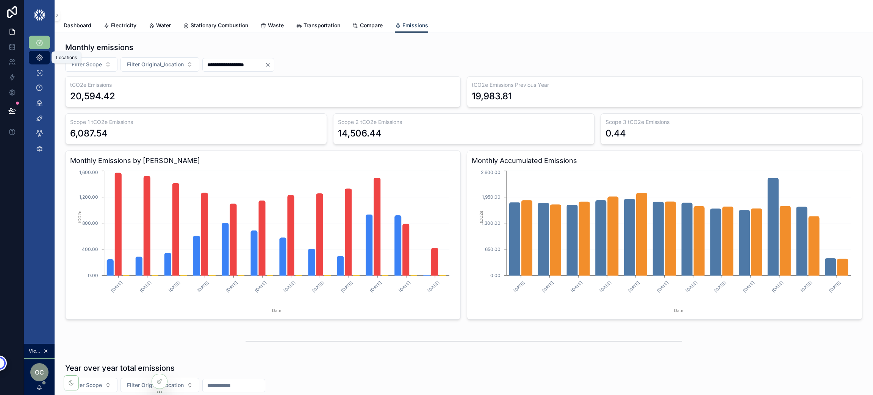
click at [36, 59] on icon "scrollable content" at bounding box center [40, 58] width 8 height 8
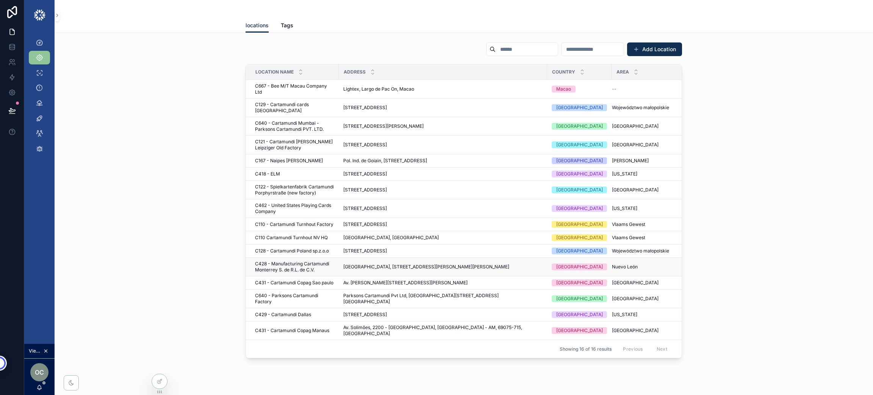
click at [287, 261] on span "C428 - Manufacturing Cartamundi Monterrey S. de R.L. de C.V." at bounding box center [294, 267] width 79 height 12
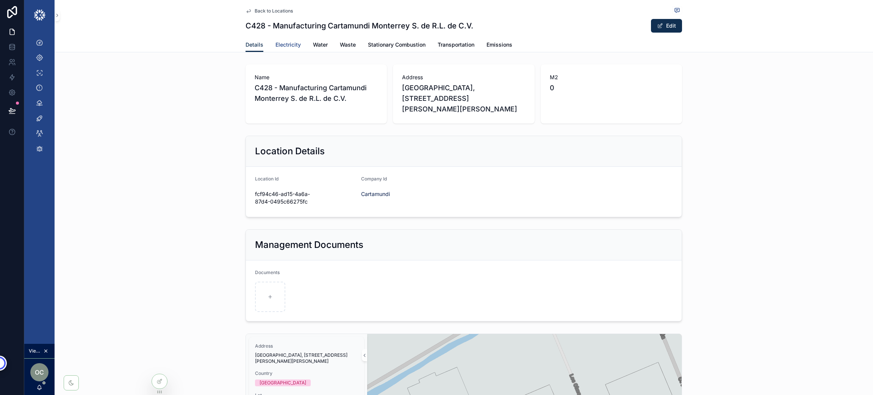
click at [288, 45] on span "Electricity" at bounding box center [287, 45] width 25 height 8
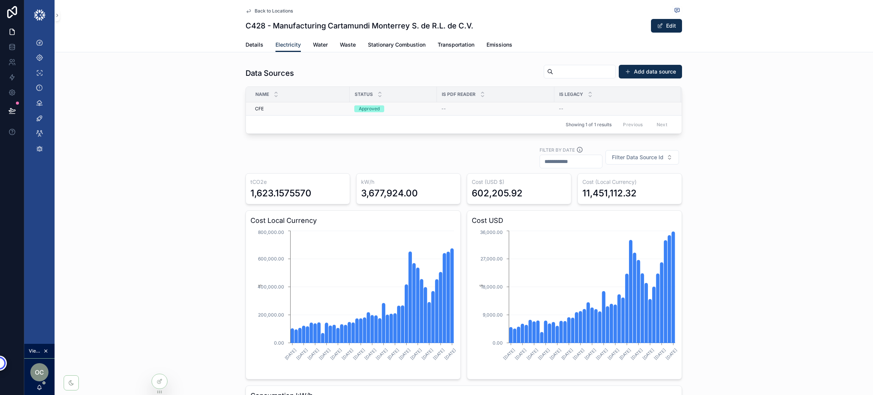
click at [256, 108] on span "CFE" at bounding box center [259, 109] width 9 height 6
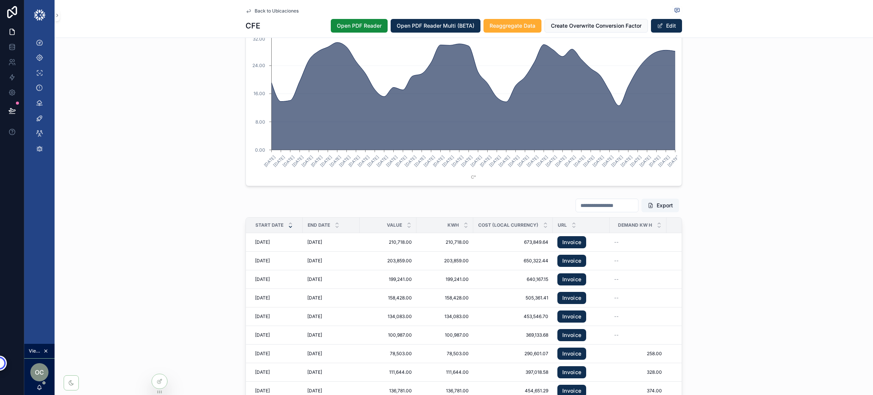
scroll to position [966, 0]
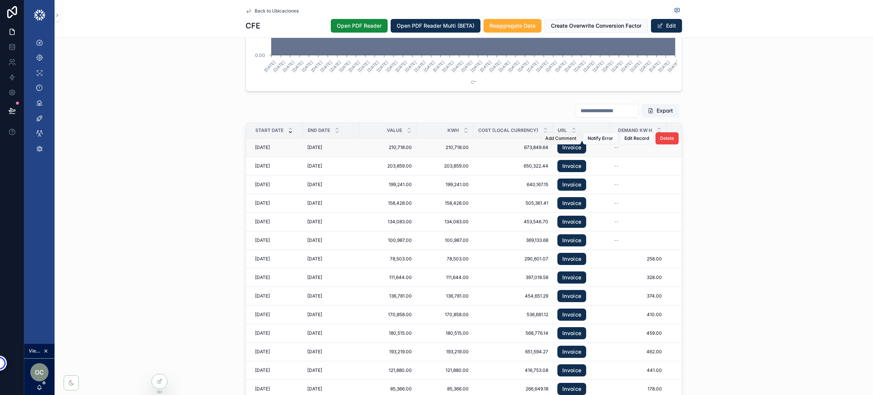
click at [551, 141] on span "Add Comment" at bounding box center [560, 138] width 31 height 6
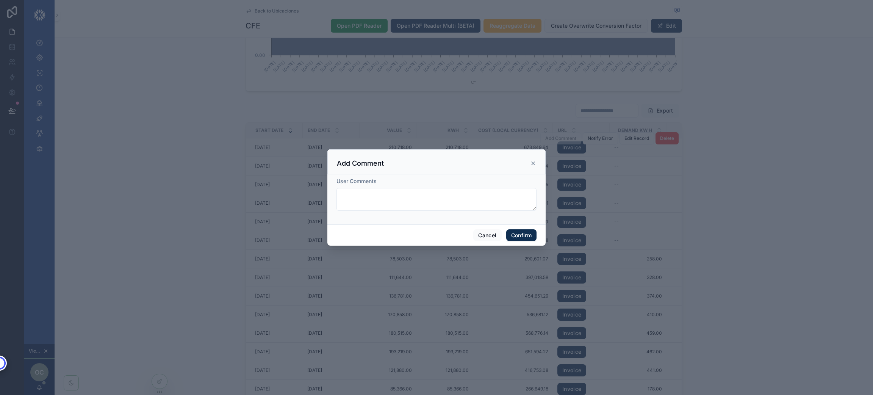
click at [536, 164] on div "Add Comment" at bounding box center [436, 161] width 218 height 25
click at [534, 164] on icon at bounding box center [533, 163] width 6 height 6
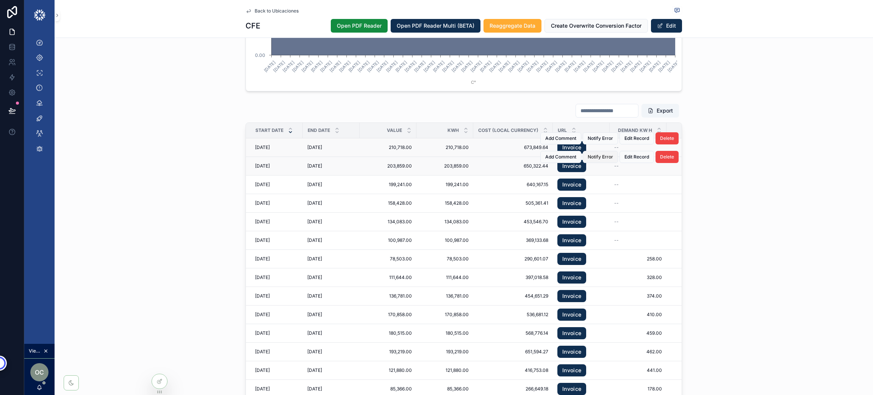
click at [589, 160] on span "Notify Error" at bounding box center [600, 157] width 25 height 6
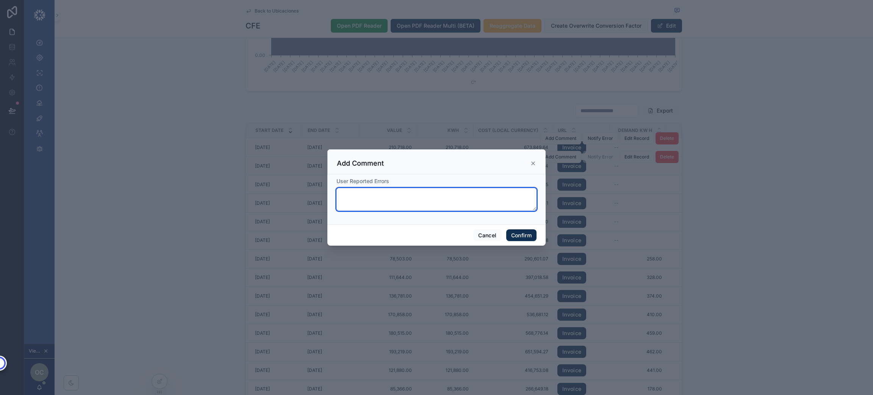
click at [412, 200] on textarea at bounding box center [437, 199] width 200 height 23
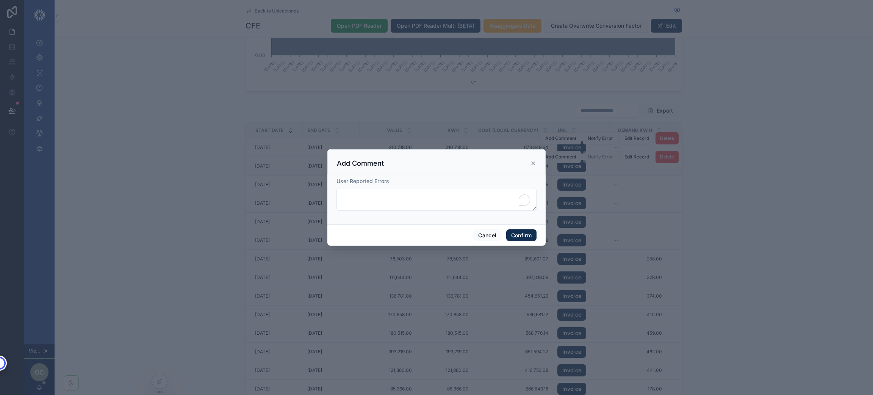
click at [532, 163] on icon at bounding box center [533, 163] width 6 height 6
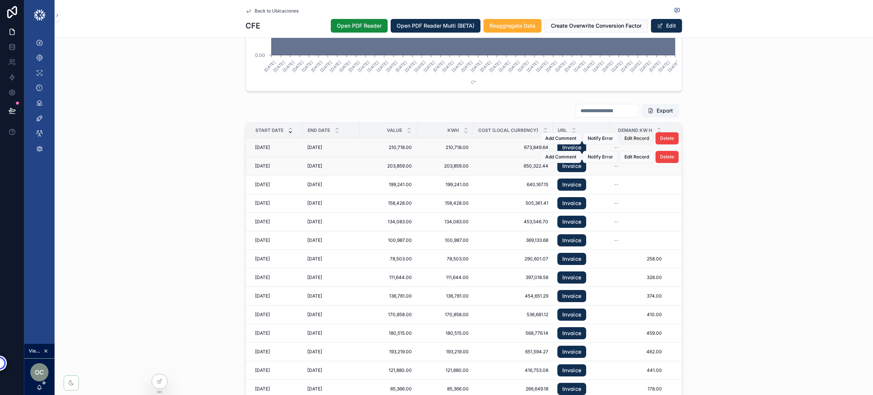
click at [626, 141] on span "Edit Record" at bounding box center [637, 138] width 25 height 6
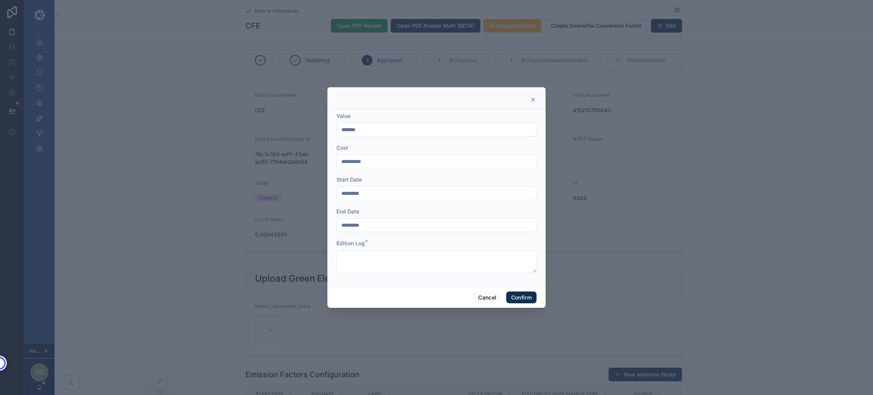
scroll to position [966, 0]
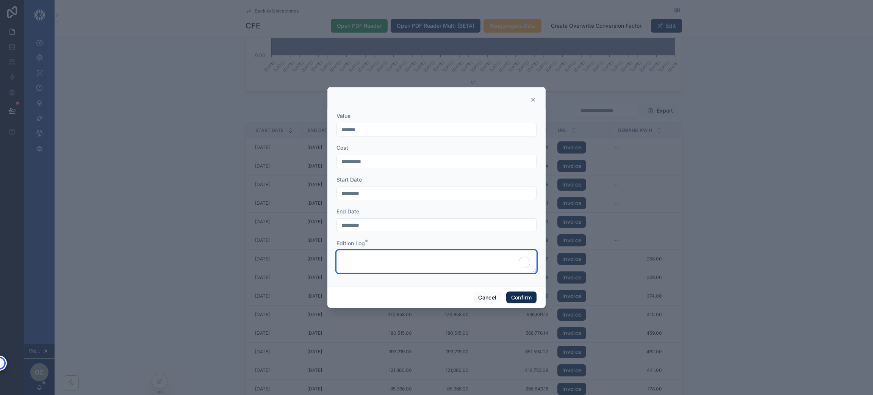
click at [388, 260] on textarea "To enrich screen reader interactions, please activate Accessibility in Grammarl…" at bounding box center [437, 261] width 200 height 23
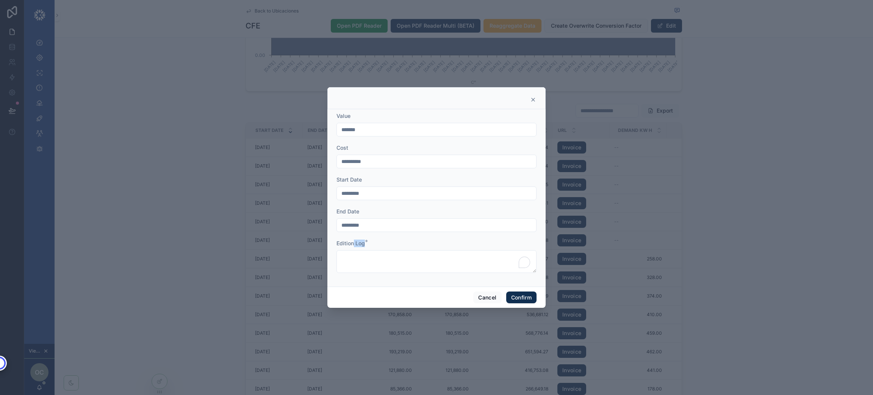
drag, startPoint x: 369, startPoint y: 242, endPoint x: 354, endPoint y: 241, distance: 16.0
click at [354, 241] on div "Edition Log *" at bounding box center [437, 243] width 200 height 8
click at [411, 242] on div "Edition Log *" at bounding box center [437, 243] width 200 height 8
click at [483, 301] on button "Cancel" at bounding box center [487, 297] width 28 height 12
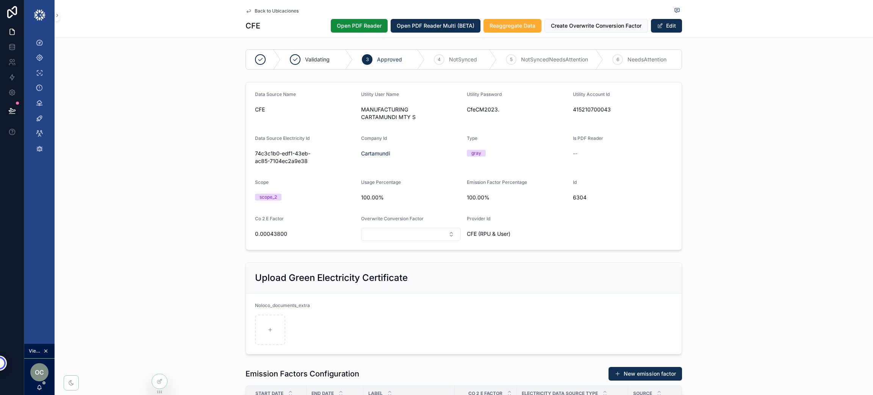
scroll to position [0, 0]
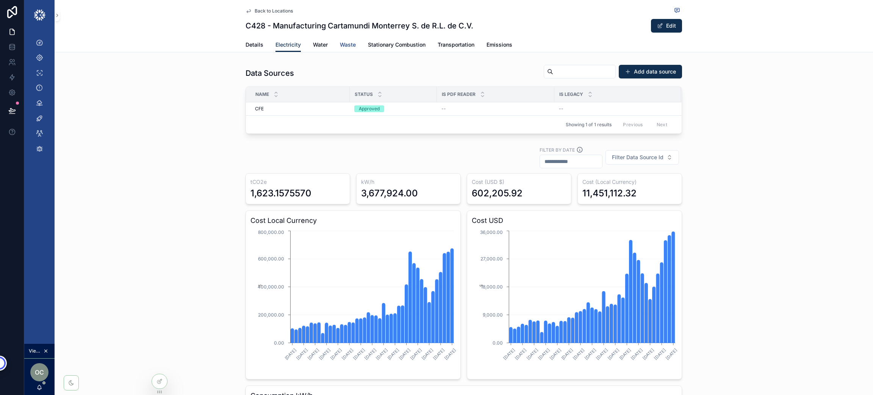
click at [346, 45] on span "Waste" at bounding box center [348, 45] width 16 height 8
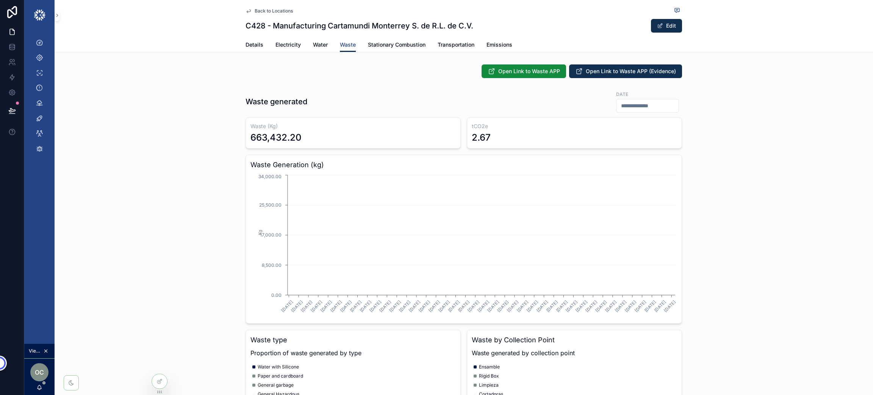
click at [346, 45] on span "Waste" at bounding box center [348, 45] width 16 height 8
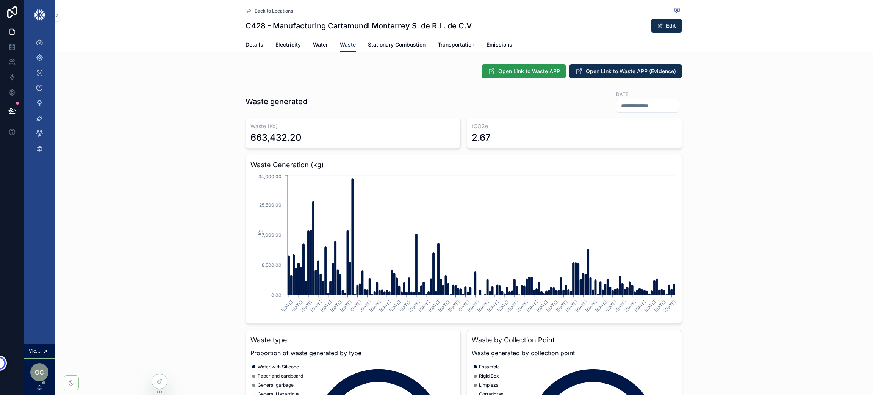
click at [520, 74] on span "Open Link to Waste APP" at bounding box center [529, 71] width 62 height 8
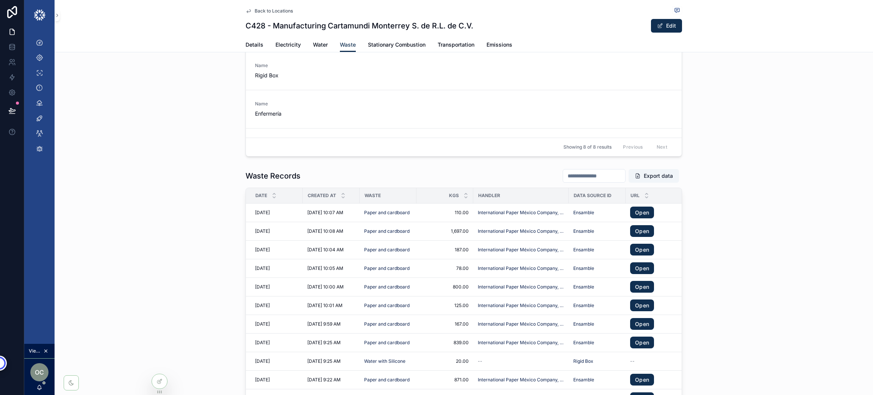
scroll to position [739, 0]
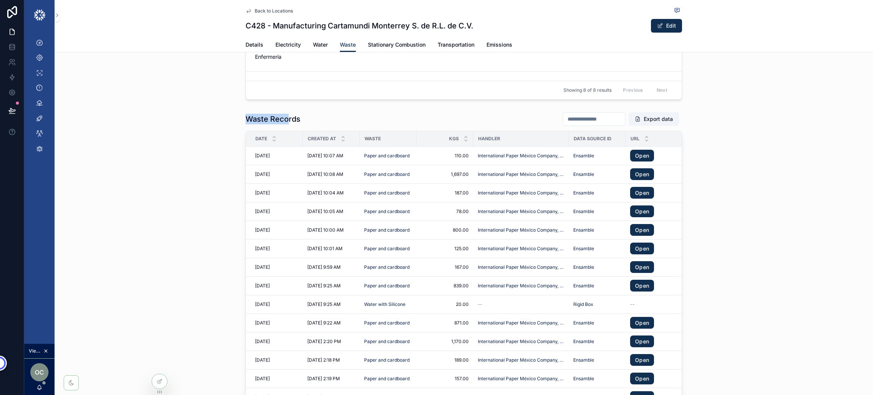
drag, startPoint x: 215, startPoint y: 125, endPoint x: 284, endPoint y: 121, distance: 69.1
click at [284, 121] on div "Waste Records Export data date Created at Waste Kgs Handler Data Source Id URL …" at bounding box center [464, 270] width 819 height 322
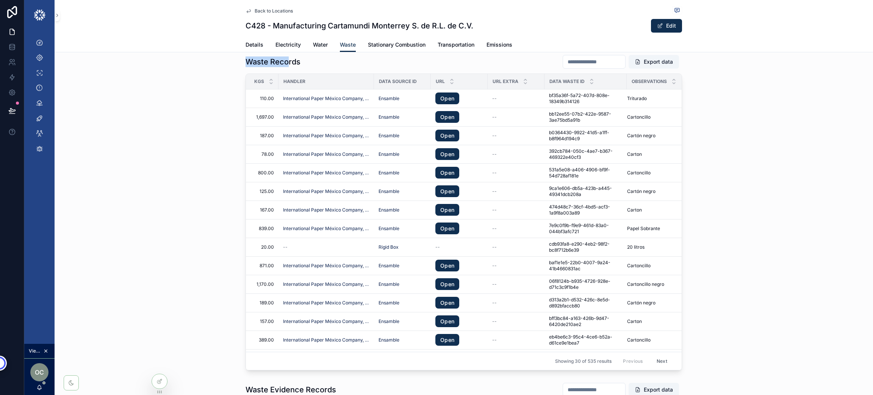
scroll to position [0, 206]
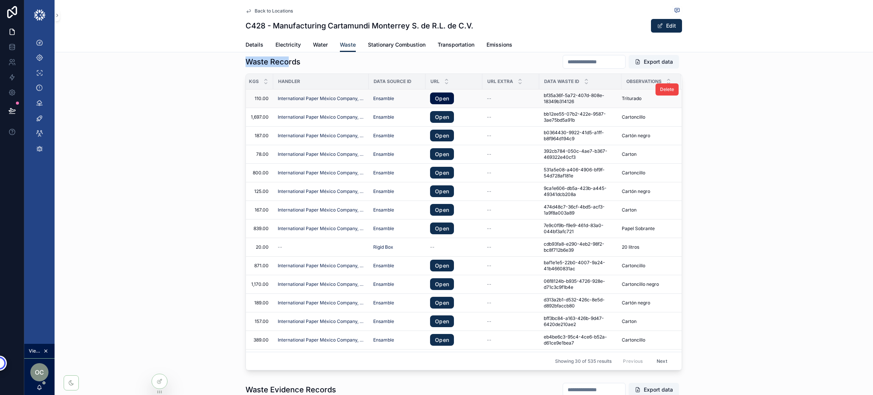
click at [436, 99] on link "Open" at bounding box center [442, 98] width 24 height 12
